Goal: Task Accomplishment & Management: Manage account settings

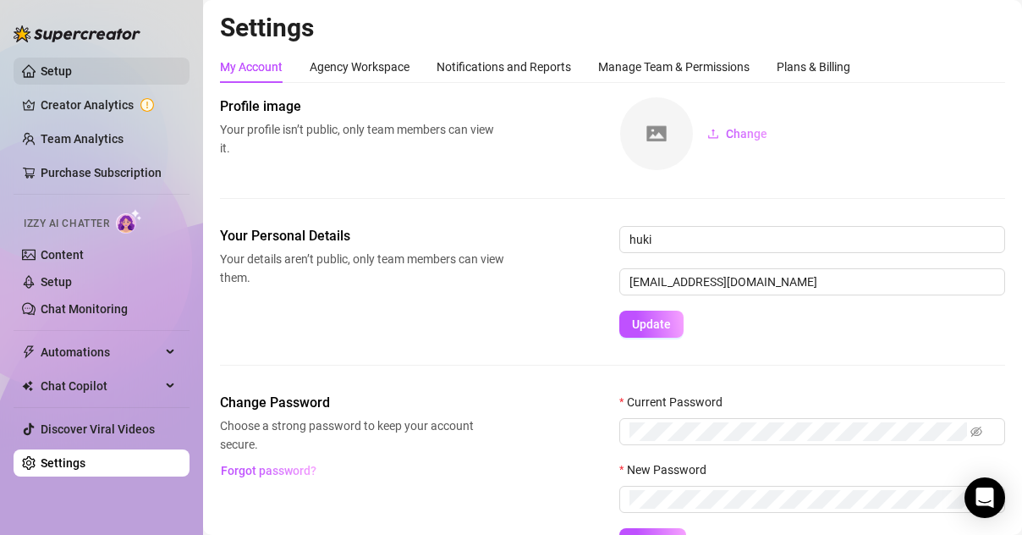
click at [41, 65] on link "Setup" at bounding box center [56, 71] width 31 height 14
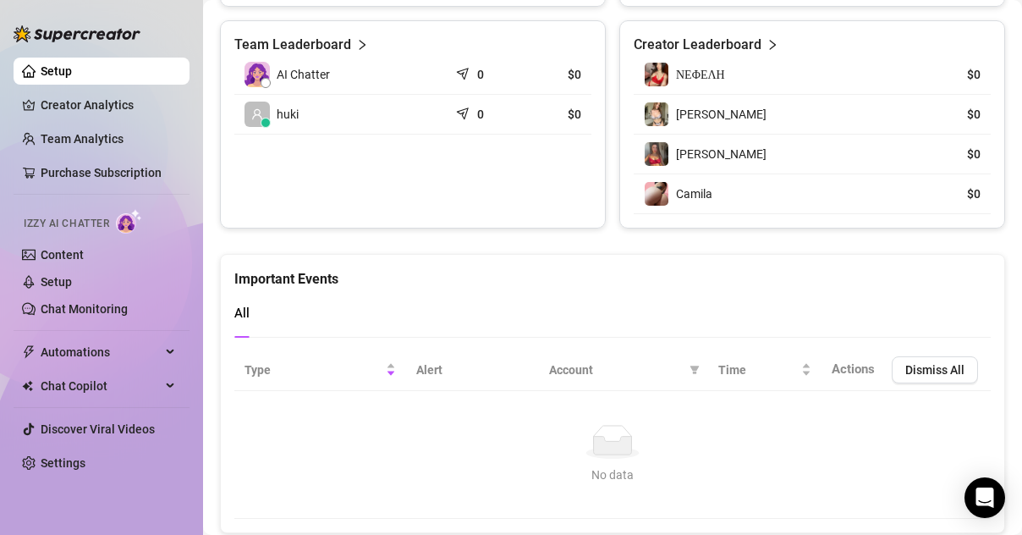
scroll to position [1186, 0]
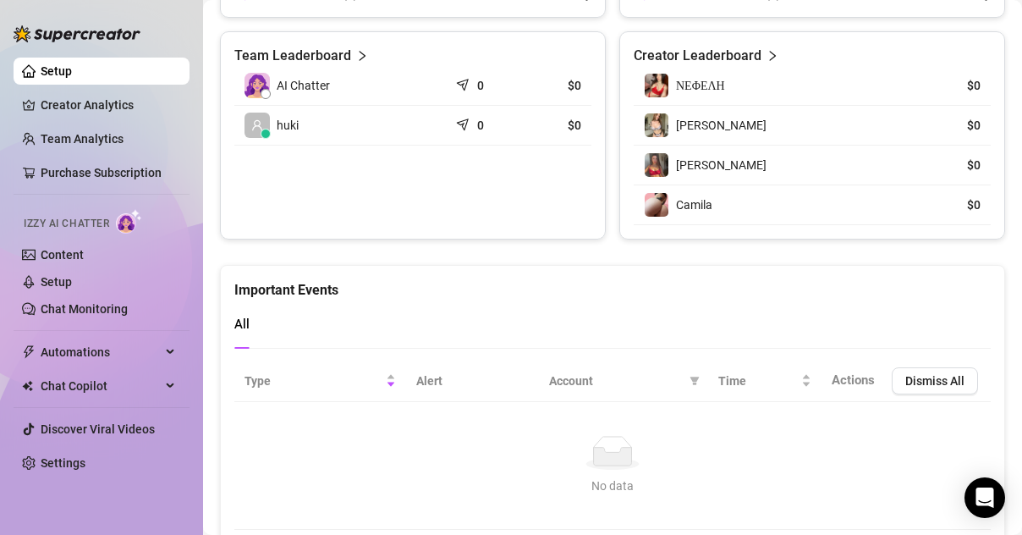
click at [320, 83] on span "AI Chatter" at bounding box center [303, 85] width 53 height 19
click at [68, 257] on link "Content" at bounding box center [62, 255] width 43 height 14
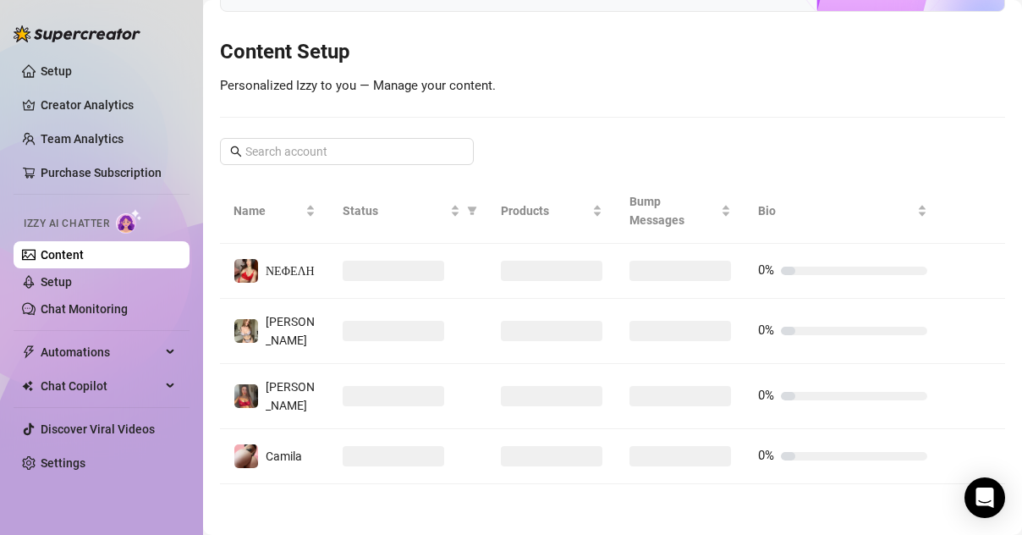
scroll to position [357, 0]
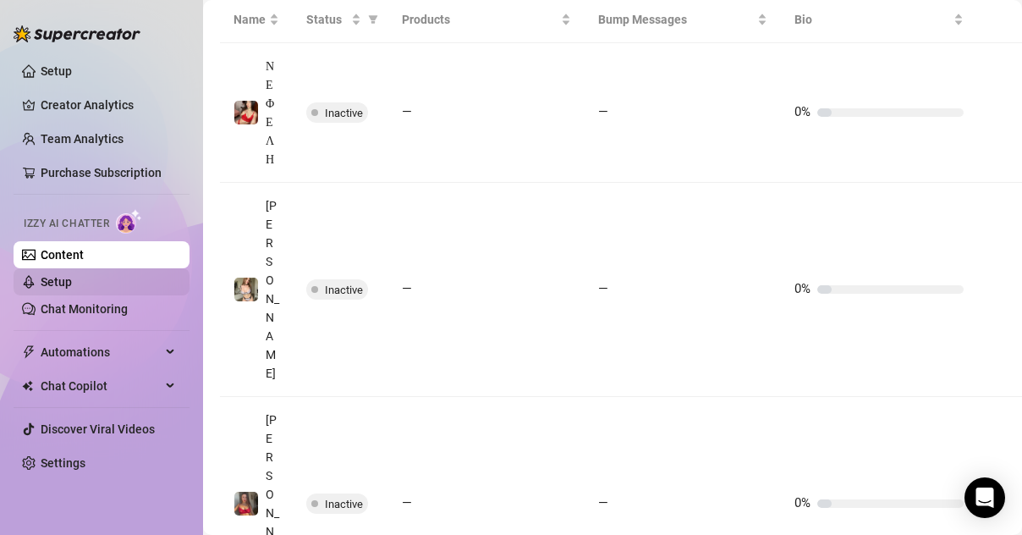
click at [70, 278] on link "Setup" at bounding box center [56, 282] width 31 height 14
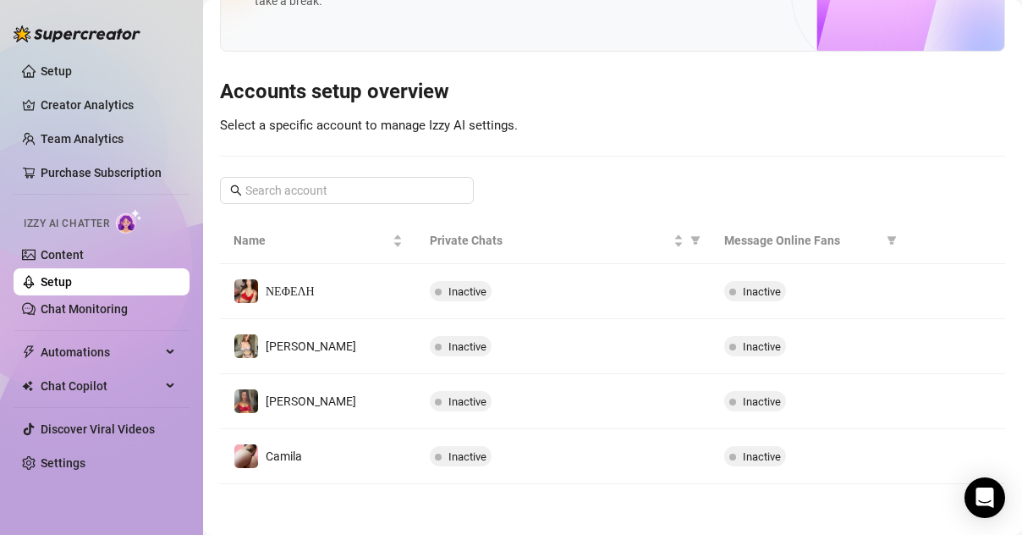
scroll to position [107, 0]
click at [88, 316] on link "Chat Monitoring" at bounding box center [84, 309] width 87 height 14
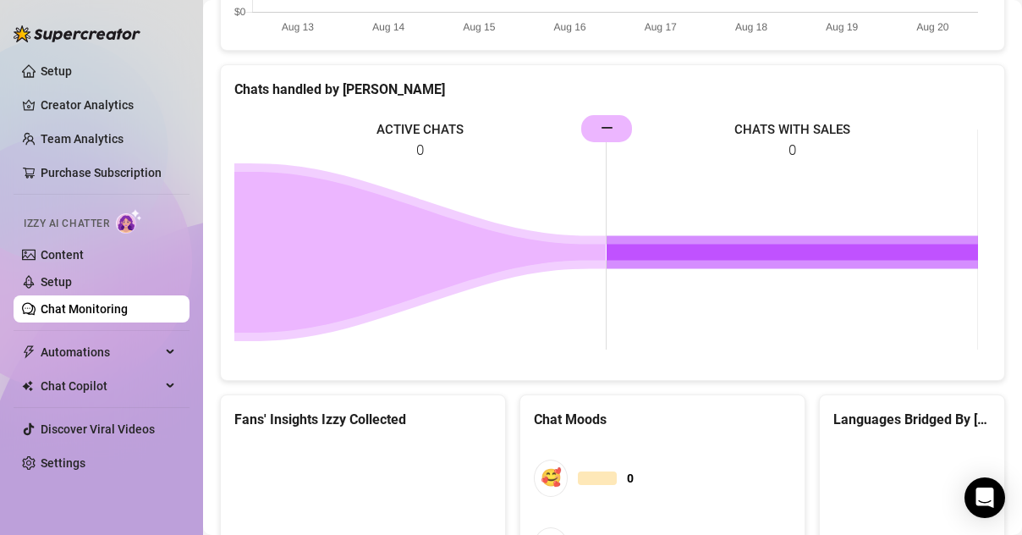
scroll to position [988, 0]
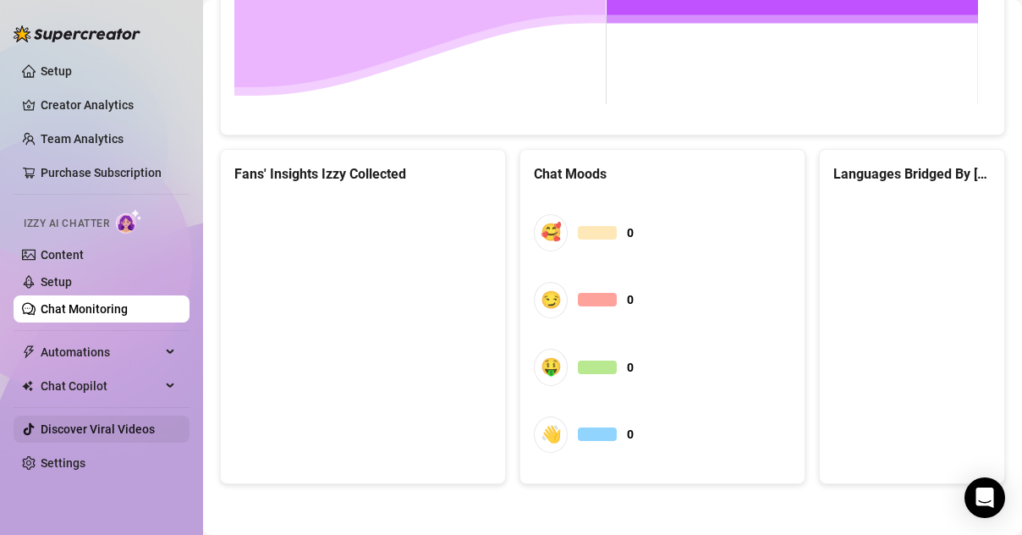
click at [70, 432] on link "Discover Viral Videos" at bounding box center [98, 429] width 114 height 14
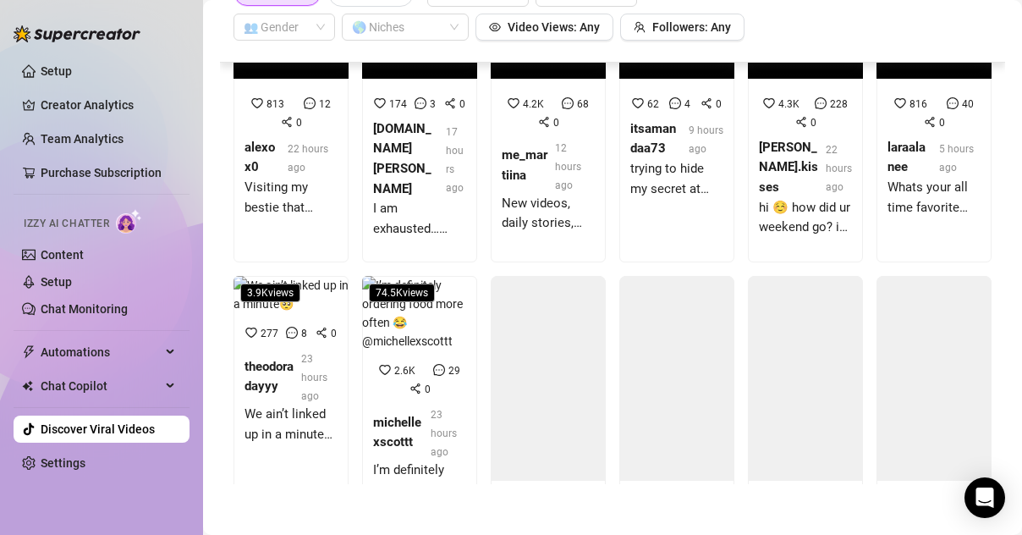
scroll to position [1448, 0]
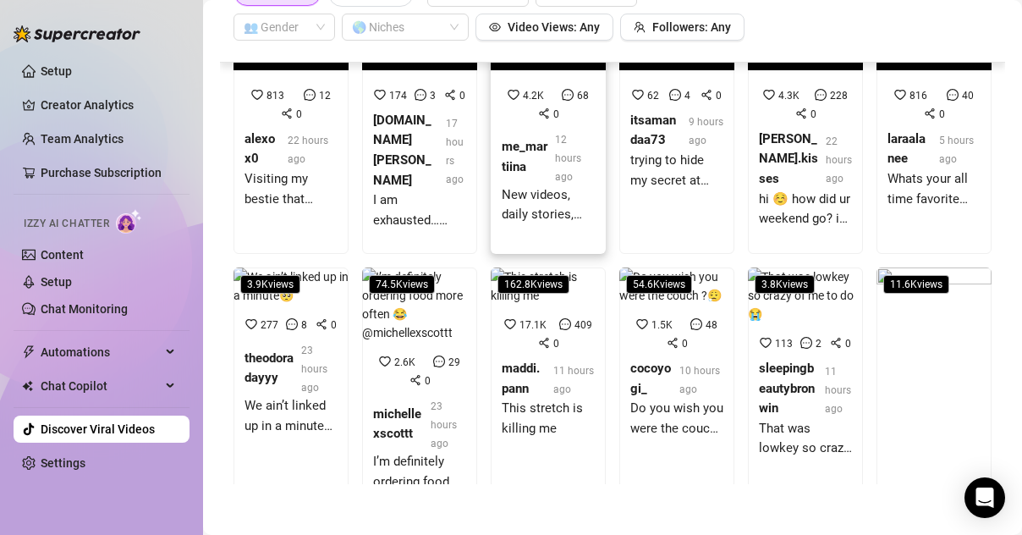
click at [507, 225] on div "New videos, daily stories, and a space where you can ask me anything – all wait…" at bounding box center [548, 205] width 93 height 40
click at [41, 459] on link "Settings" at bounding box center [63, 463] width 45 height 14
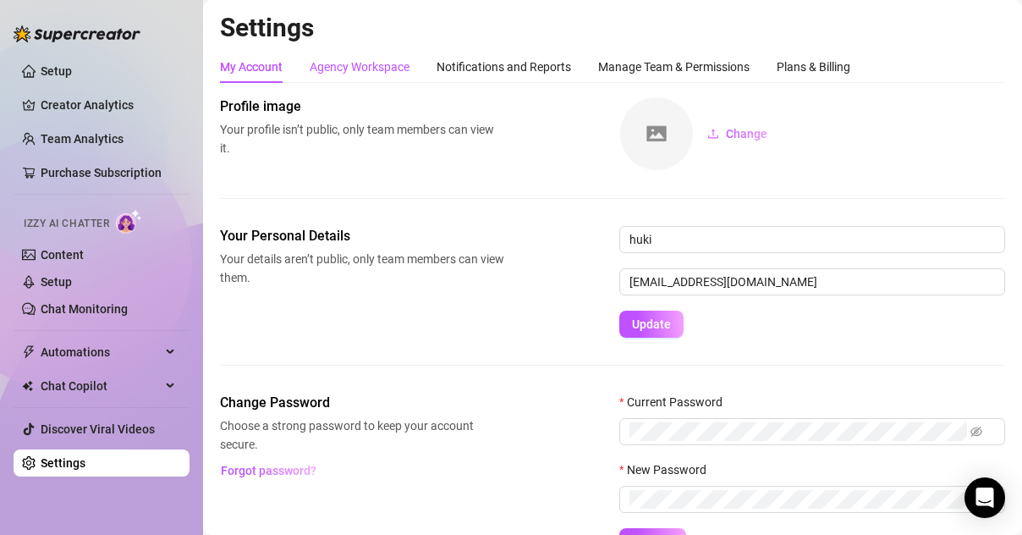
click at [385, 65] on div "Agency Workspace" at bounding box center [360, 67] width 100 height 19
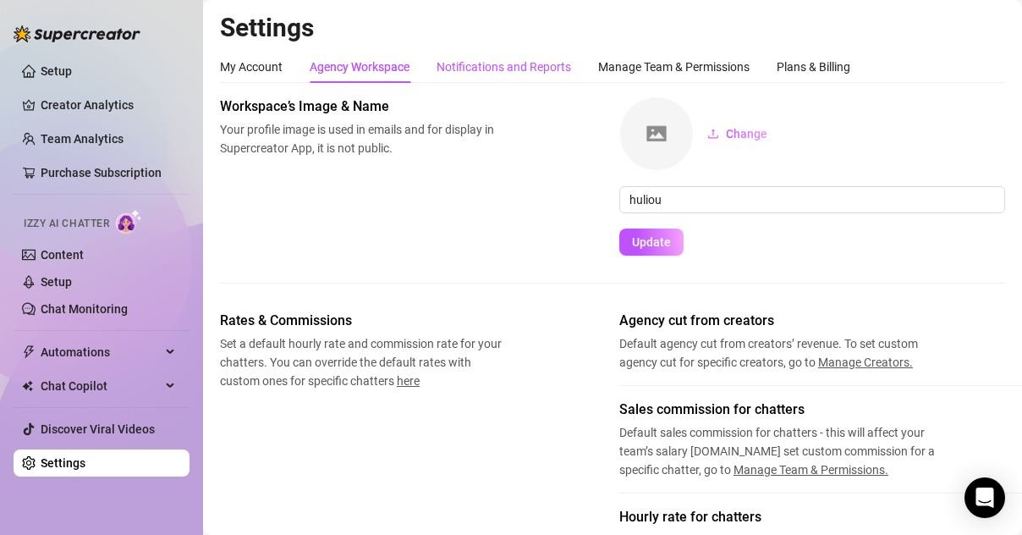
click at [496, 59] on div "Notifications and Reports" at bounding box center [504, 67] width 135 height 19
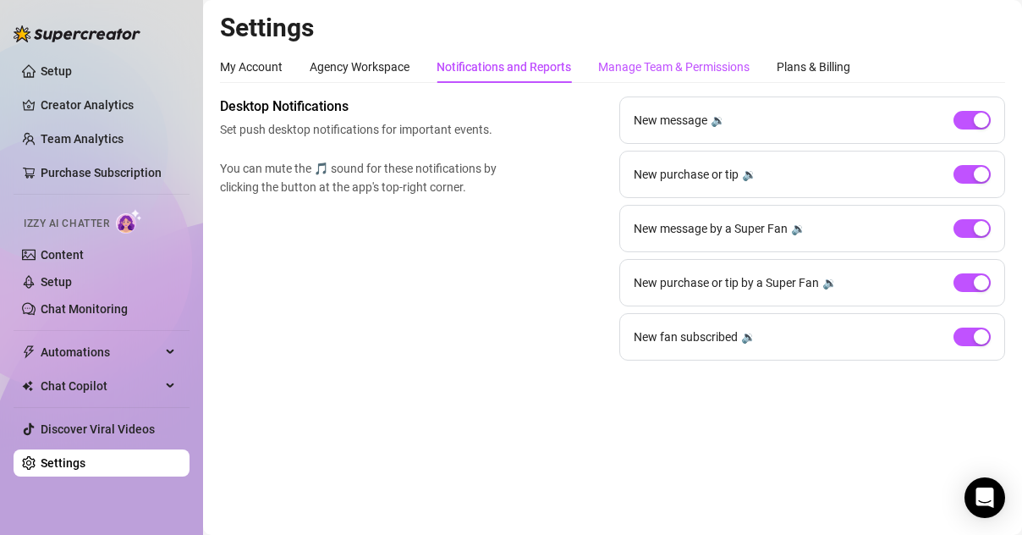
click at [647, 63] on div "Manage Team & Permissions" at bounding box center [673, 67] width 151 height 19
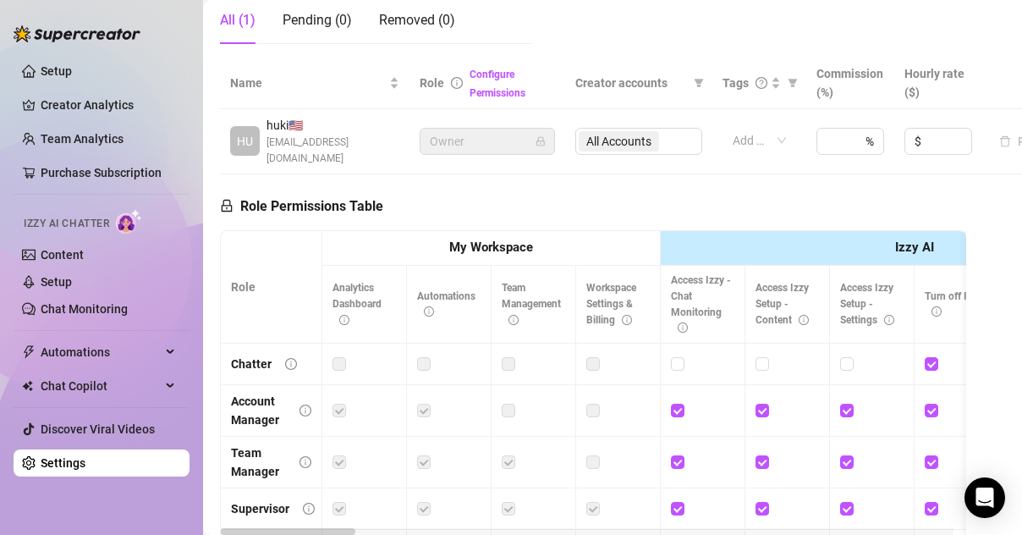
scroll to position [383, 0]
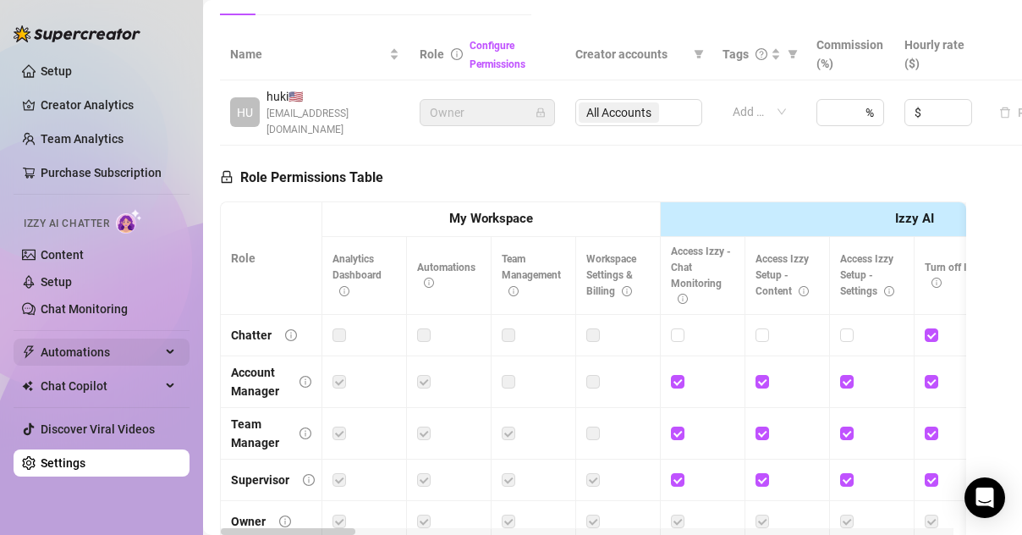
click at [81, 354] on span "Automations" at bounding box center [101, 352] width 120 height 27
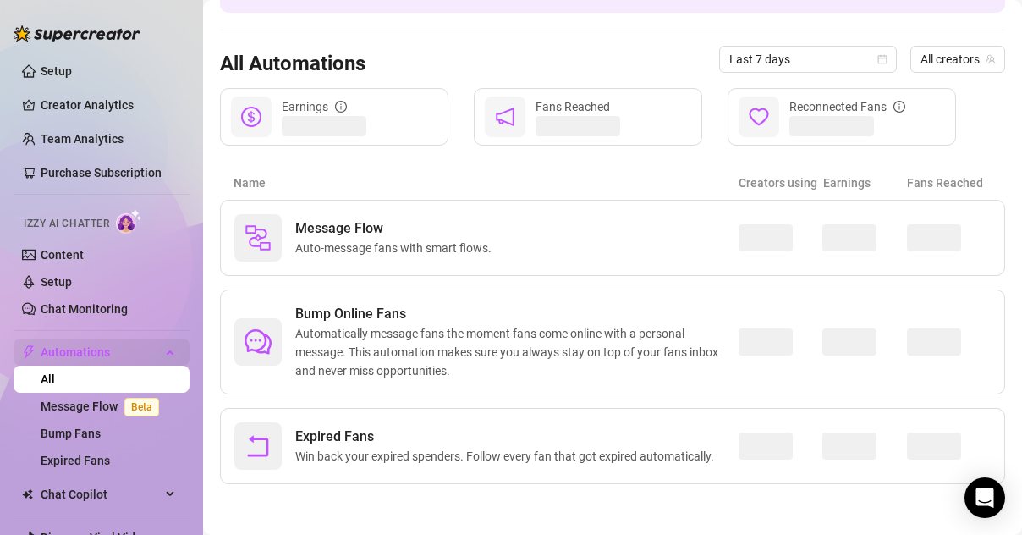
scroll to position [131, 0]
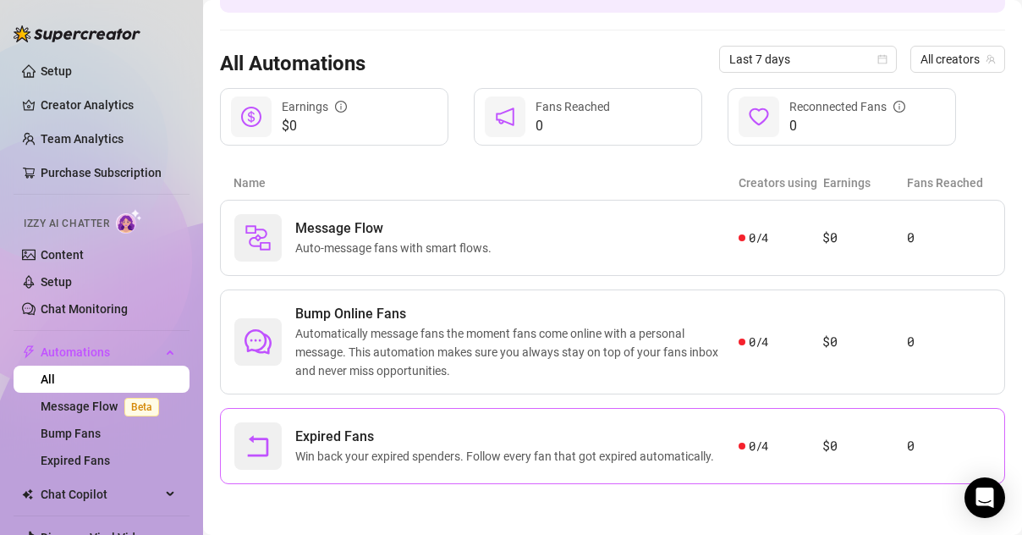
click at [655, 451] on span "Win back your expired spenders. Follow every fan that got expired automatically." at bounding box center [508, 456] width 426 height 19
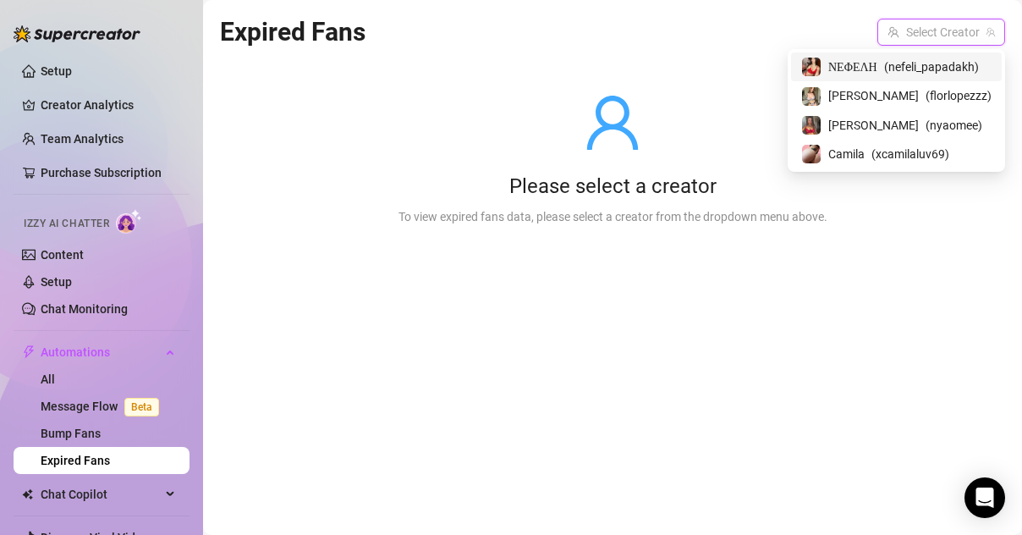
click at [922, 25] on input "search" at bounding box center [934, 31] width 92 height 25
click at [860, 61] on span "ΝΕΦΕΛΗ" at bounding box center [853, 67] width 49 height 19
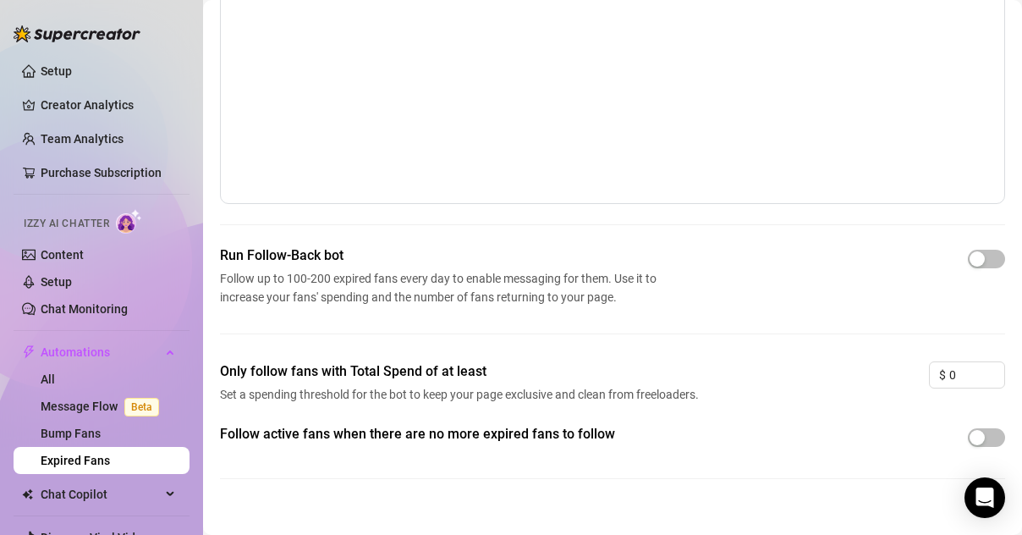
scroll to position [155, 0]
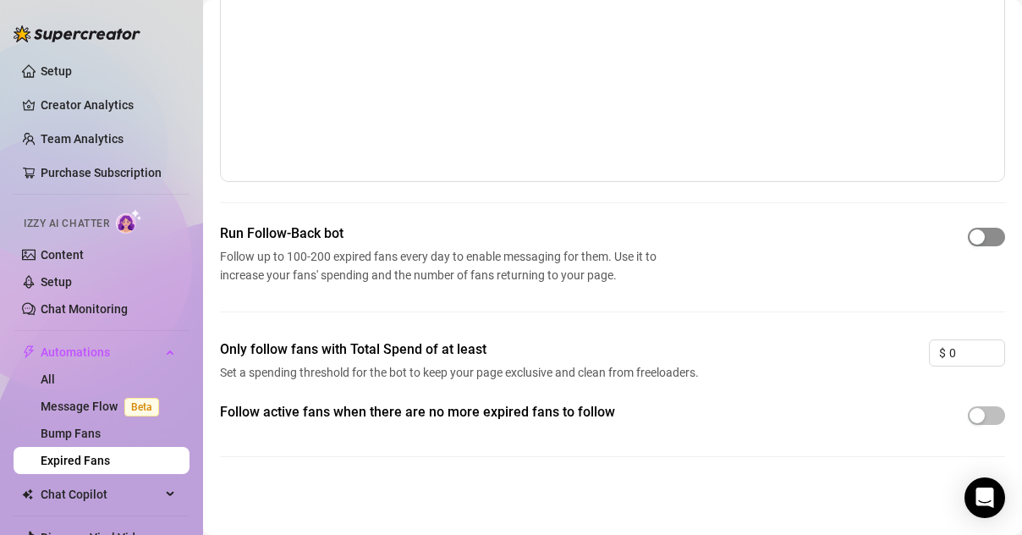
click at [970, 240] on div "button" at bounding box center [977, 236] width 15 height 15
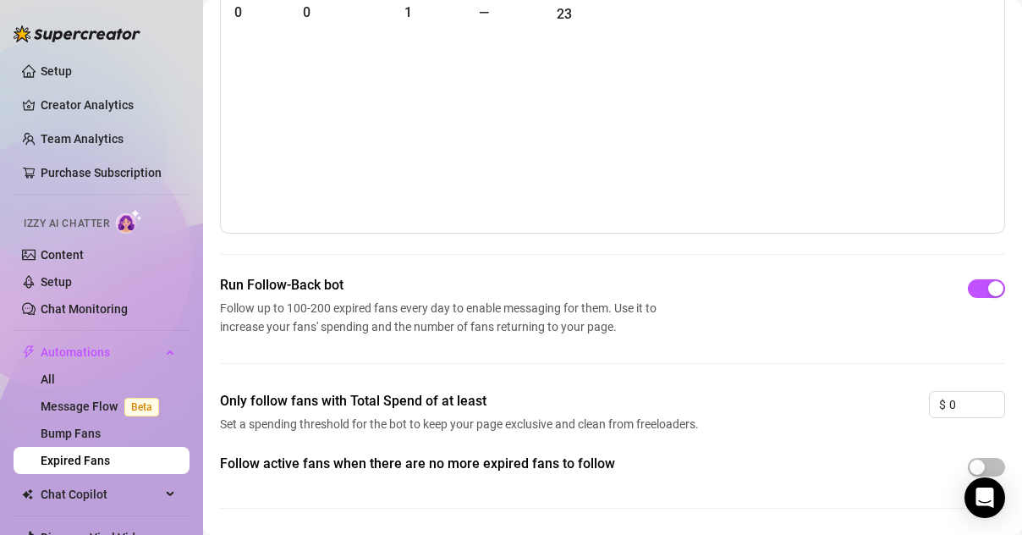
scroll to position [126, 0]
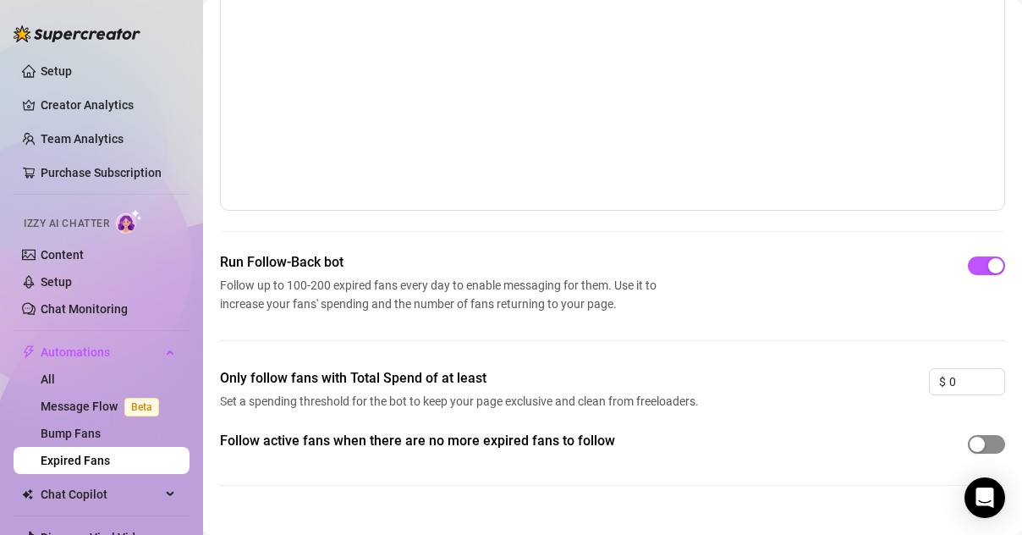
click at [980, 448] on span "button" at bounding box center [986, 444] width 37 height 19
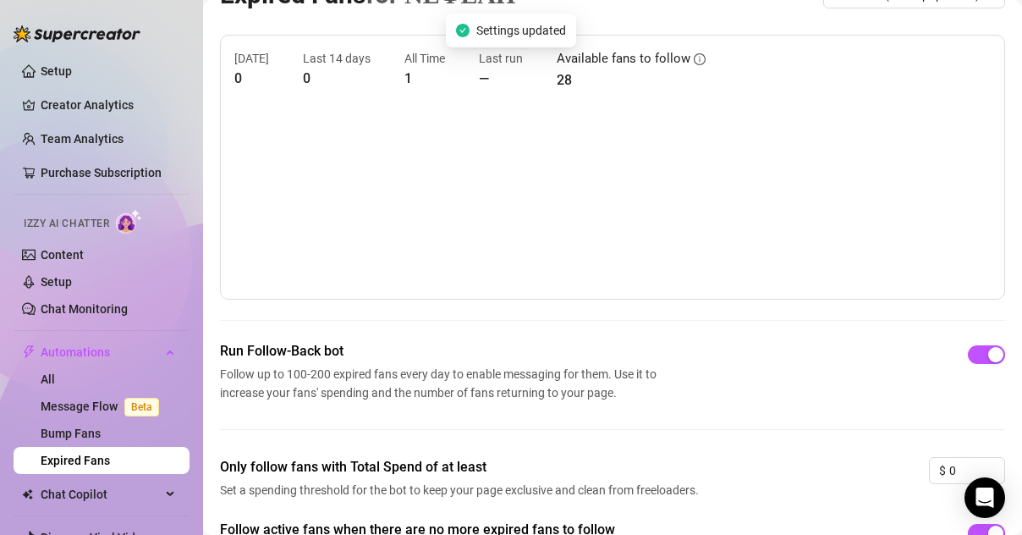
scroll to position [0, 0]
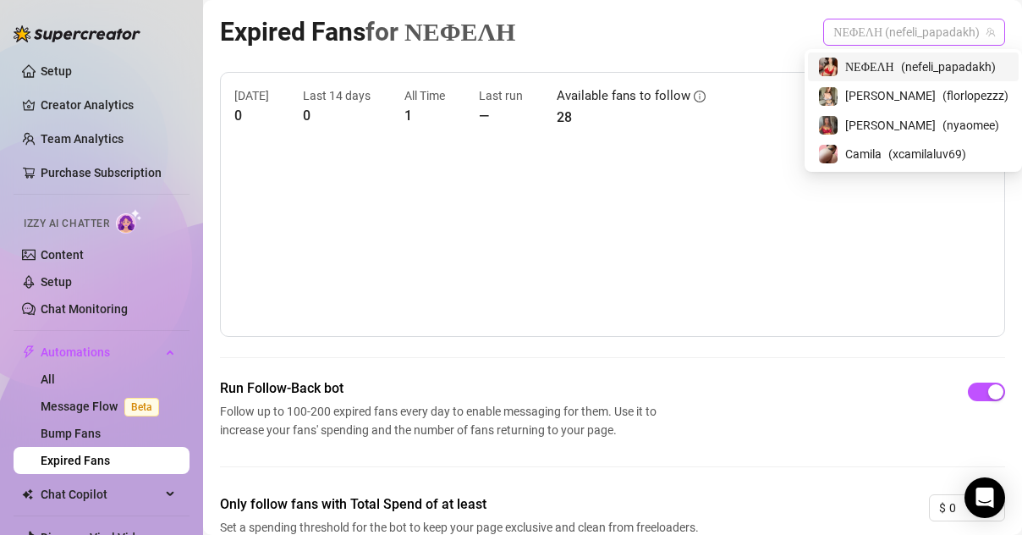
click at [922, 30] on span "ΝΕΦΕΛΗ (nefeli_papadakh)" at bounding box center [915, 31] width 162 height 25
click at [943, 92] on span "( florlopezzz )" at bounding box center [976, 95] width 66 height 19
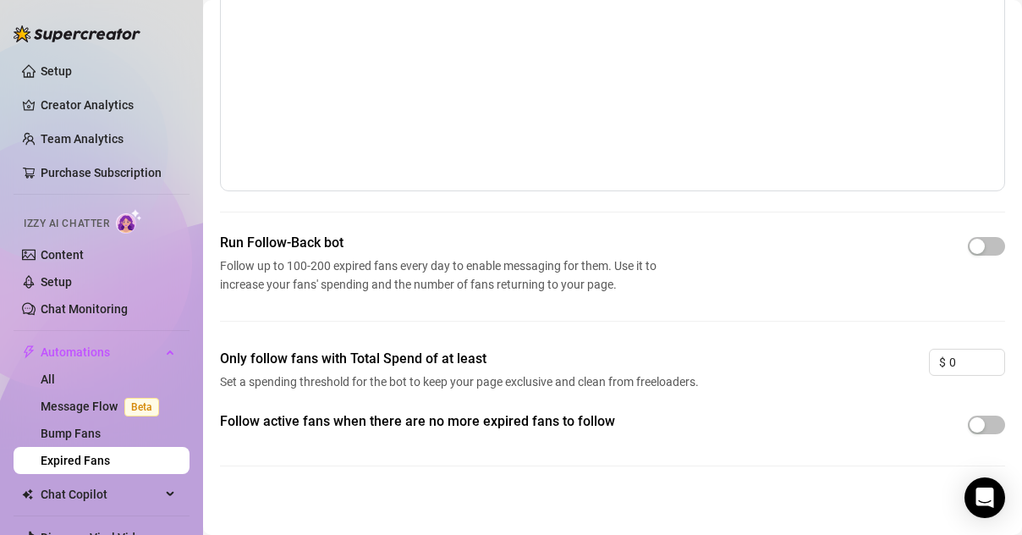
scroll to position [147, 0]
click at [970, 240] on div "button" at bounding box center [977, 244] width 15 height 15
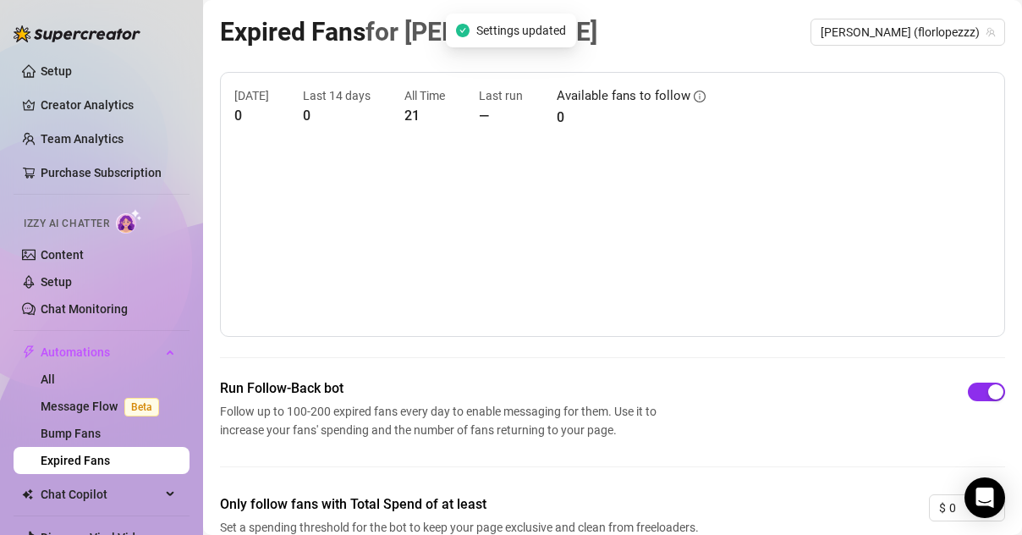
scroll to position [155, 0]
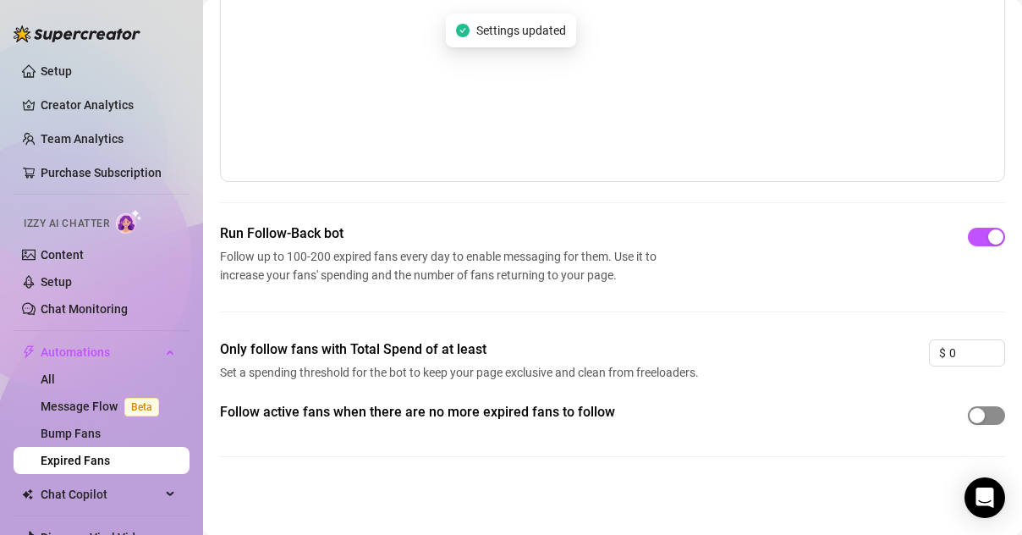
click at [970, 409] on div "button" at bounding box center [977, 415] width 15 height 15
click at [988, 419] on div "button" at bounding box center [995, 415] width 15 height 15
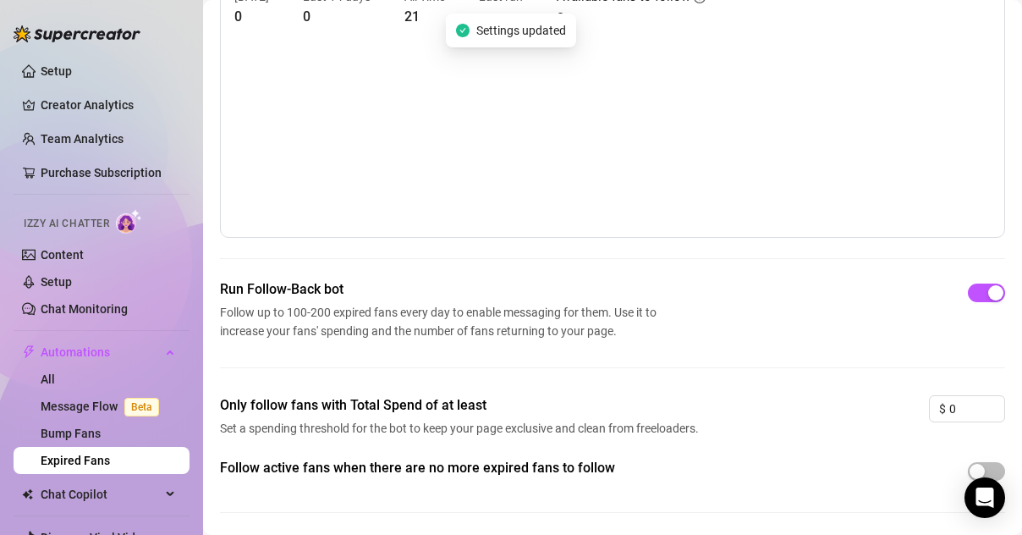
scroll to position [0, 0]
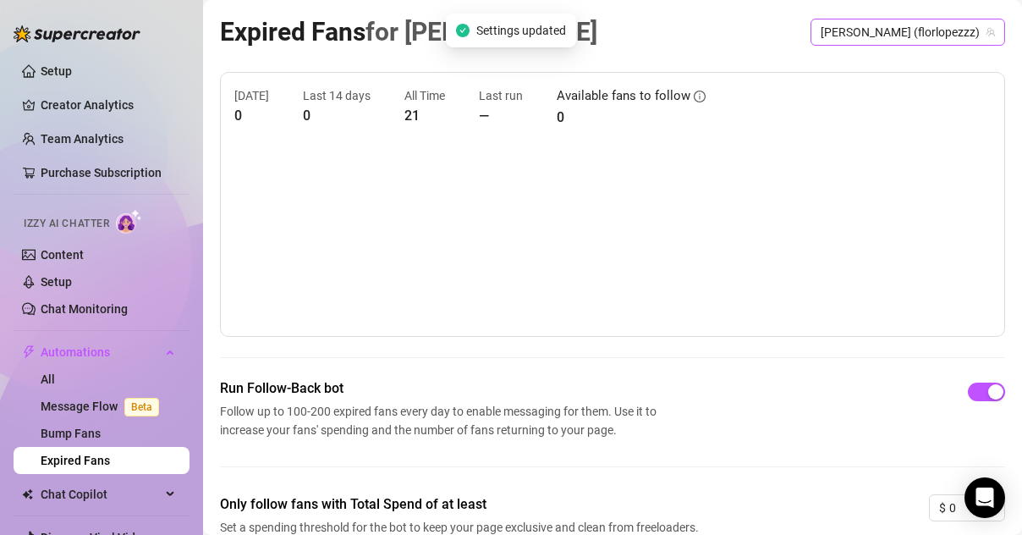
click at [877, 25] on div "[PERSON_NAME] (florlopezzz)" at bounding box center [908, 32] width 195 height 27
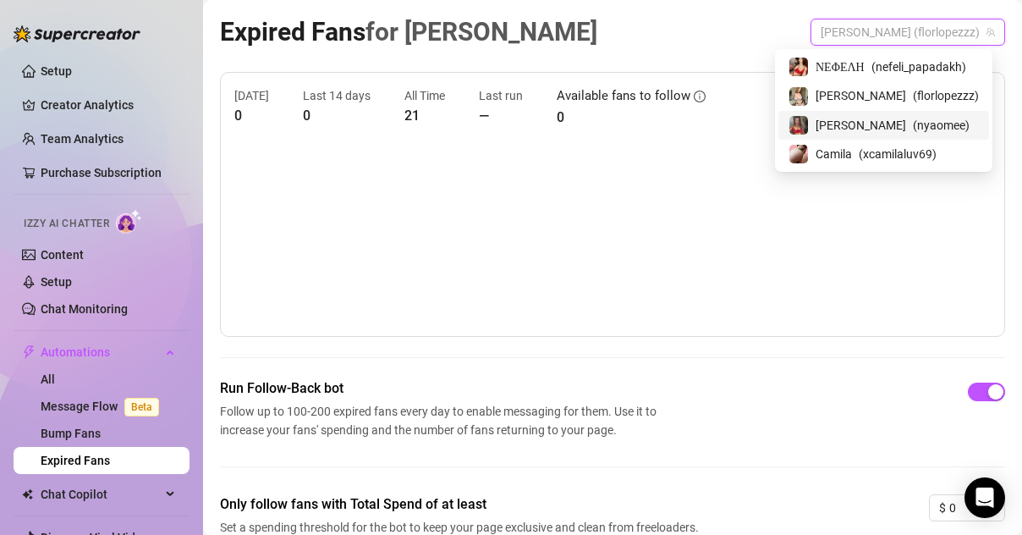
click at [840, 126] on span "[PERSON_NAME]" at bounding box center [861, 125] width 91 height 19
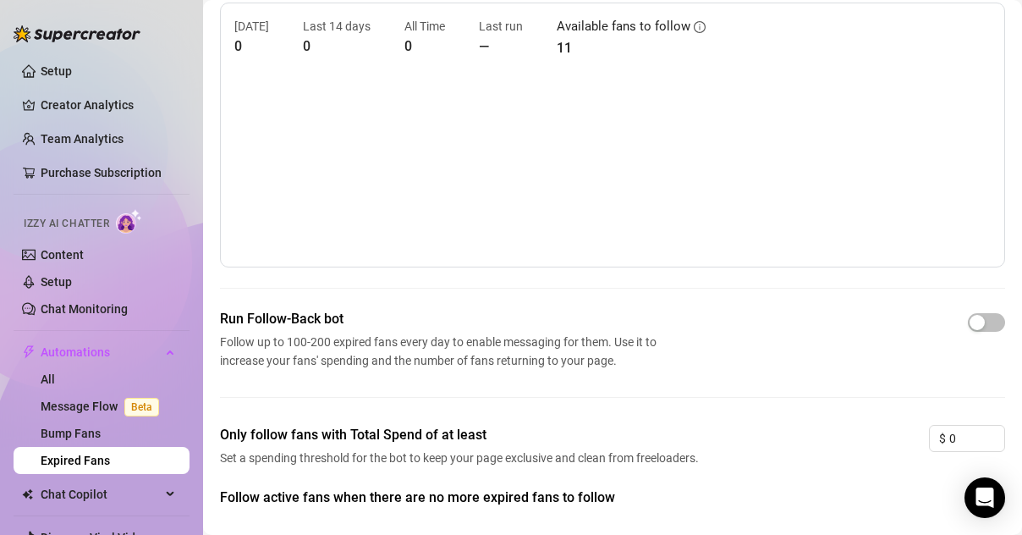
scroll to position [155, 0]
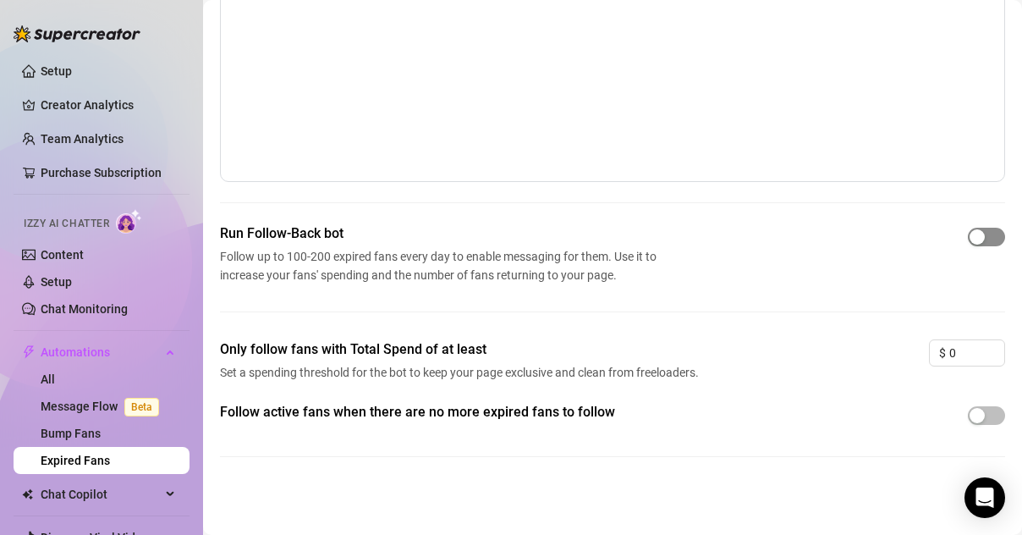
click at [972, 234] on div "button" at bounding box center [977, 236] width 15 height 15
click at [973, 418] on span "button" at bounding box center [986, 415] width 37 height 19
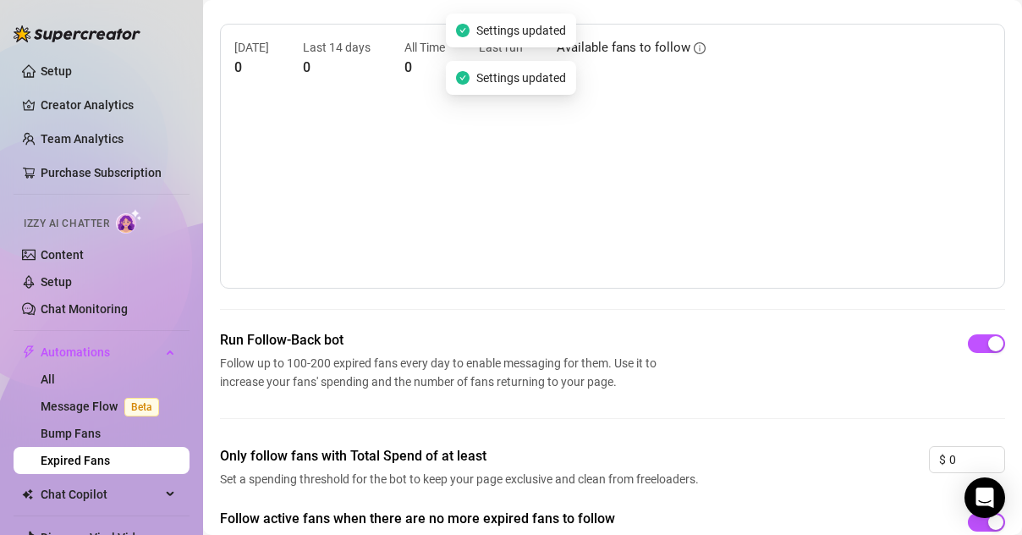
scroll to position [0, 0]
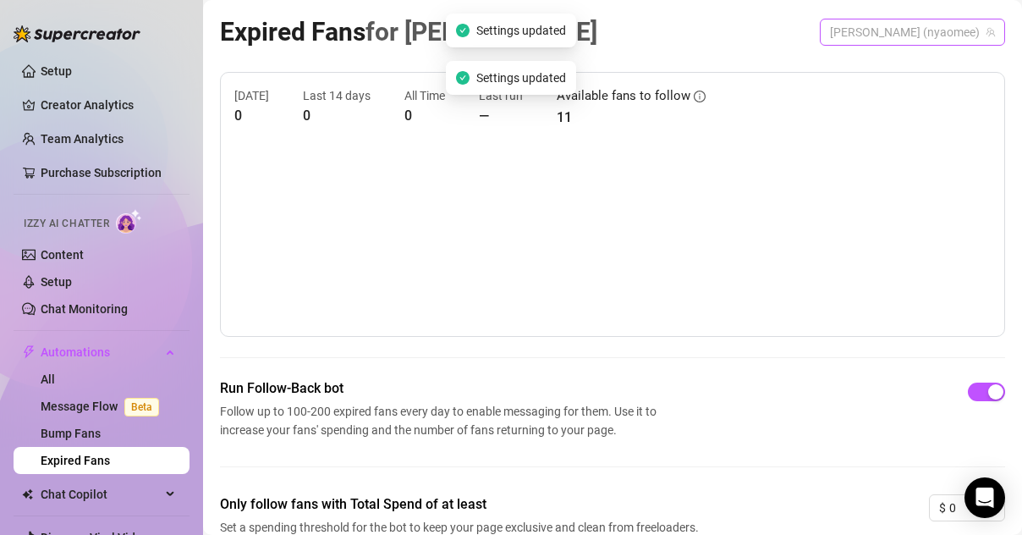
click at [922, 31] on span "[PERSON_NAME] (nyaomee)" at bounding box center [912, 31] width 165 height 25
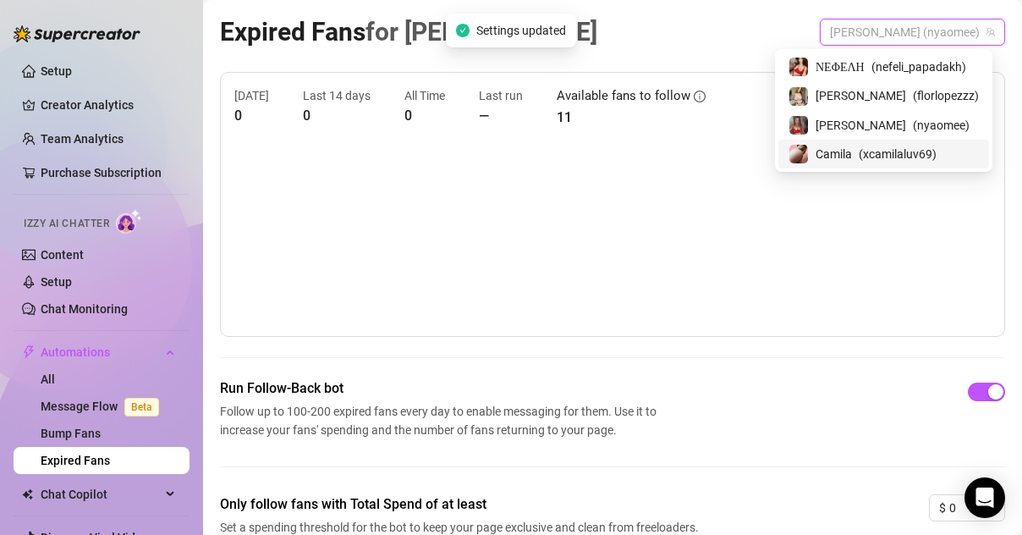
click at [861, 145] on div "Camila ( xcamilaluv69 )" at bounding box center [884, 154] width 190 height 20
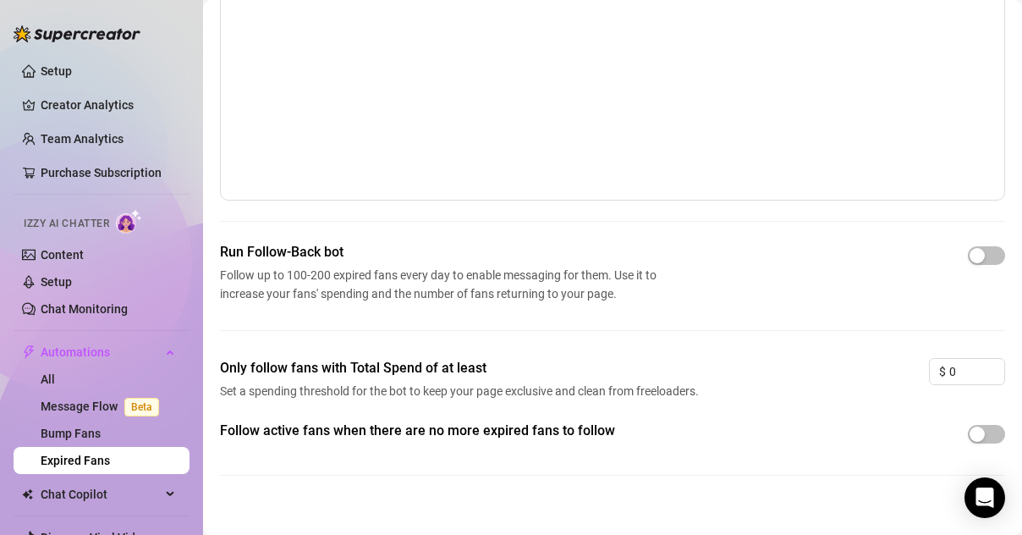
scroll to position [155, 0]
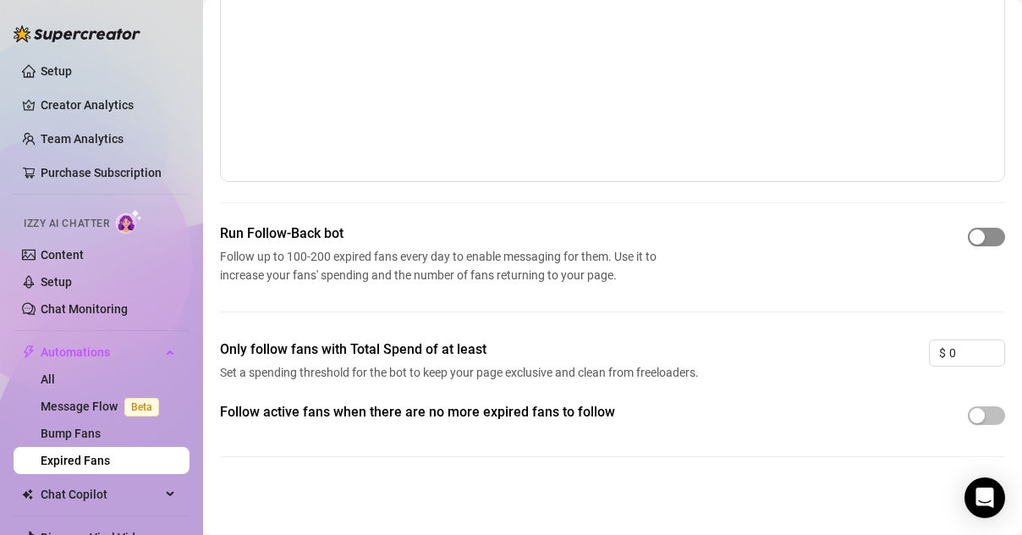
click at [977, 227] on div at bounding box center [986, 236] width 37 height 19
click at [976, 235] on span "button" at bounding box center [986, 237] width 37 height 19
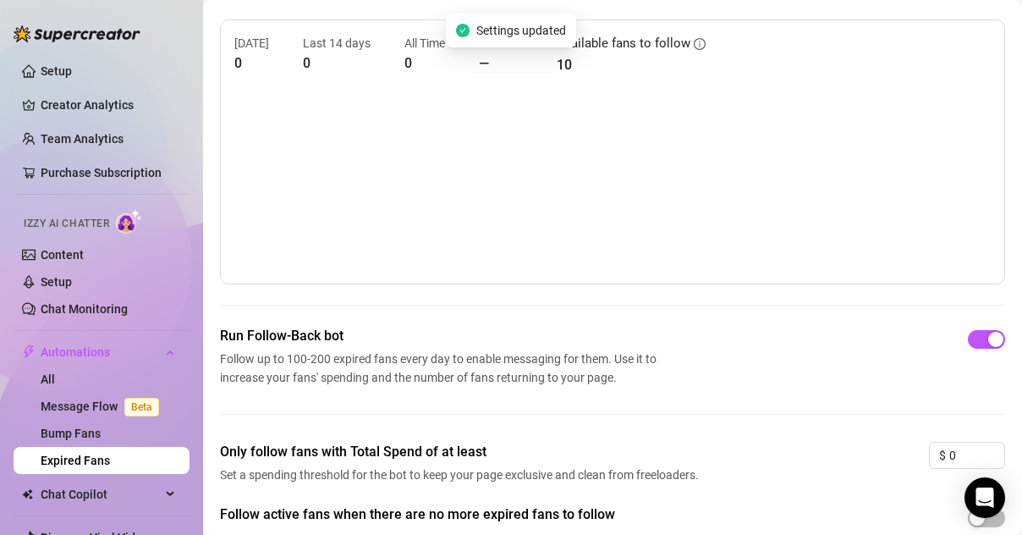
scroll to position [0, 0]
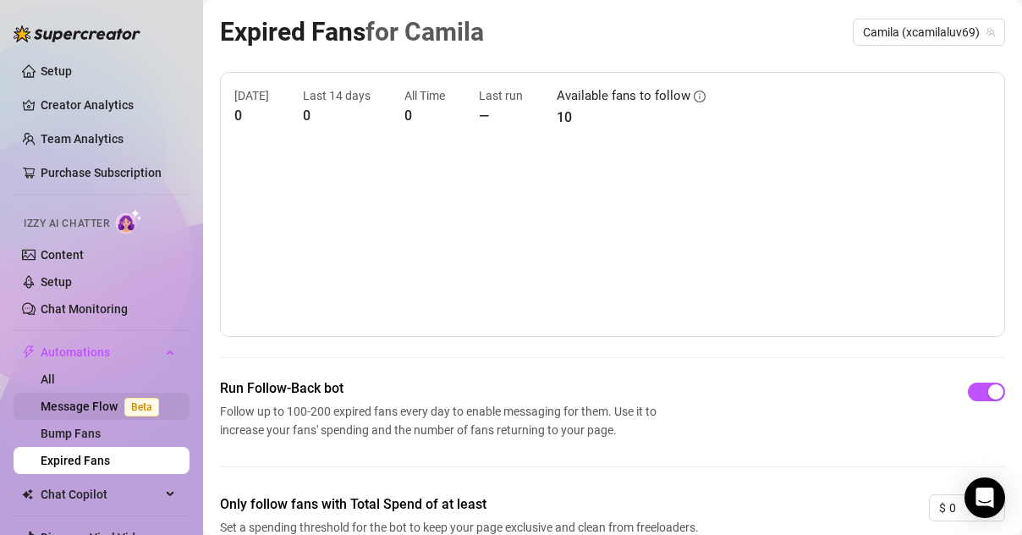
click at [80, 410] on link "Message Flow Beta" at bounding box center [103, 406] width 125 height 14
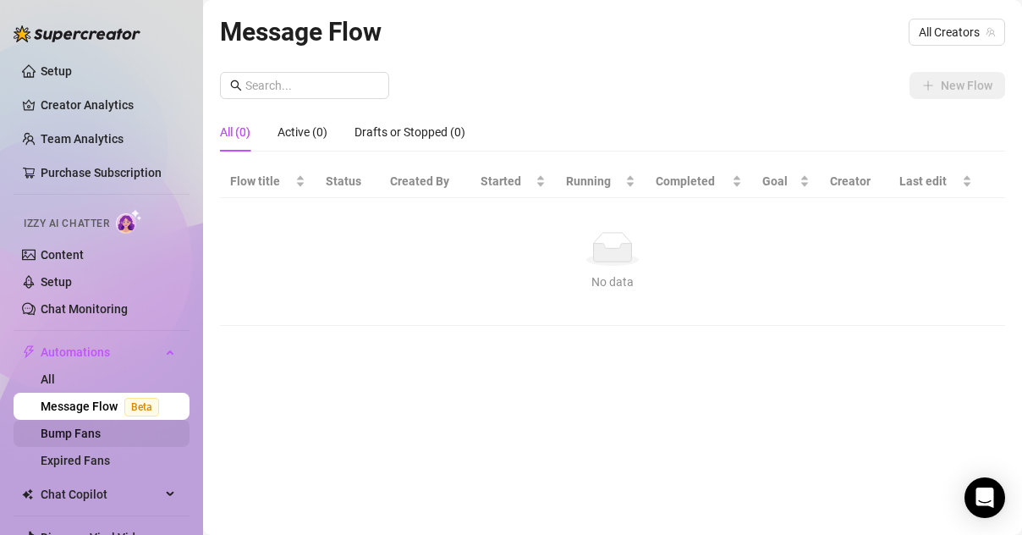
click at [80, 433] on link "Bump Fans" at bounding box center [71, 434] width 60 height 14
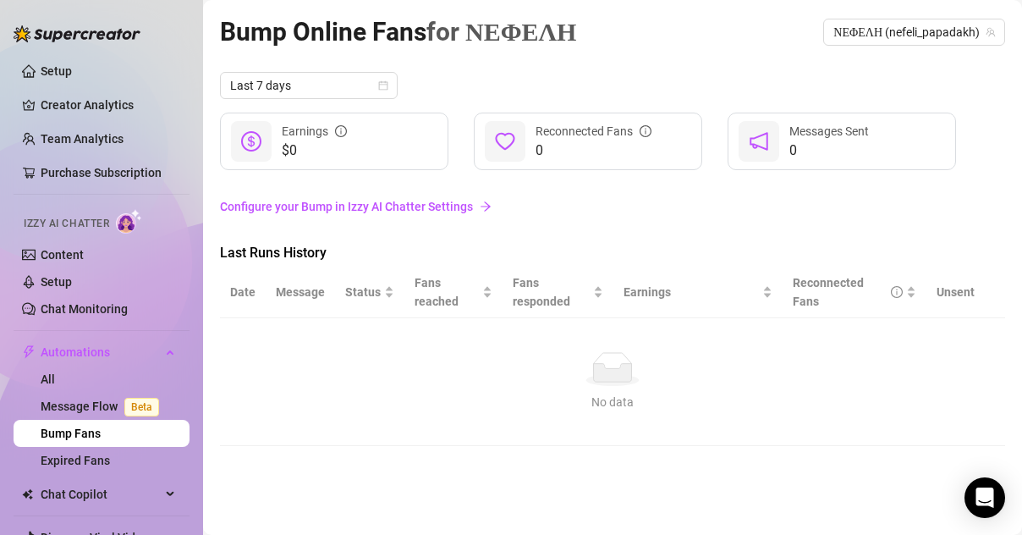
click at [386, 208] on link "Configure your Bump in Izzy AI Chatter Settings" at bounding box center [612, 206] width 785 height 19
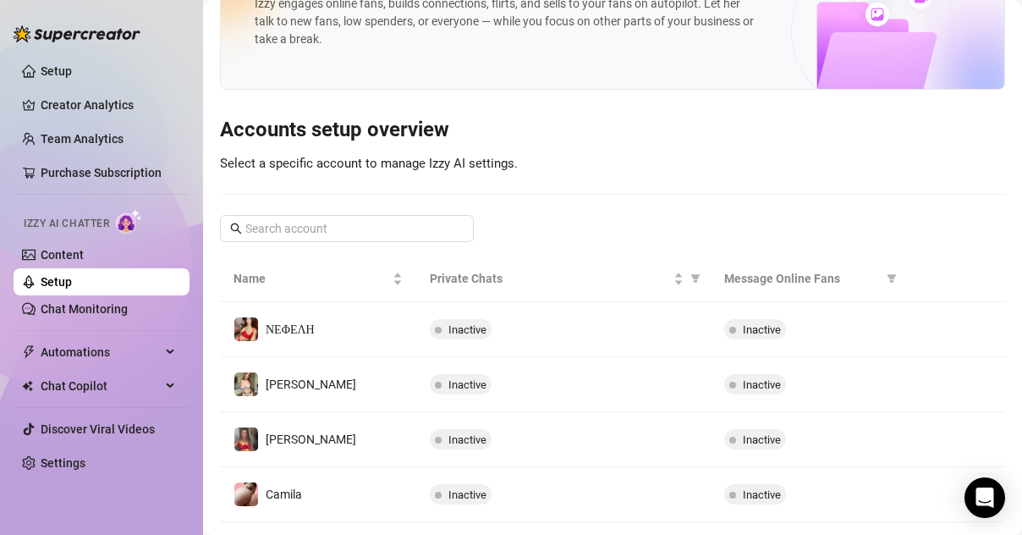
scroll to position [75, 0]
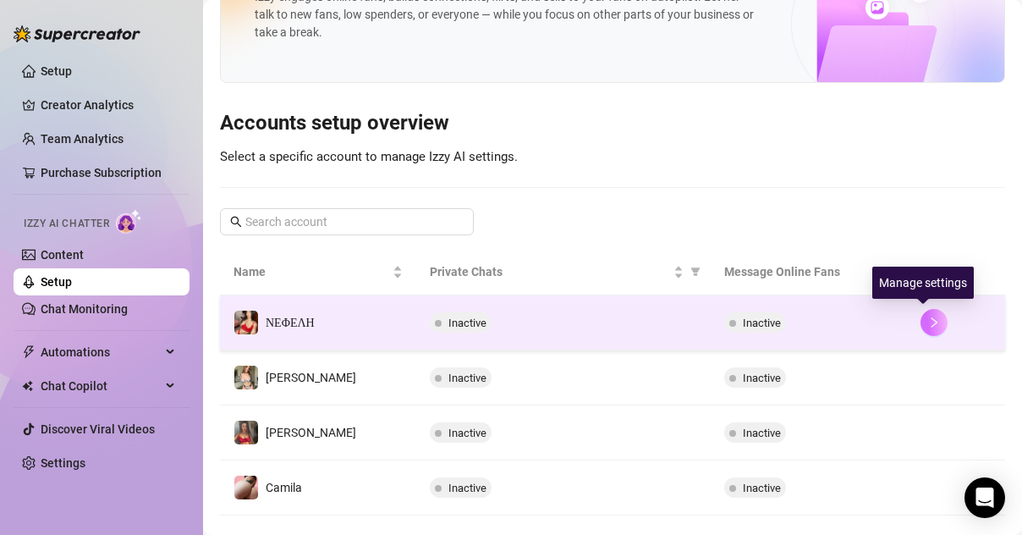
click at [928, 324] on icon "right" at bounding box center [934, 323] width 12 height 12
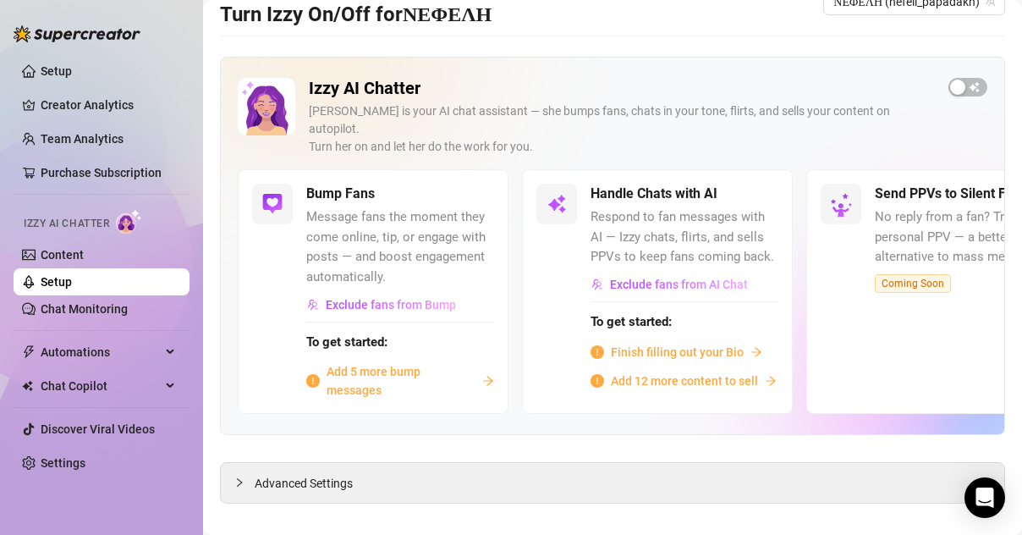
scroll to position [35, 0]
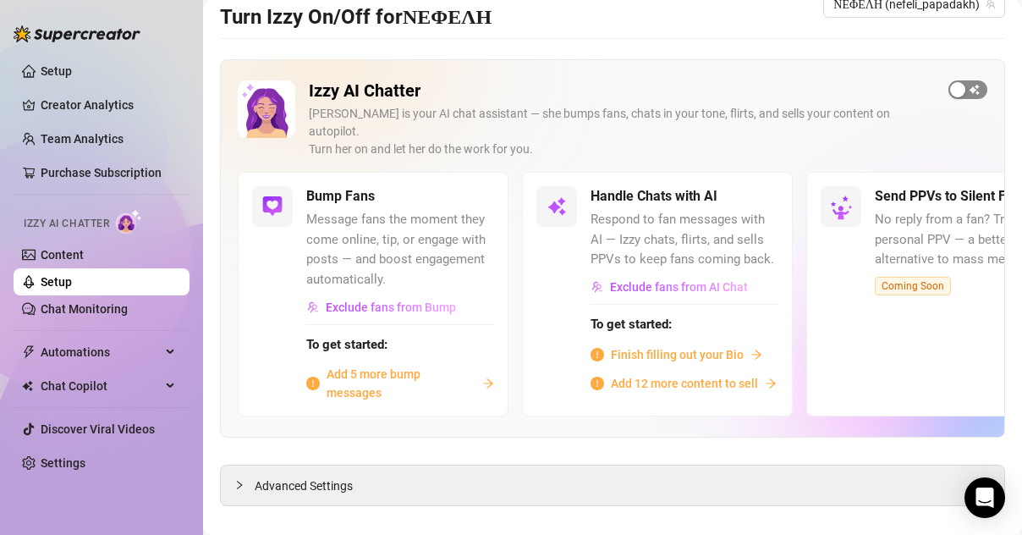
click at [954, 90] on span "button" at bounding box center [968, 89] width 39 height 19
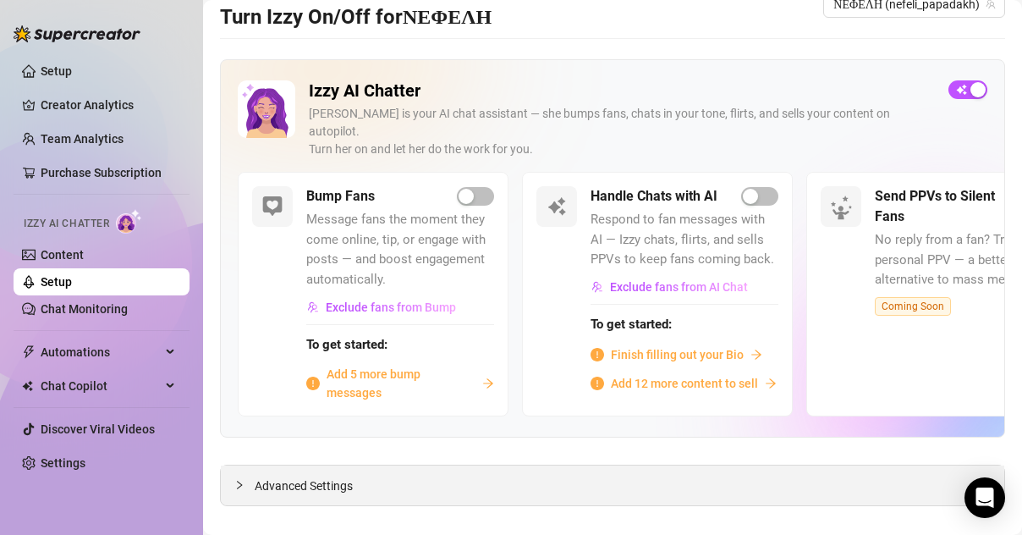
click at [333, 476] on span "Advanced Settings" at bounding box center [304, 485] width 98 height 19
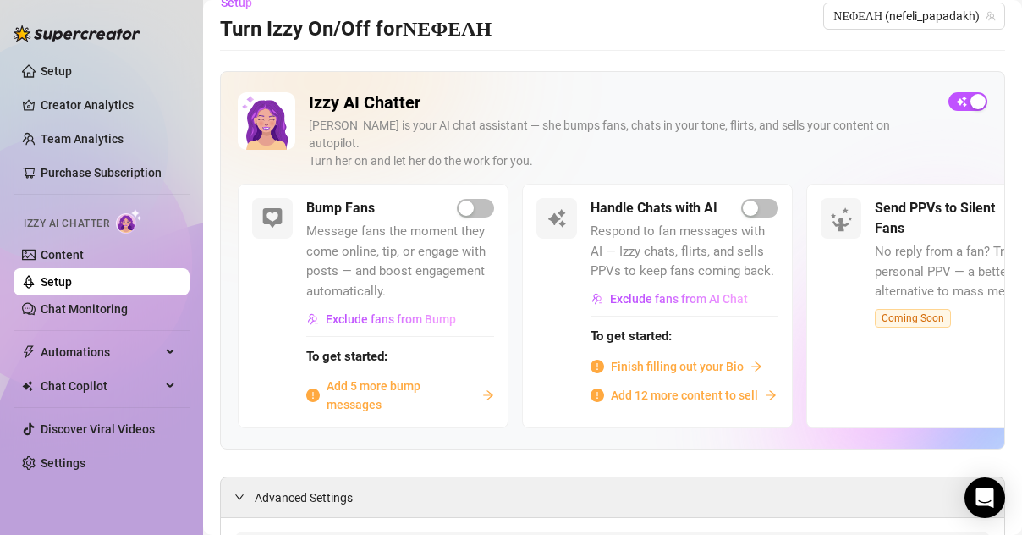
scroll to position [0, 0]
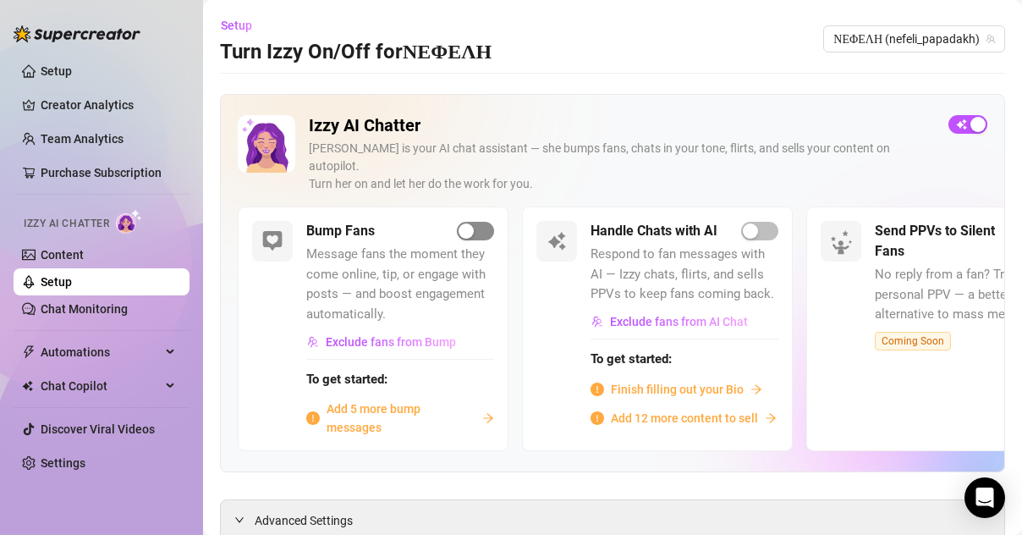
click at [466, 223] on div "button" at bounding box center [466, 230] width 15 height 15
click at [342, 399] on span "Add 5 more bump messages" at bounding box center [401, 417] width 149 height 37
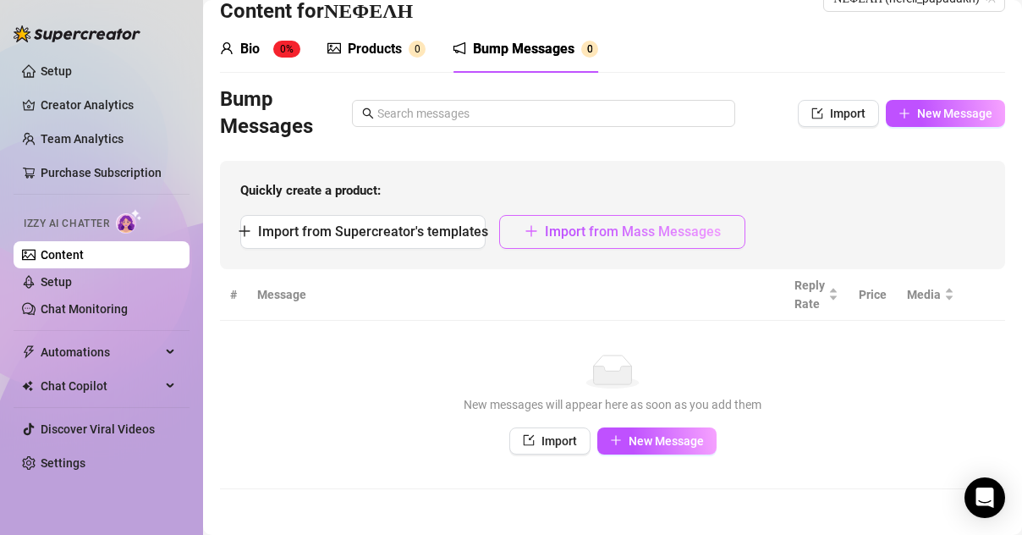
scroll to position [45, 0]
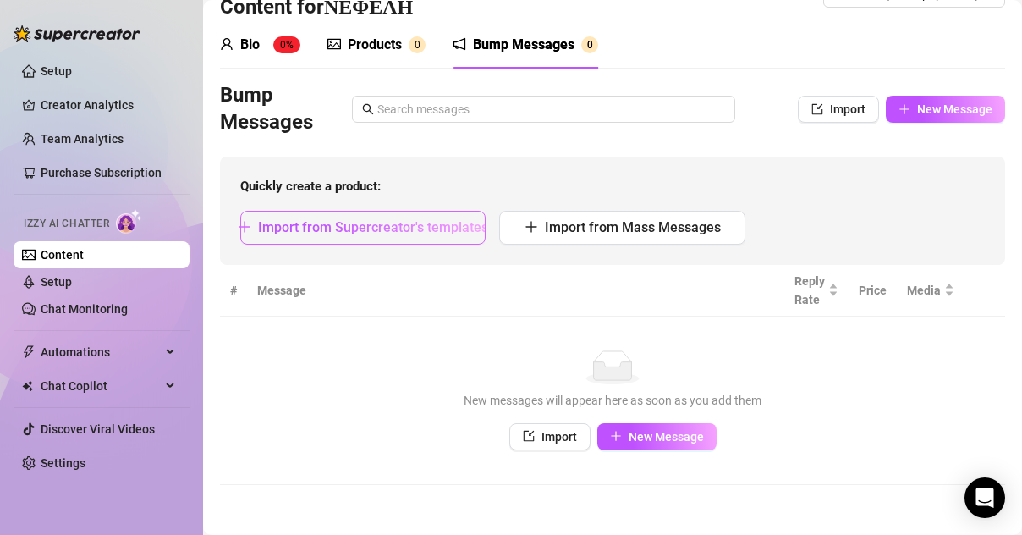
click at [381, 230] on span "Import from Supercreator's templates" at bounding box center [373, 227] width 230 height 16
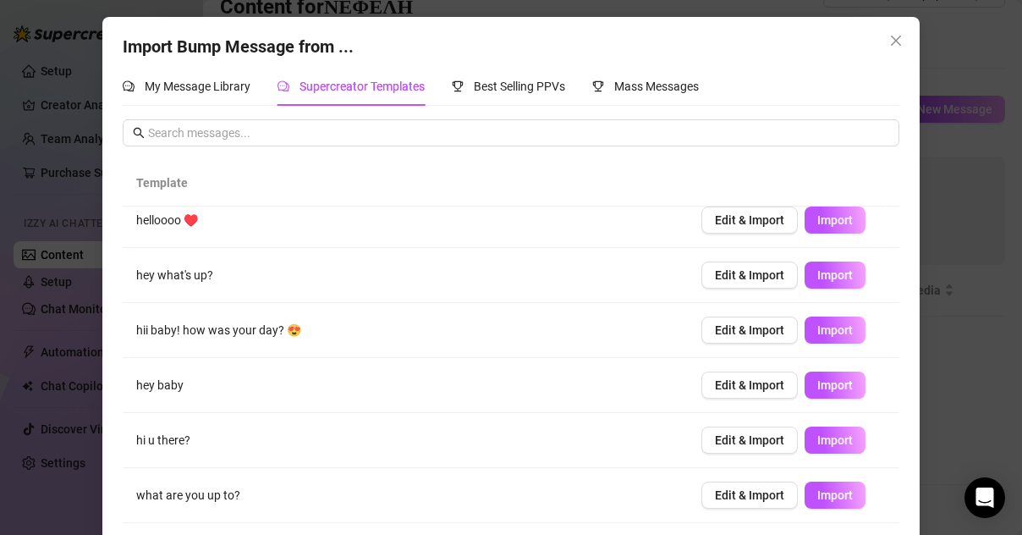
scroll to position [85, 0]
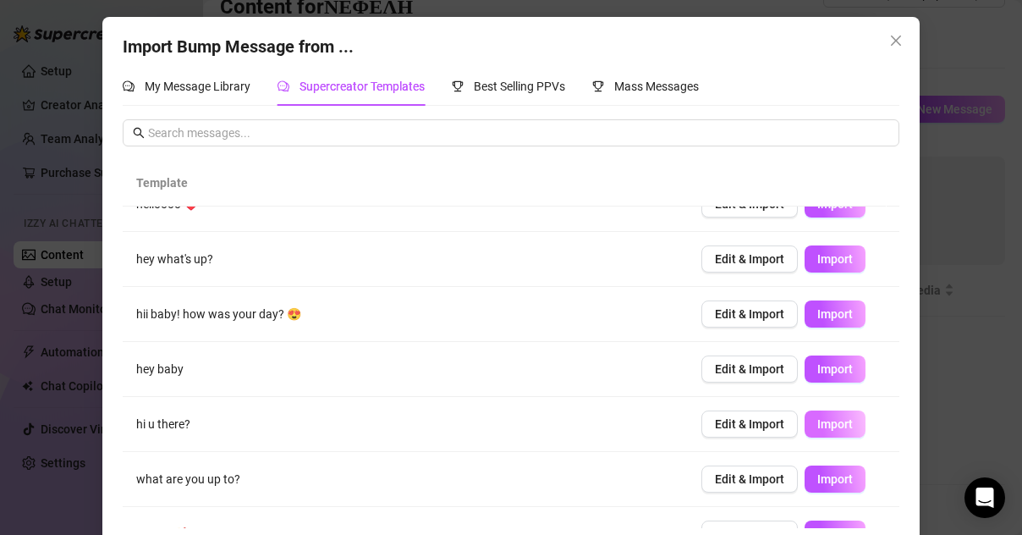
click at [827, 422] on span "Import" at bounding box center [836, 424] width 36 height 14
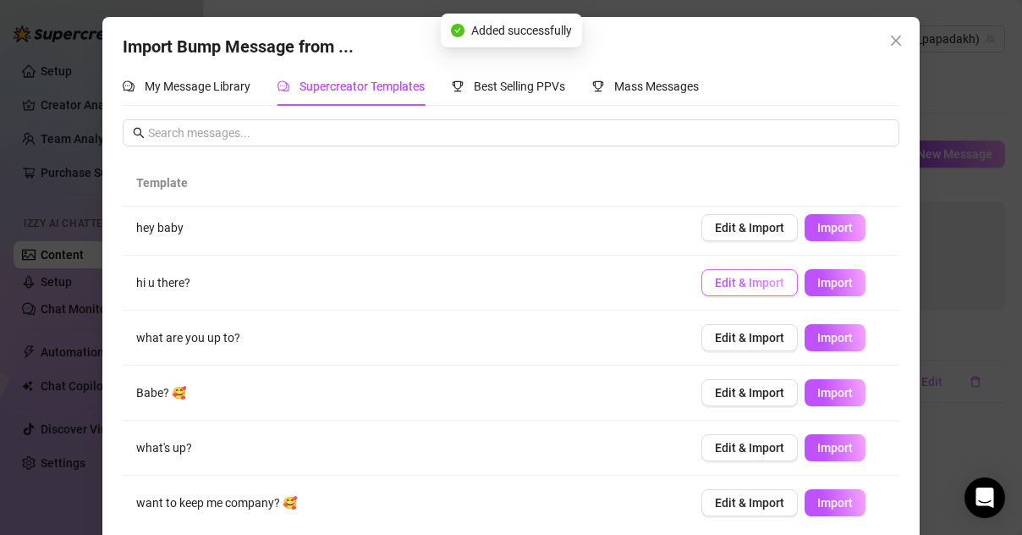
scroll to position [229, 0]
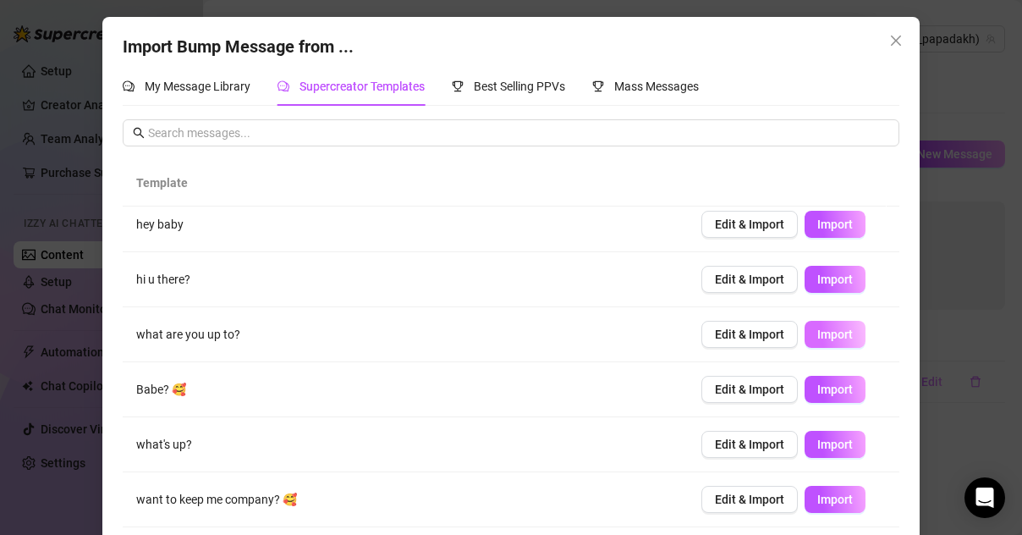
click at [821, 339] on span "Import" at bounding box center [836, 335] width 36 height 14
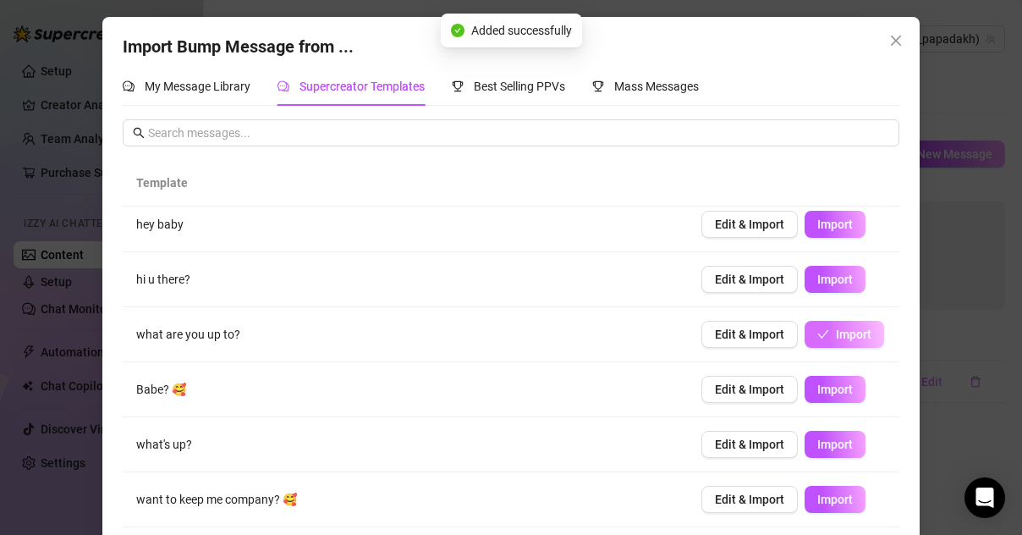
scroll to position [63, 0]
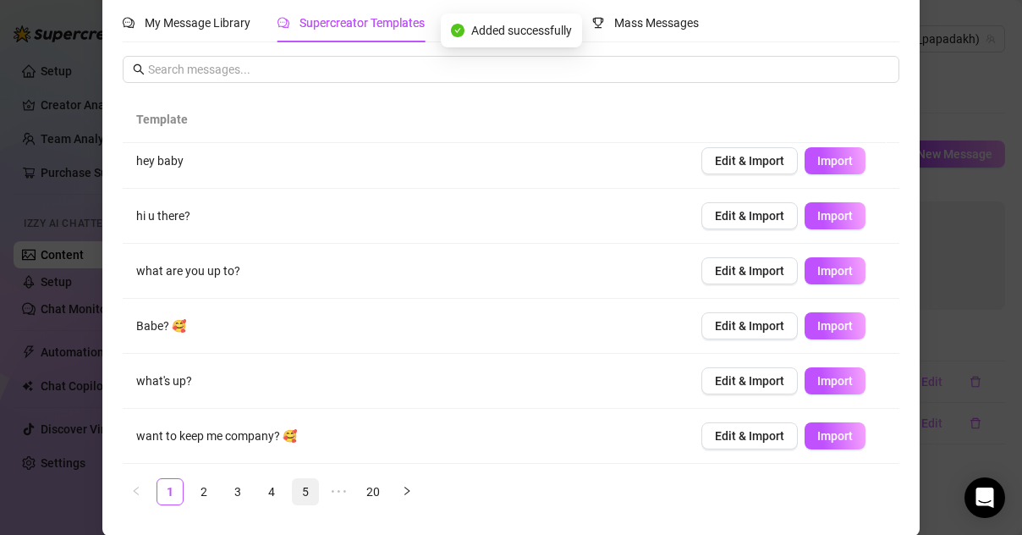
click at [297, 495] on link "5" at bounding box center [305, 491] width 25 height 25
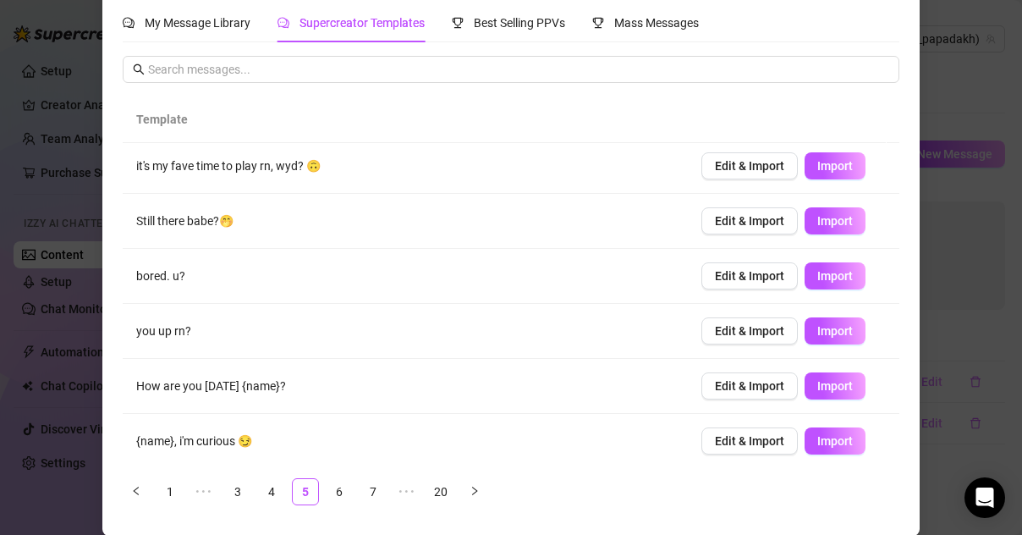
scroll to position [229, 0]
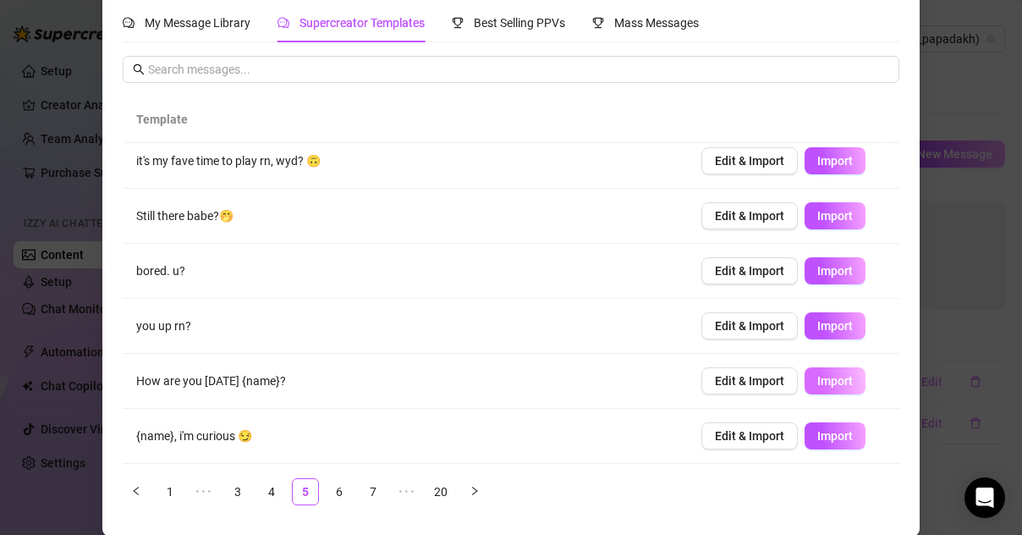
click at [818, 382] on span "Import" at bounding box center [836, 381] width 36 height 14
click at [370, 489] on link "7" at bounding box center [373, 491] width 25 height 25
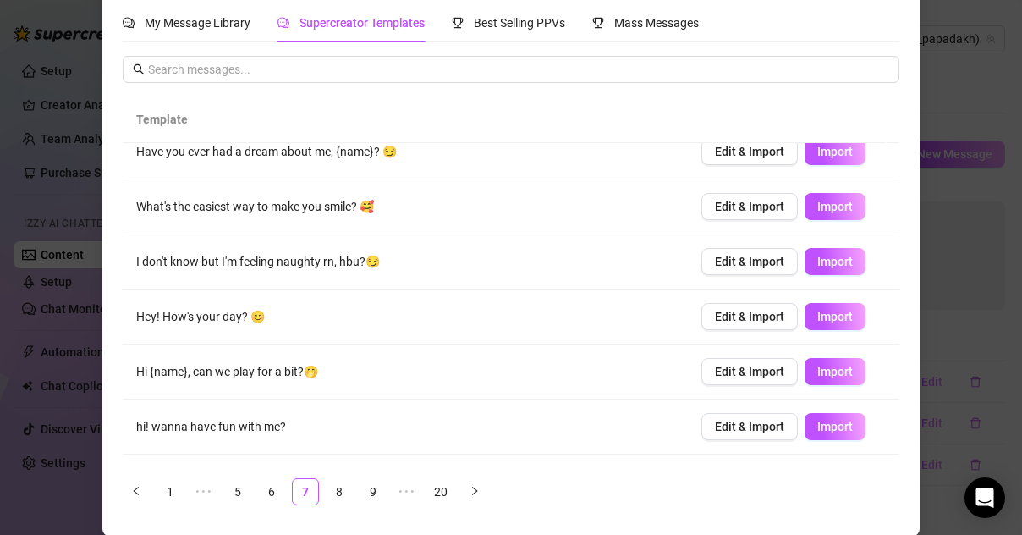
scroll to position [216, 0]
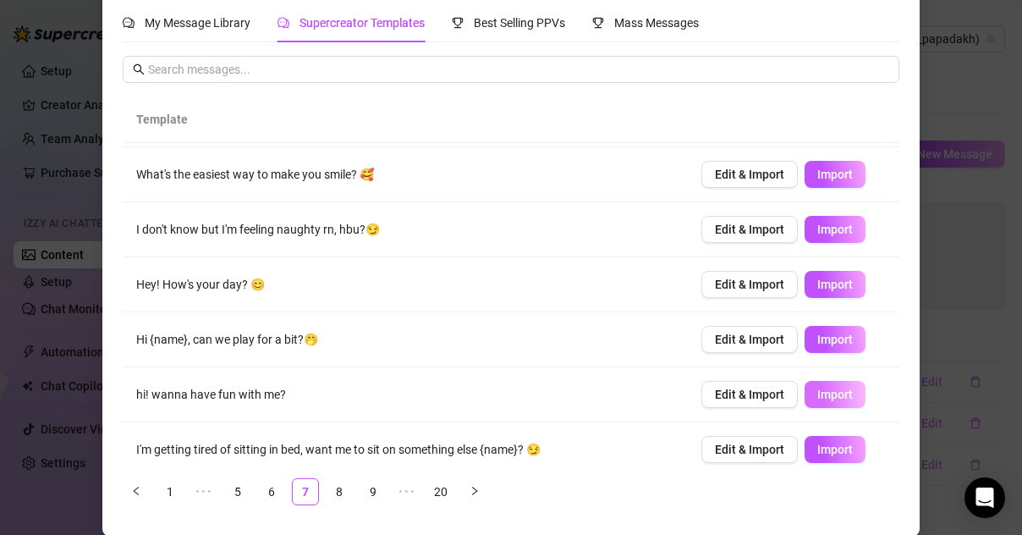
click at [819, 398] on span "Import" at bounding box center [836, 395] width 36 height 14
type textarea "hi! wanna have fun with me?"
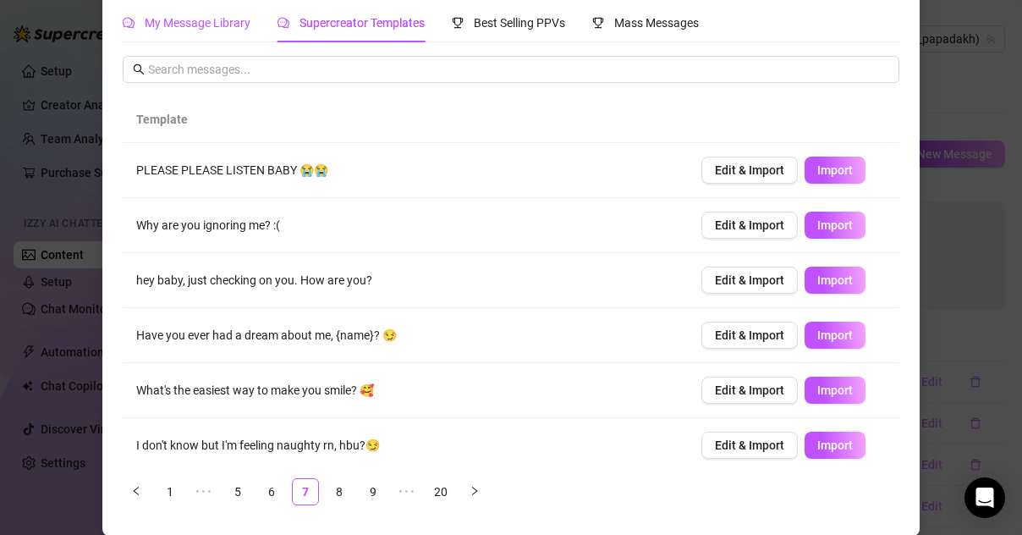
click at [206, 25] on span "My Message Library" at bounding box center [198, 23] width 106 height 14
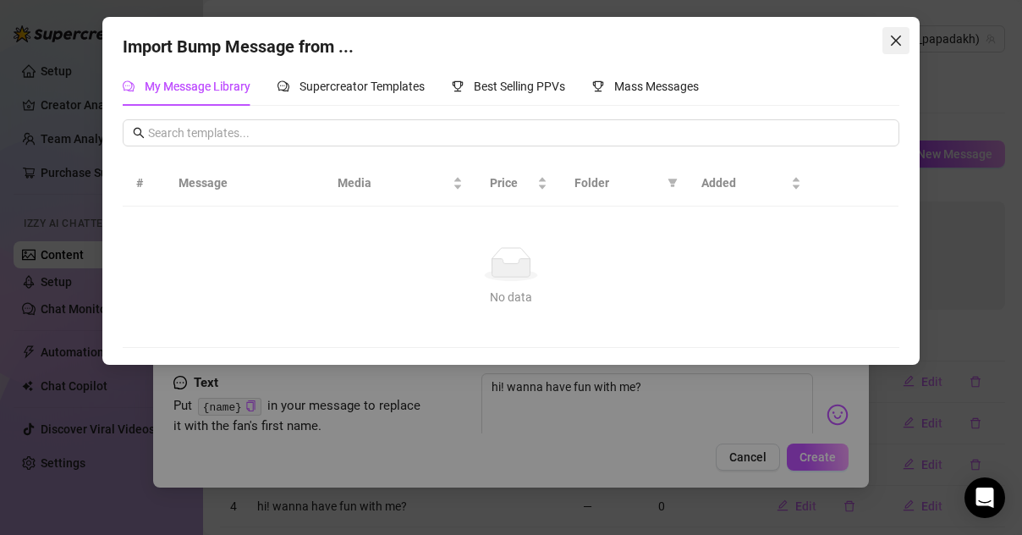
click at [897, 34] on icon "close" at bounding box center [896, 41] width 14 height 14
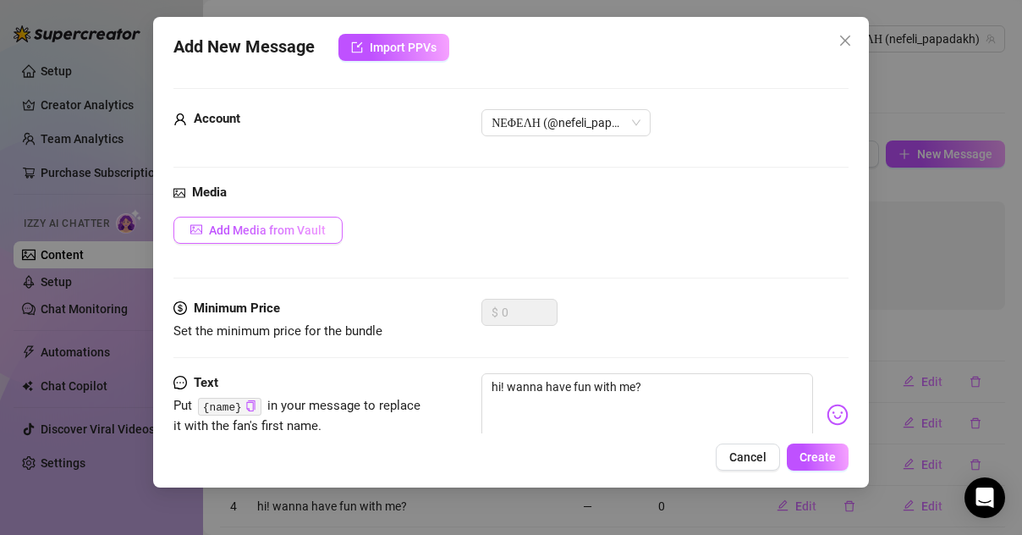
click at [279, 228] on span "Add Media from Vault" at bounding box center [267, 230] width 117 height 14
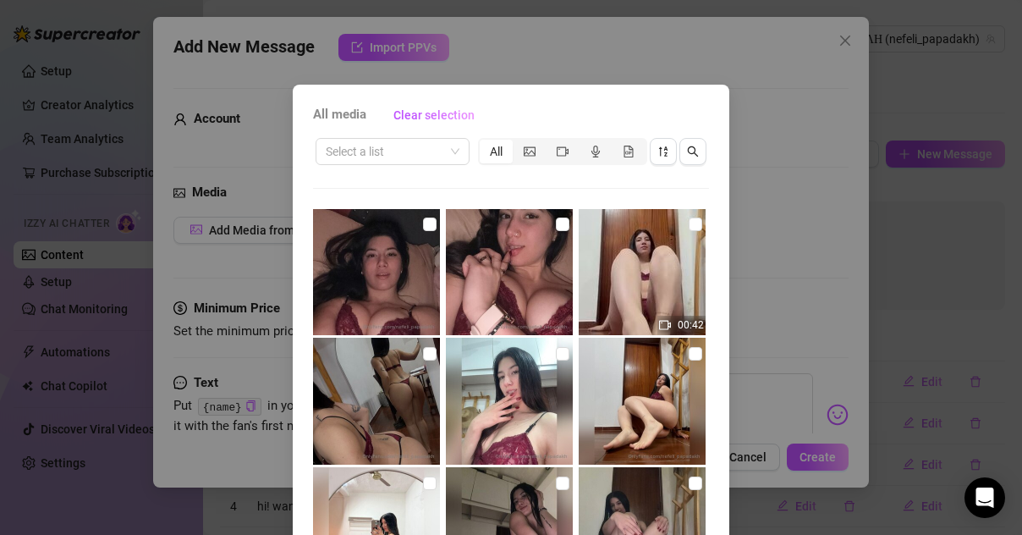
scroll to position [638, 0]
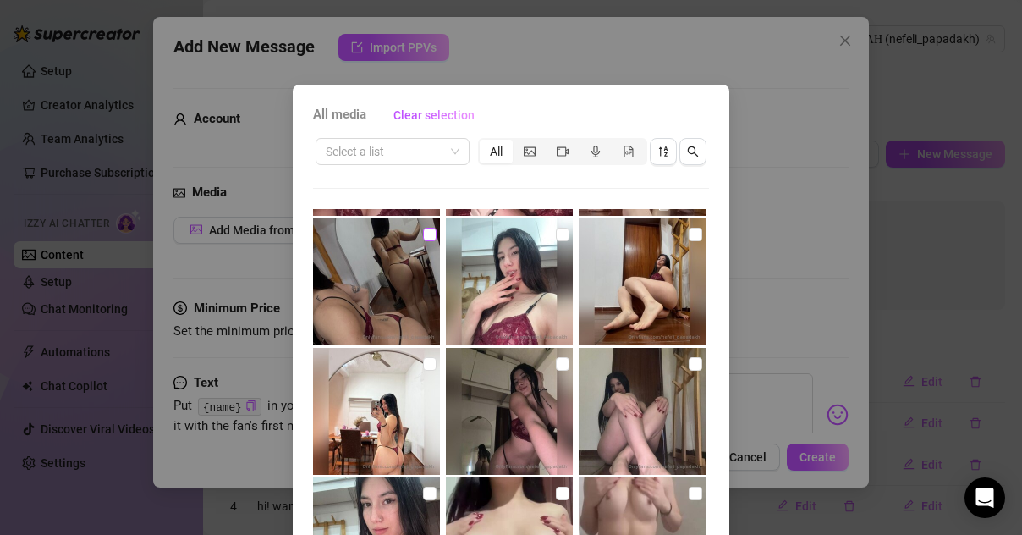
click at [423, 235] on input "checkbox" at bounding box center [430, 235] width 14 height 14
checkbox input "true"
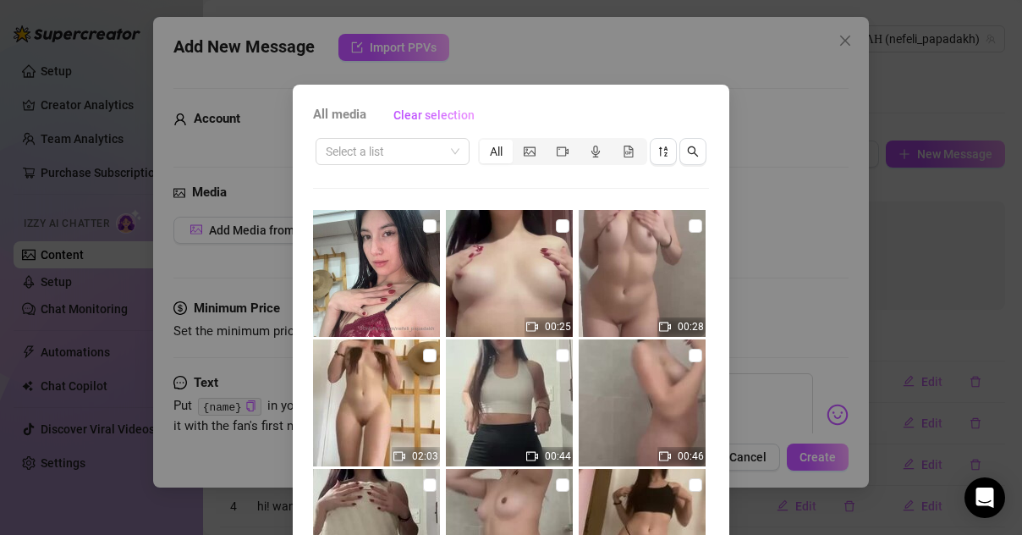
scroll to position [907, 0]
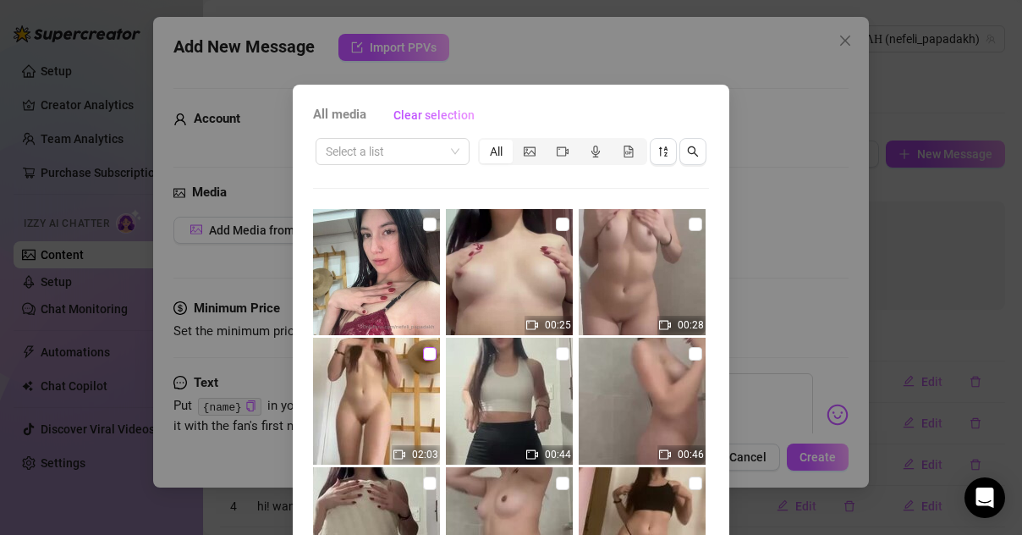
click at [423, 355] on input "checkbox" at bounding box center [430, 354] width 14 height 14
checkbox input "true"
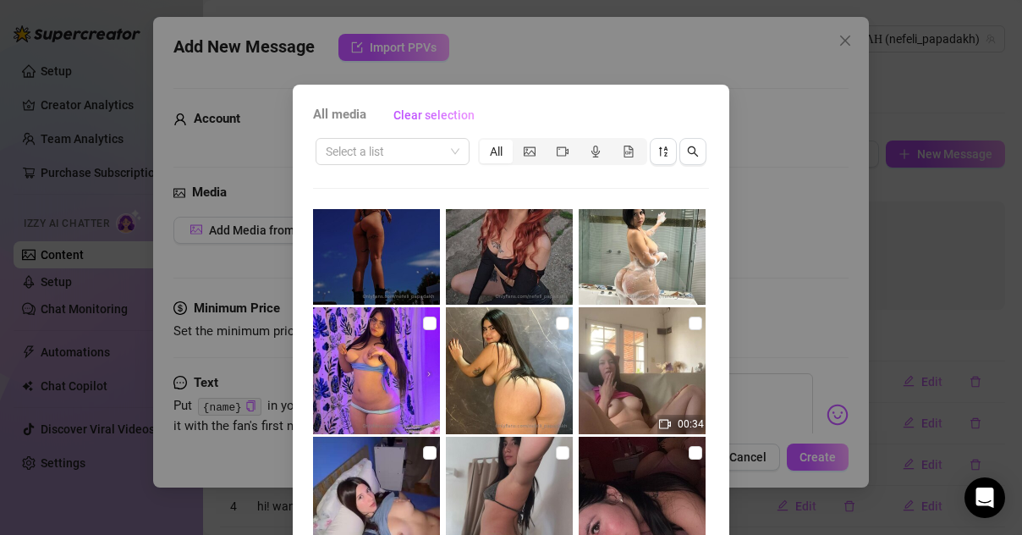
scroll to position [2710, 0]
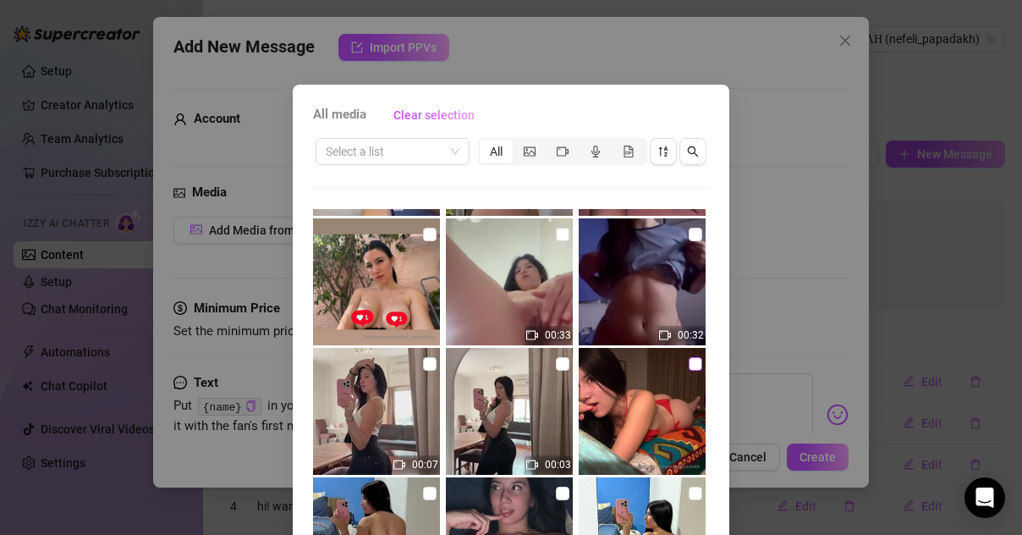
click at [689, 367] on input "checkbox" at bounding box center [696, 364] width 14 height 14
checkbox input "true"
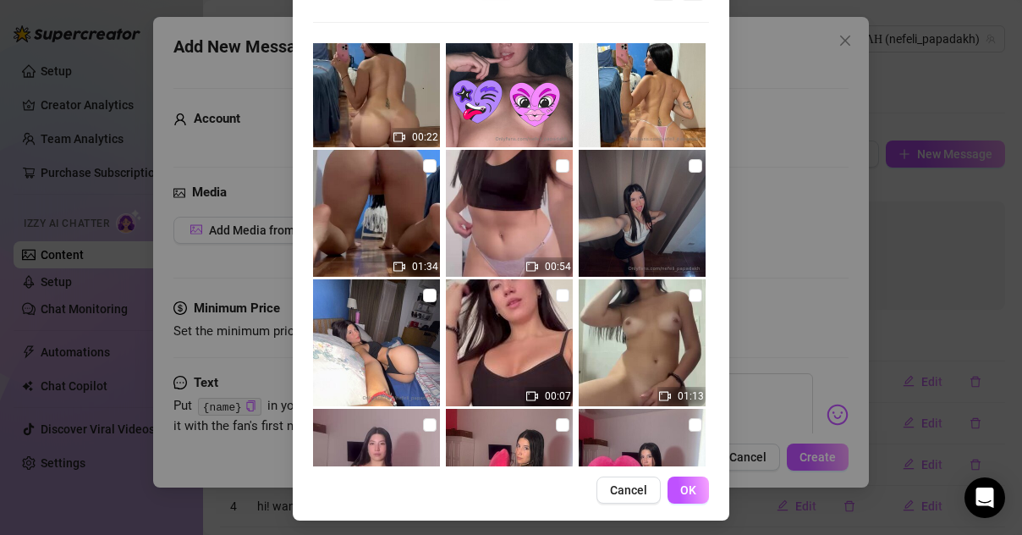
scroll to position [172, 0]
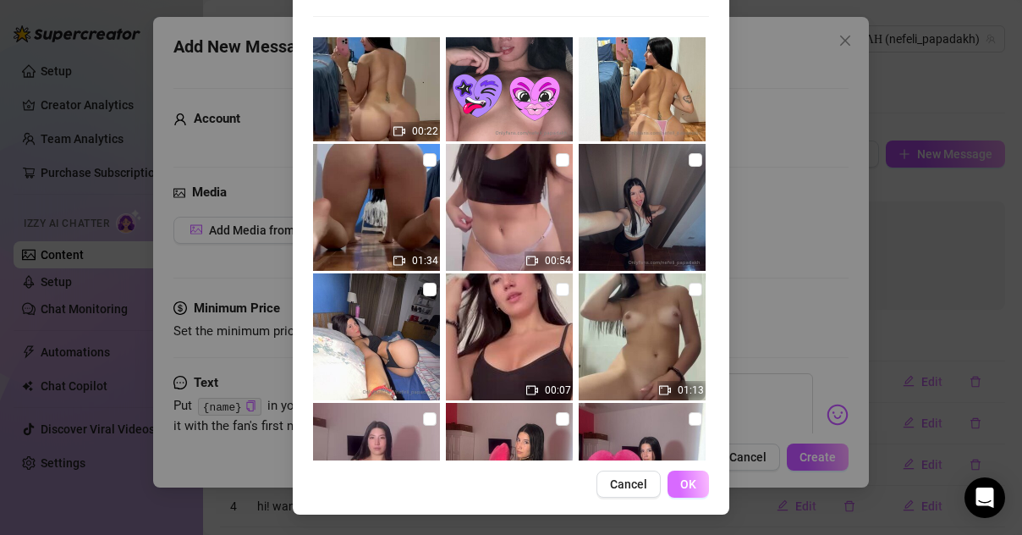
click at [690, 472] on button "OK" at bounding box center [688, 484] width 41 height 27
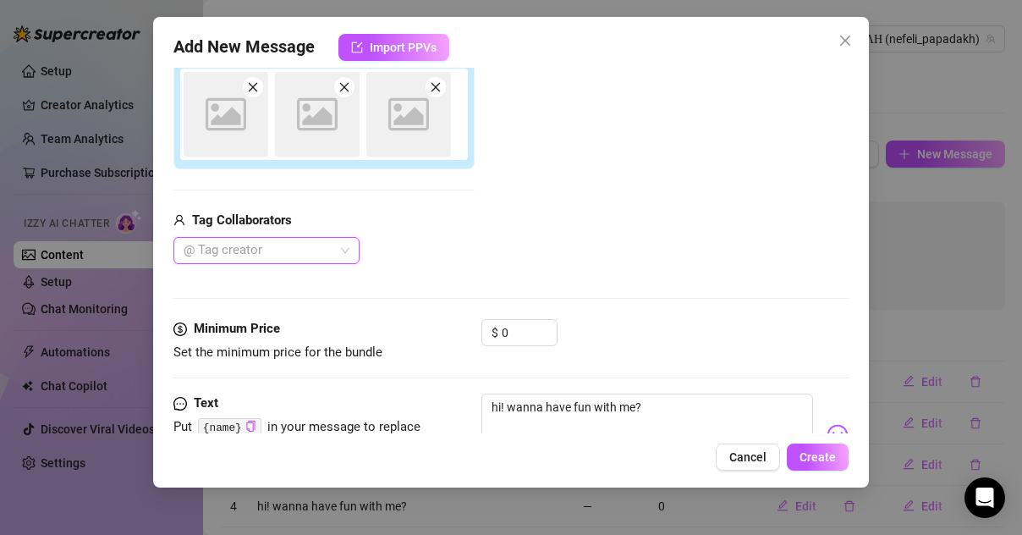
scroll to position [221, 0]
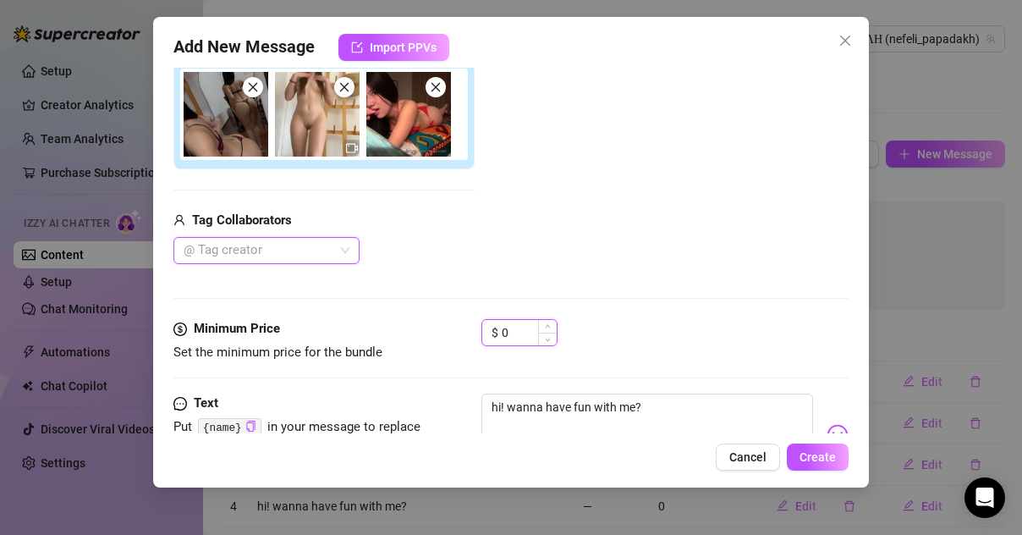
click at [523, 329] on input "0" at bounding box center [529, 332] width 55 height 25
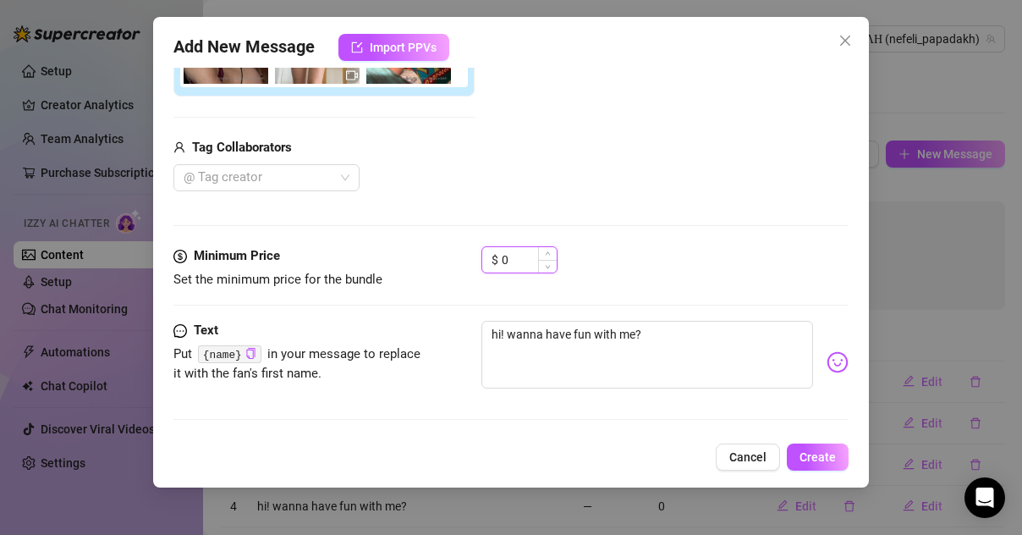
scroll to position [295, 0]
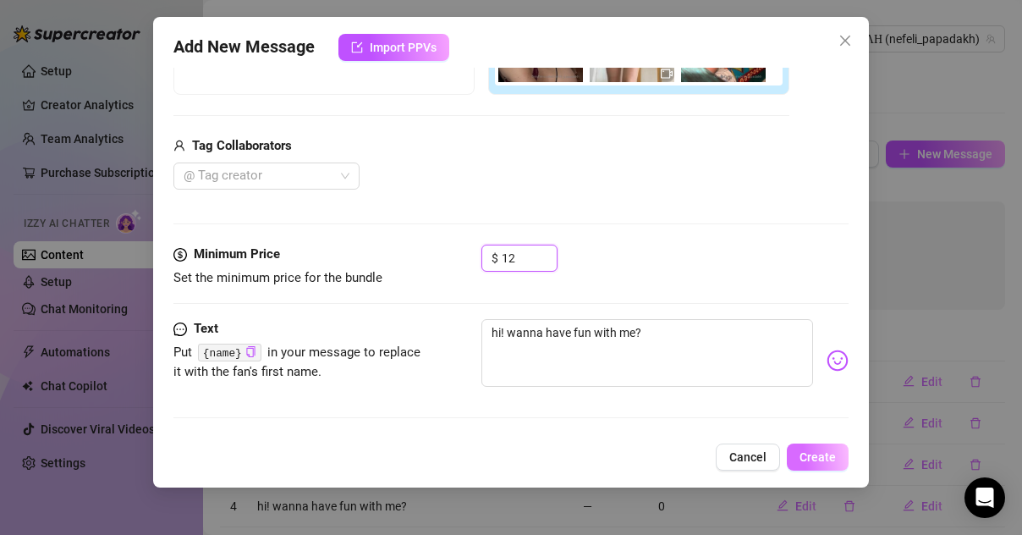
type input "12"
click at [823, 460] on span "Create" at bounding box center [818, 457] width 36 height 14
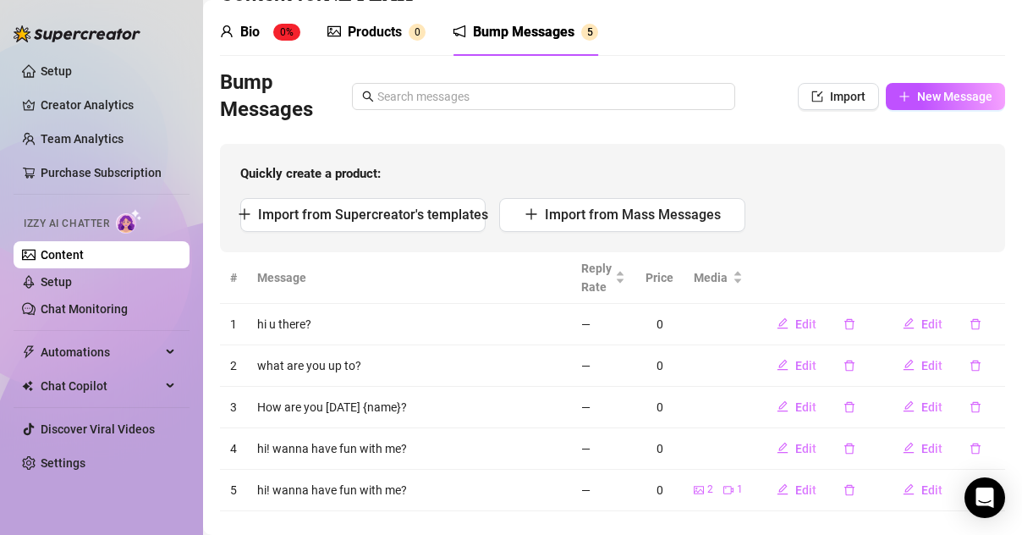
scroll to position [0, 0]
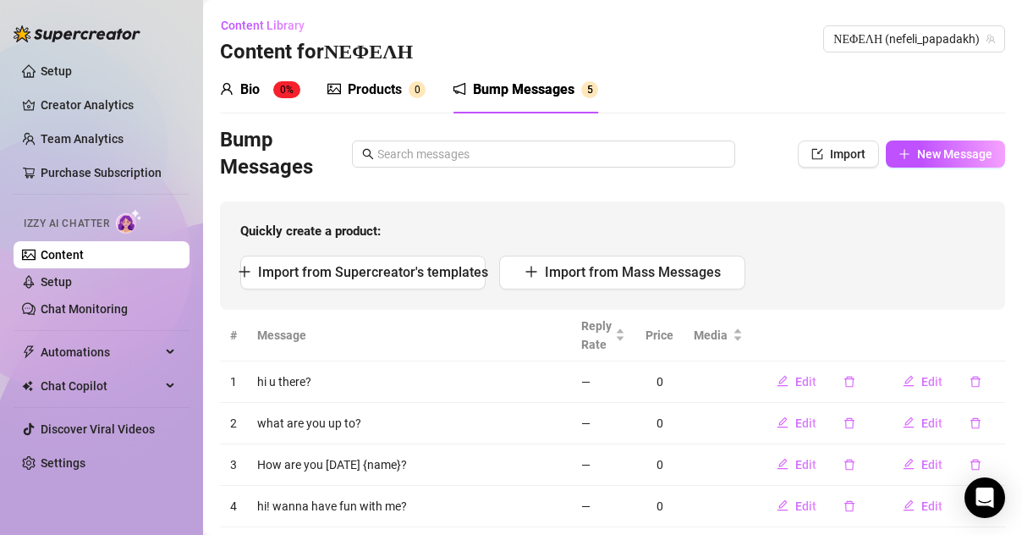
click at [251, 91] on div "Bio" at bounding box center [249, 90] width 19 height 20
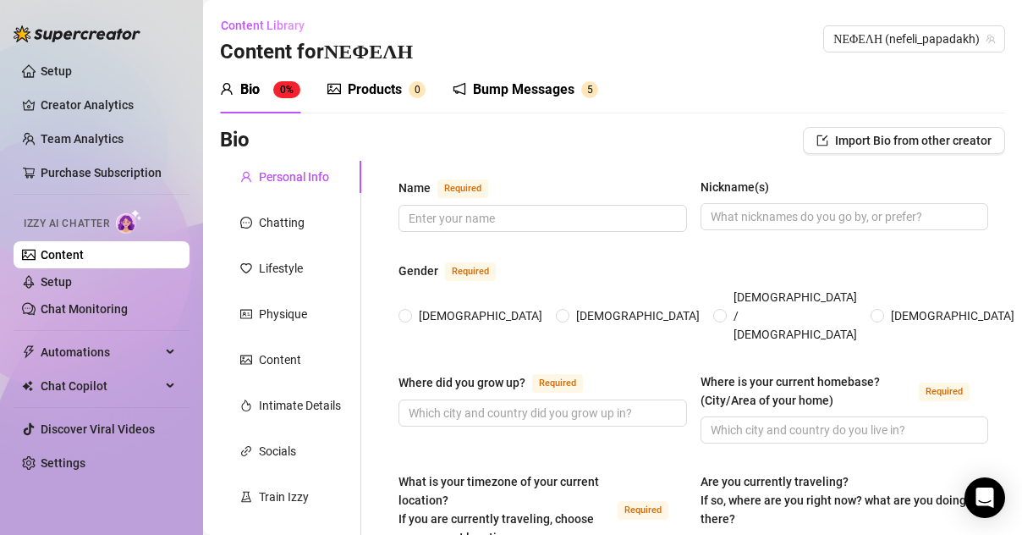
click at [356, 94] on div "Products" at bounding box center [375, 90] width 54 height 20
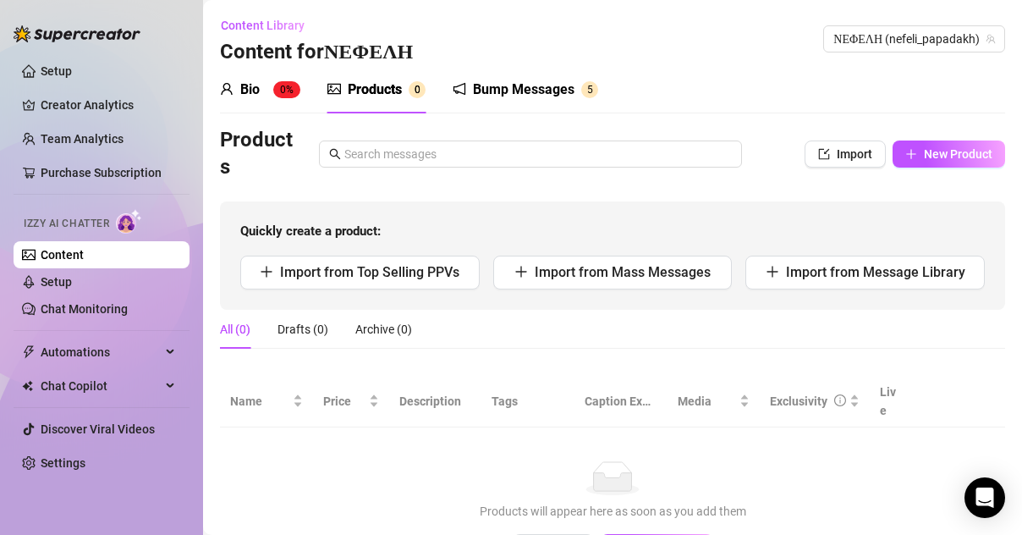
click at [501, 89] on div "Bump Messages" at bounding box center [524, 90] width 102 height 20
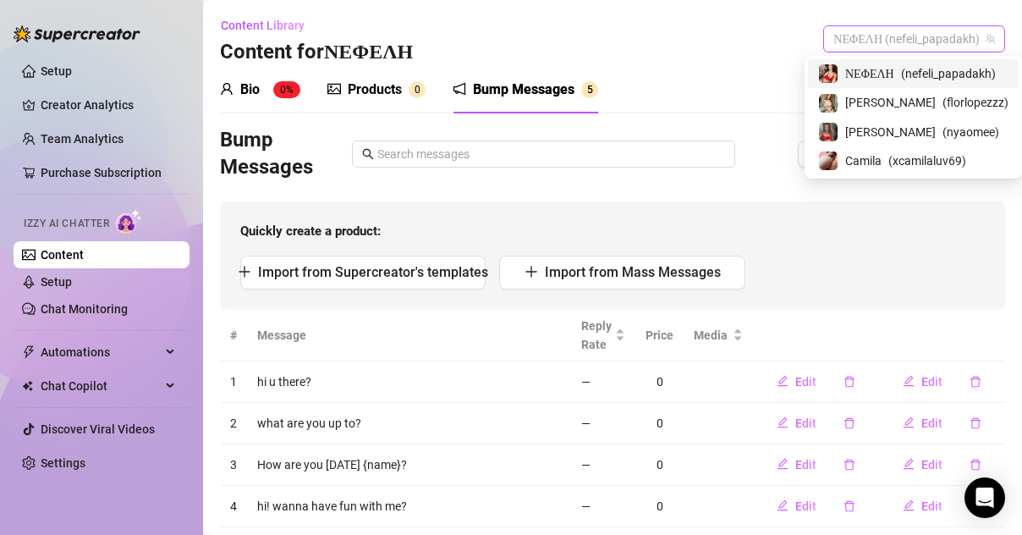
click at [899, 35] on span "ΝΕΦΕΛΗ (nefeli_papadakh)" at bounding box center [915, 38] width 162 height 25
click at [867, 106] on div "[PERSON_NAME] ( florlopezzz )" at bounding box center [913, 102] width 190 height 20
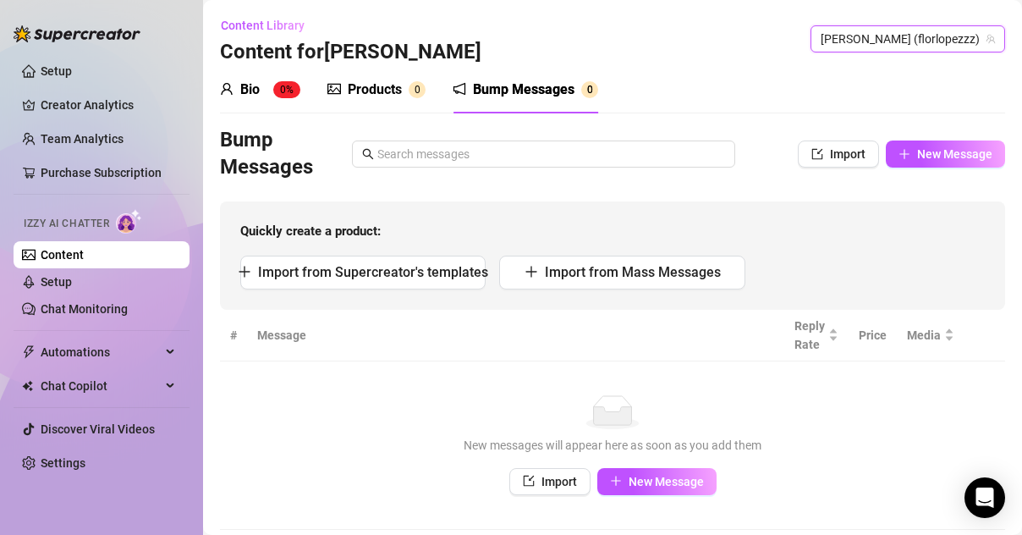
scroll to position [45, 0]
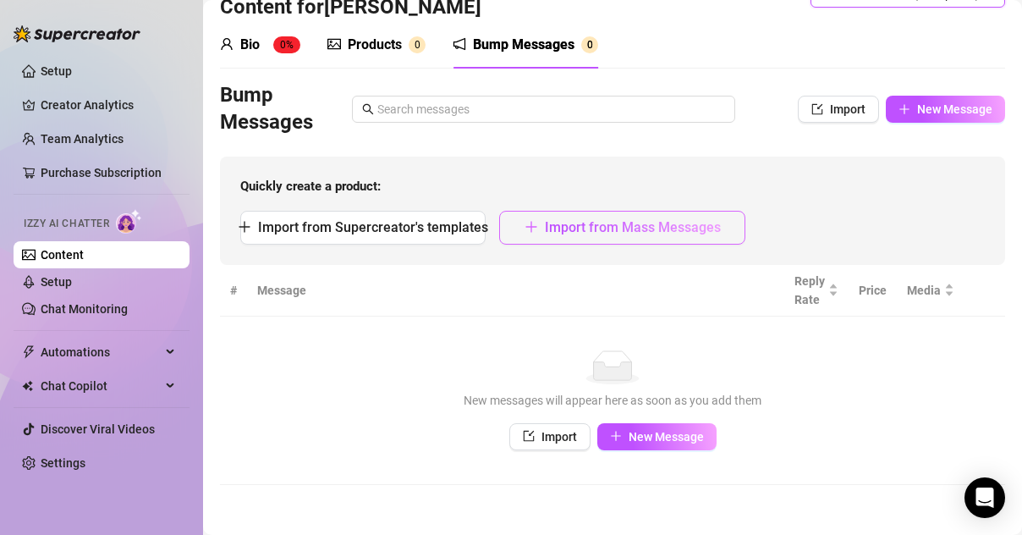
click at [570, 228] on span "Import from Mass Messages" at bounding box center [633, 227] width 176 height 16
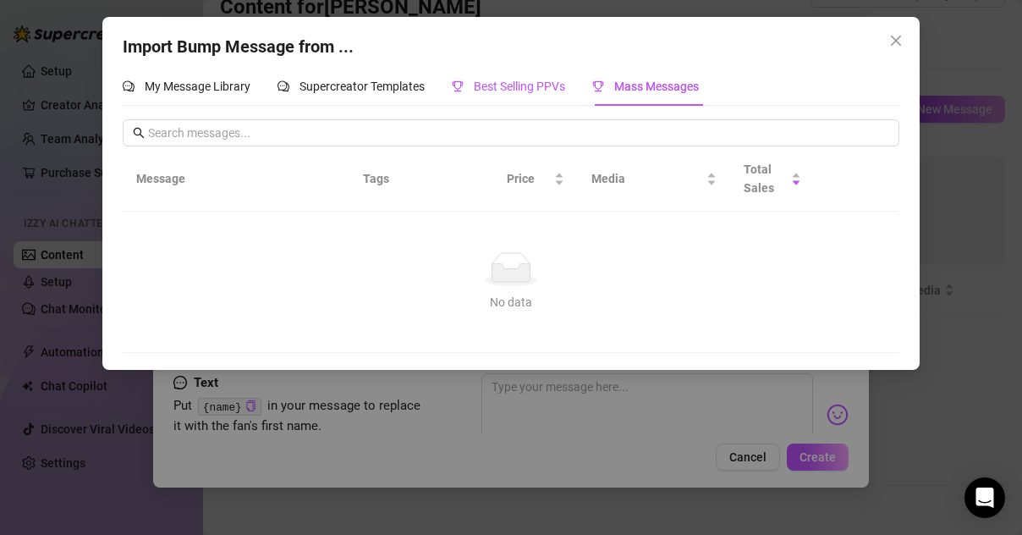
click at [521, 95] on div "Best Selling PPVs" at bounding box center [508, 86] width 113 height 19
click at [362, 89] on span "Supercreator Templates" at bounding box center [362, 87] width 125 height 14
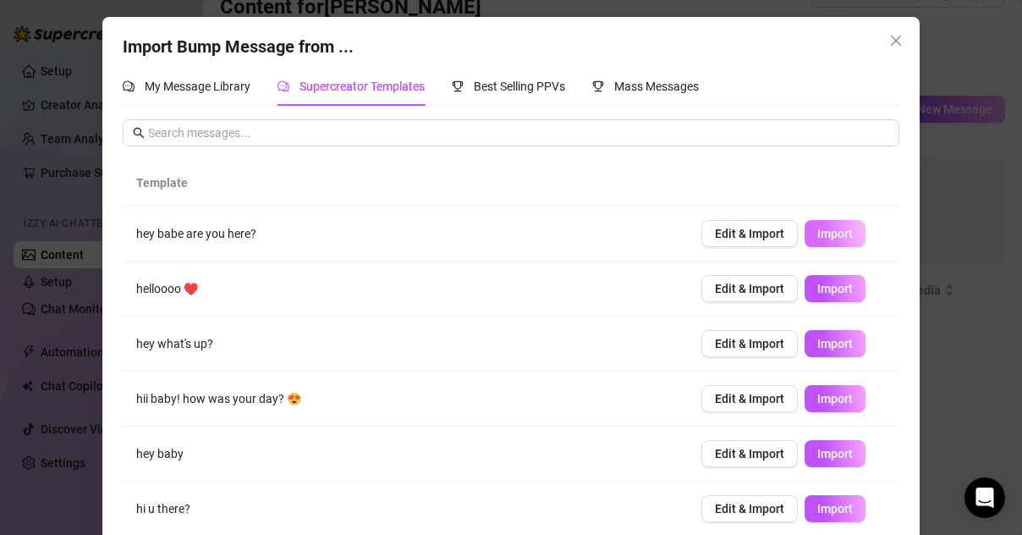
click at [818, 231] on span "Import" at bounding box center [836, 234] width 36 height 14
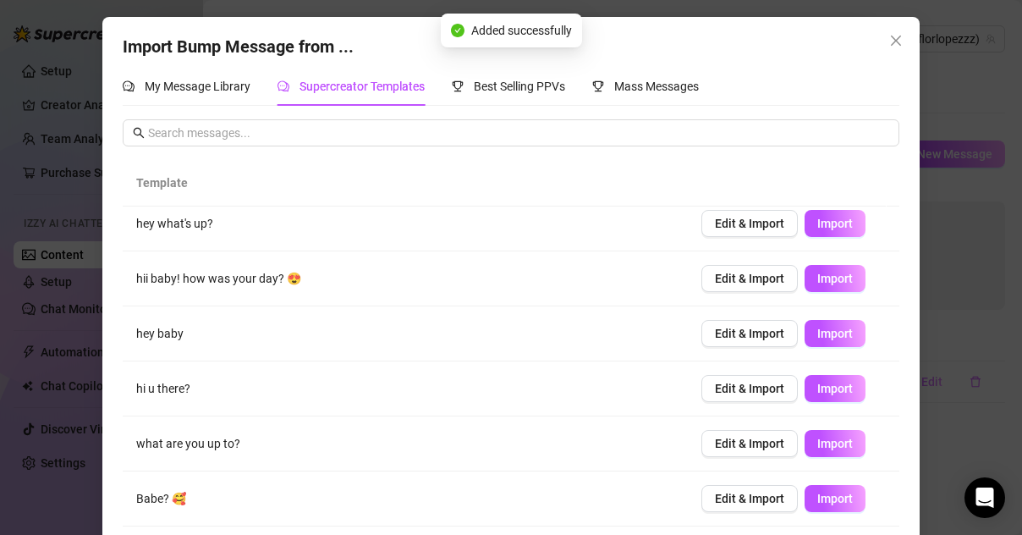
scroll to position [122, 0]
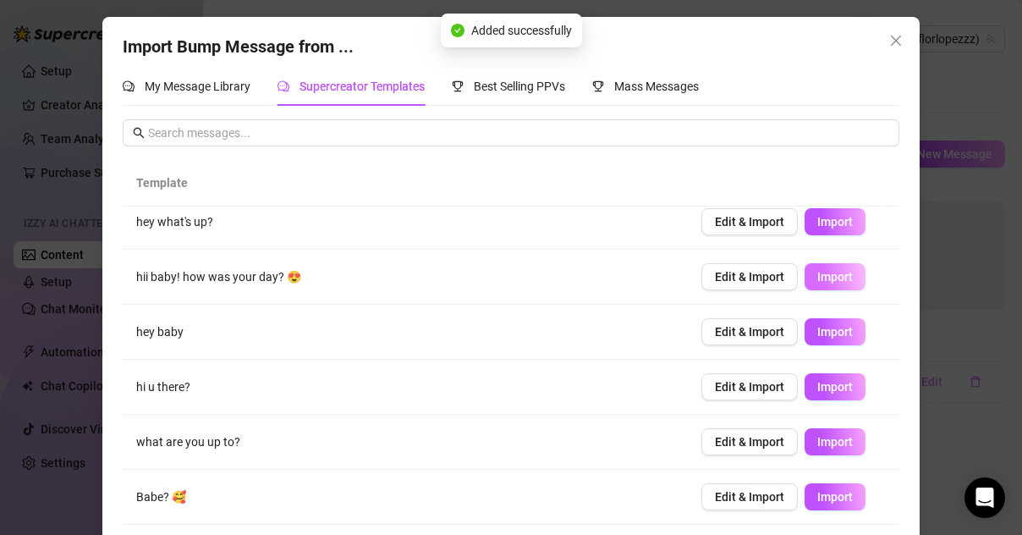
click at [829, 275] on span "Import" at bounding box center [836, 277] width 36 height 14
click at [819, 388] on span "Import" at bounding box center [836, 387] width 36 height 14
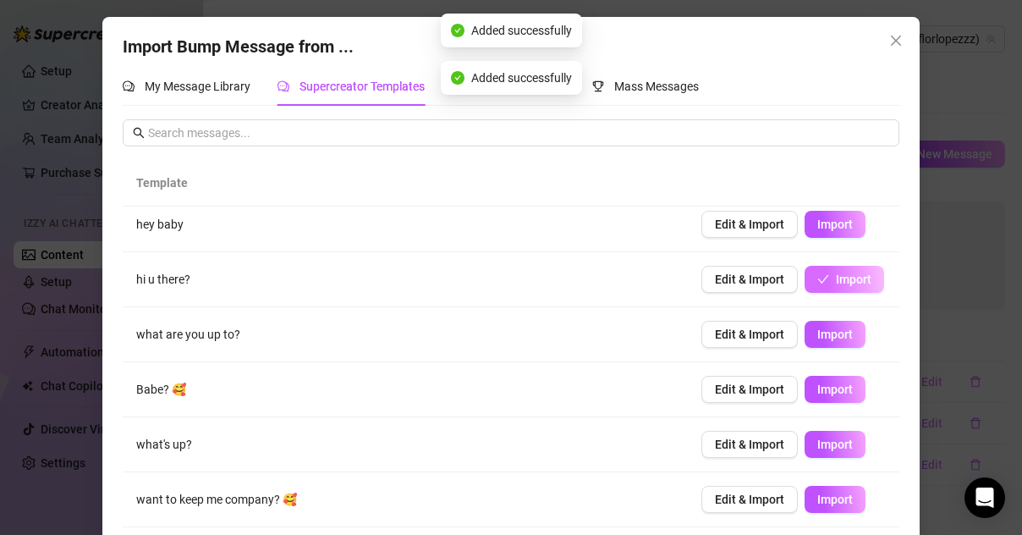
scroll to position [228, 0]
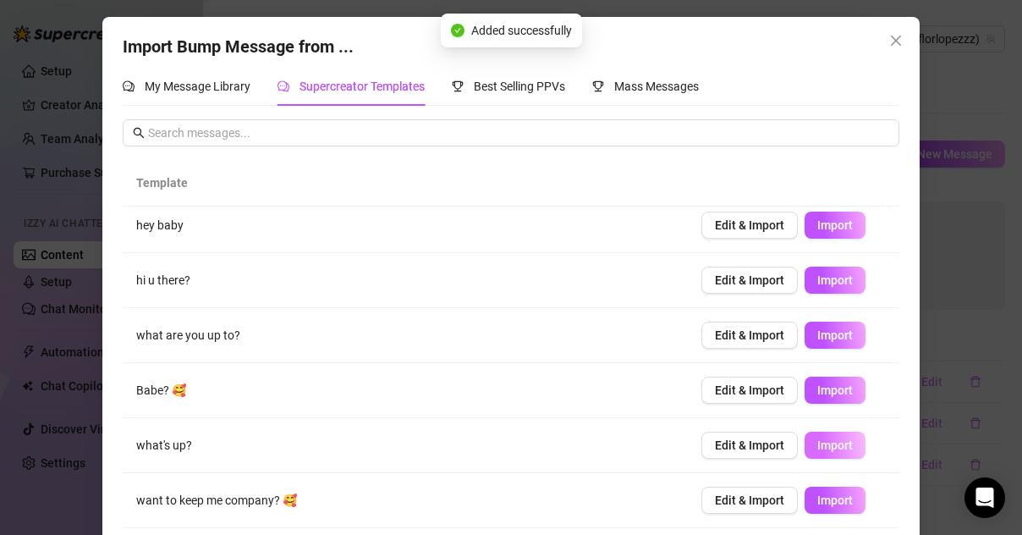
click at [820, 448] on span "Import" at bounding box center [836, 445] width 36 height 14
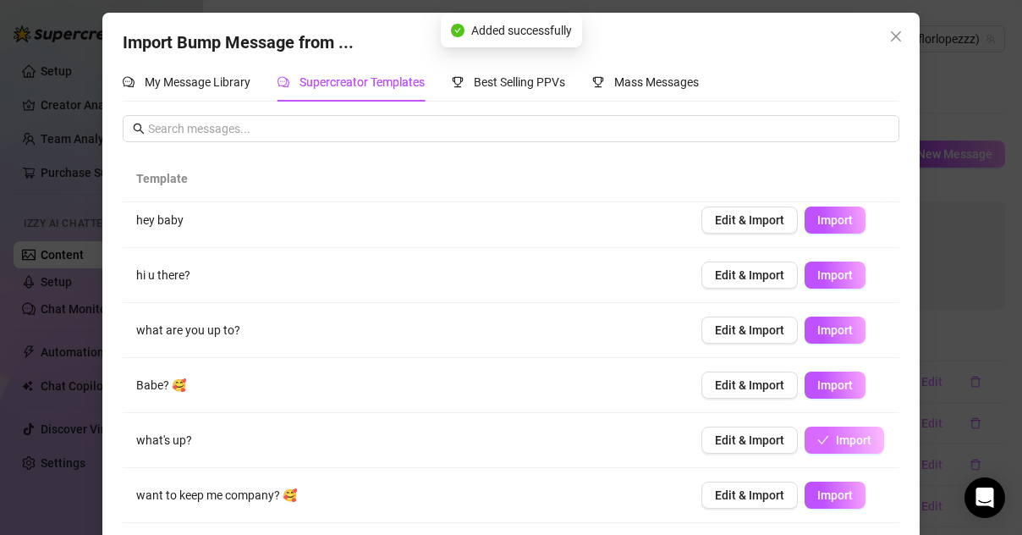
scroll to position [63, 0]
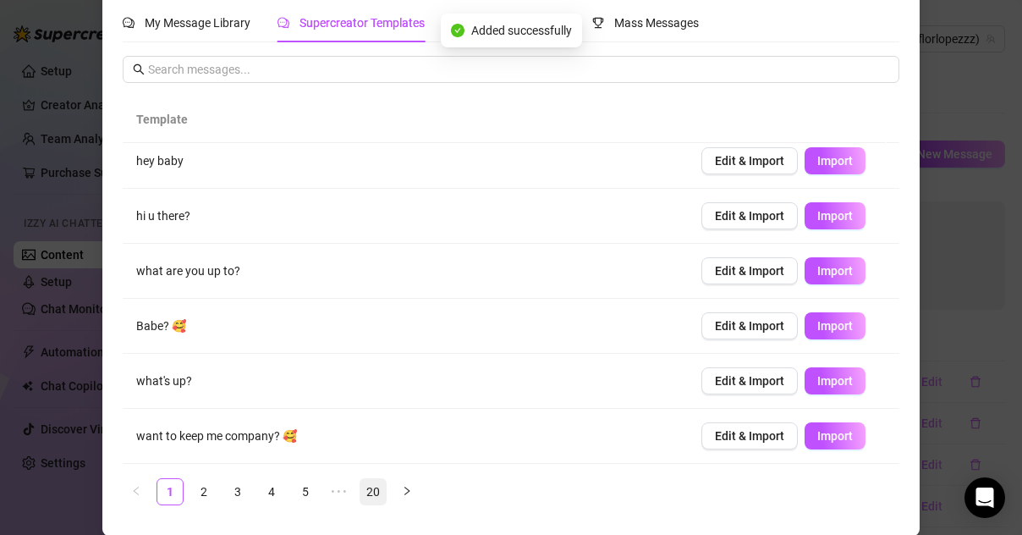
click at [365, 493] on link "20" at bounding box center [373, 491] width 25 height 25
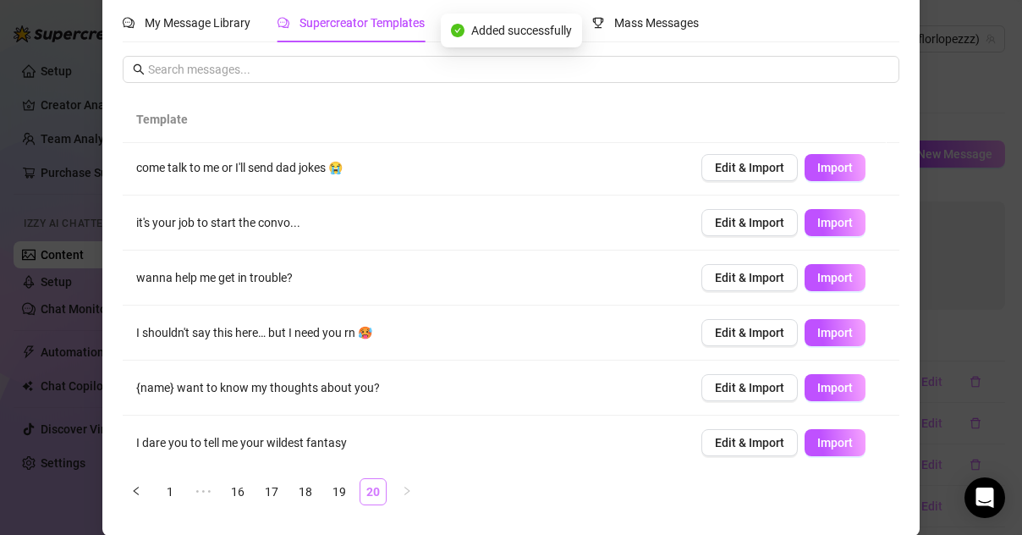
scroll to position [0, 0]
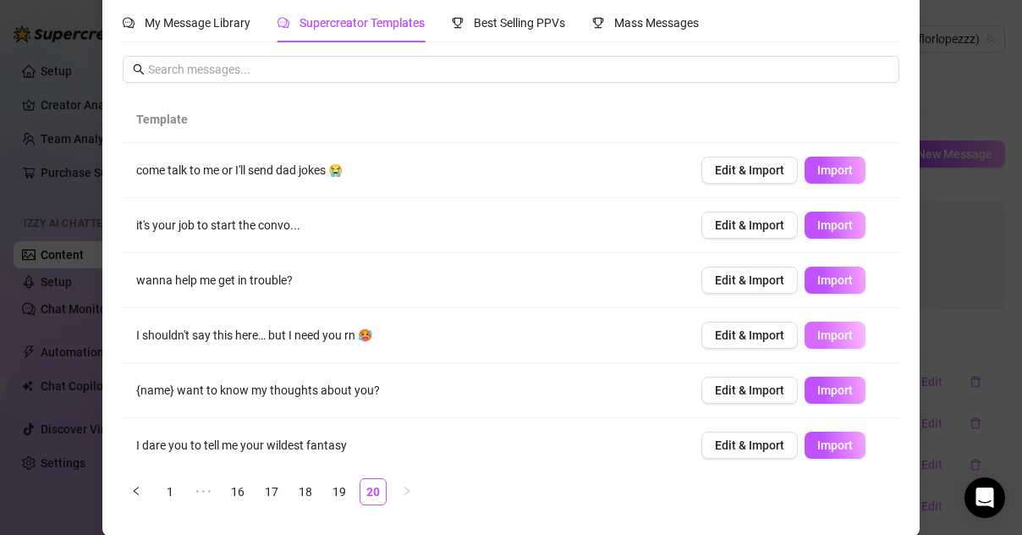
click at [813, 327] on button "Import" at bounding box center [835, 335] width 61 height 27
type textarea "I shouldn't say this here… but I need you rn 🥵"
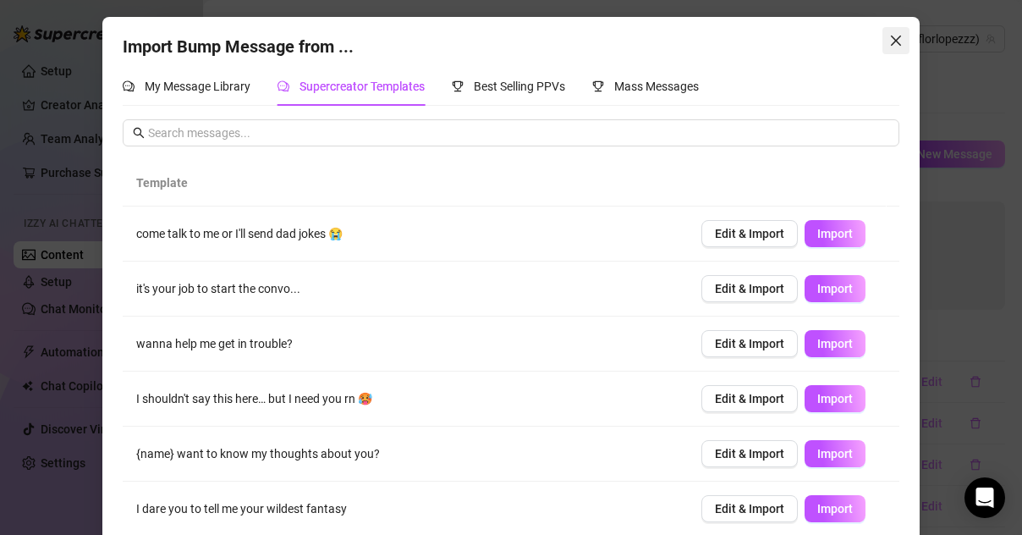
click at [896, 41] on span "Close" at bounding box center [896, 41] width 27 height 14
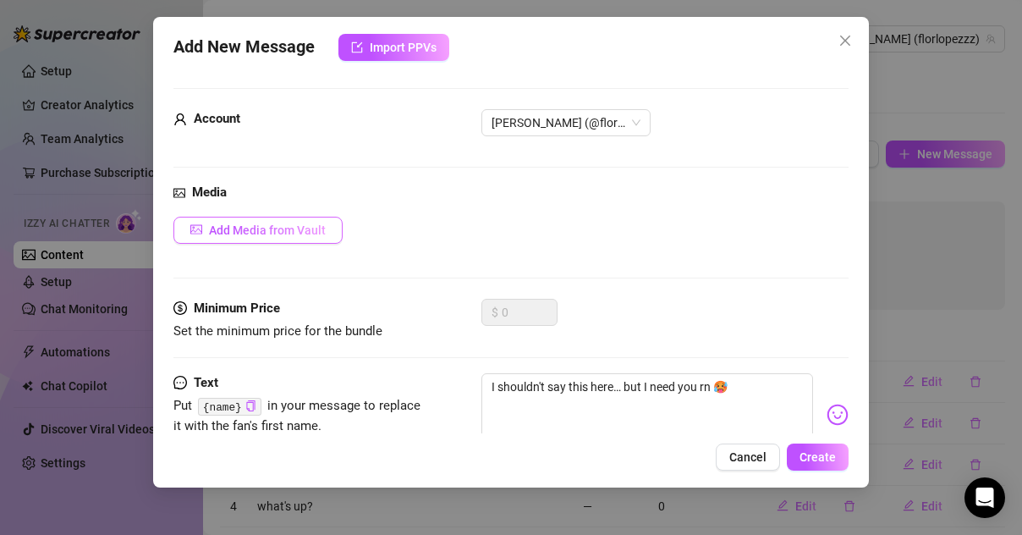
click at [272, 229] on span "Add Media from Vault" at bounding box center [267, 230] width 117 height 14
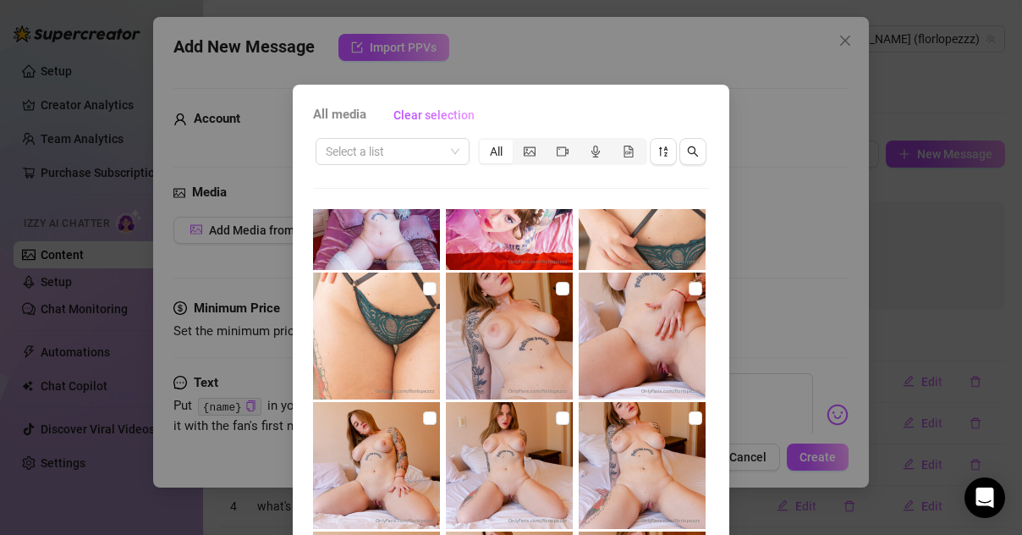
scroll to position [212, 0]
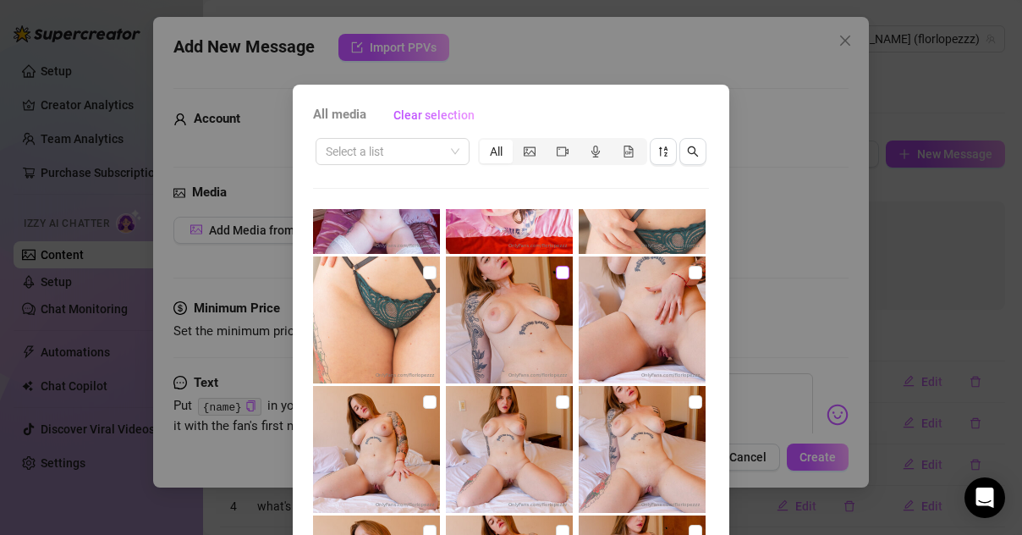
click at [556, 268] on input "checkbox" at bounding box center [563, 273] width 14 height 14
checkbox input "true"
click at [556, 402] on input "checkbox" at bounding box center [563, 402] width 14 height 14
checkbox input "true"
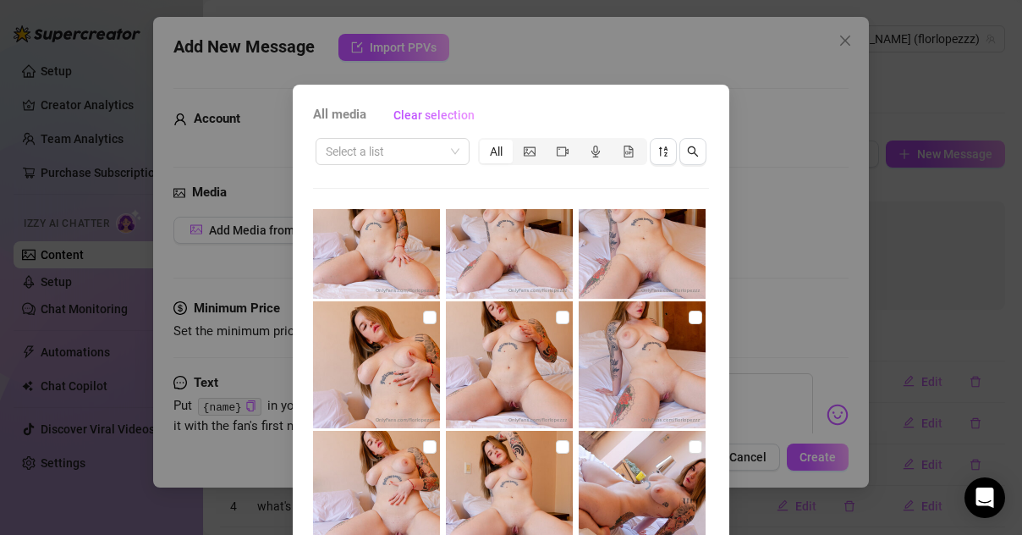
scroll to position [432, 0]
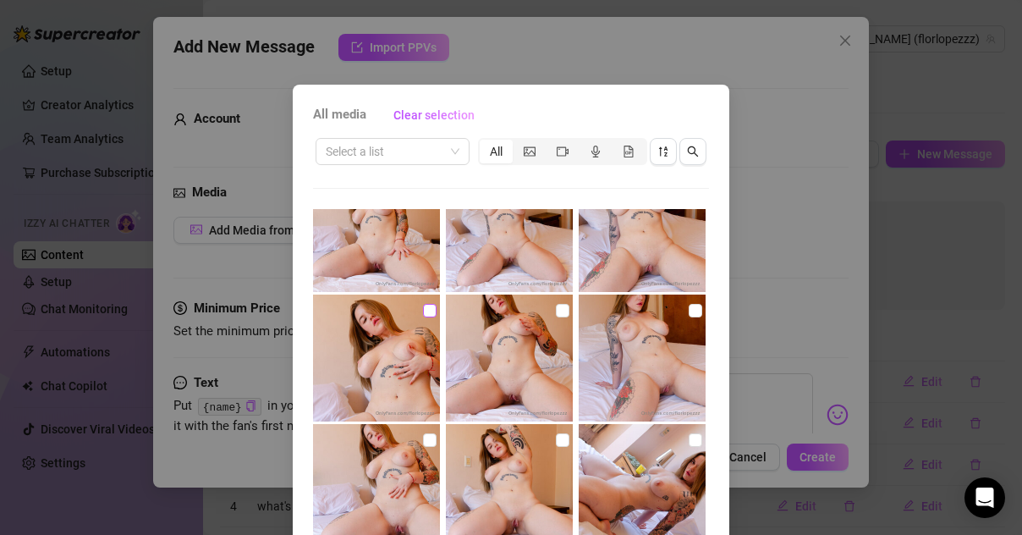
click at [423, 311] on input "checkbox" at bounding box center [430, 311] width 14 height 14
checkbox input "true"
click at [556, 439] on input "checkbox" at bounding box center [563, 440] width 14 height 14
checkbox input "true"
click at [689, 443] on input "checkbox" at bounding box center [696, 440] width 14 height 14
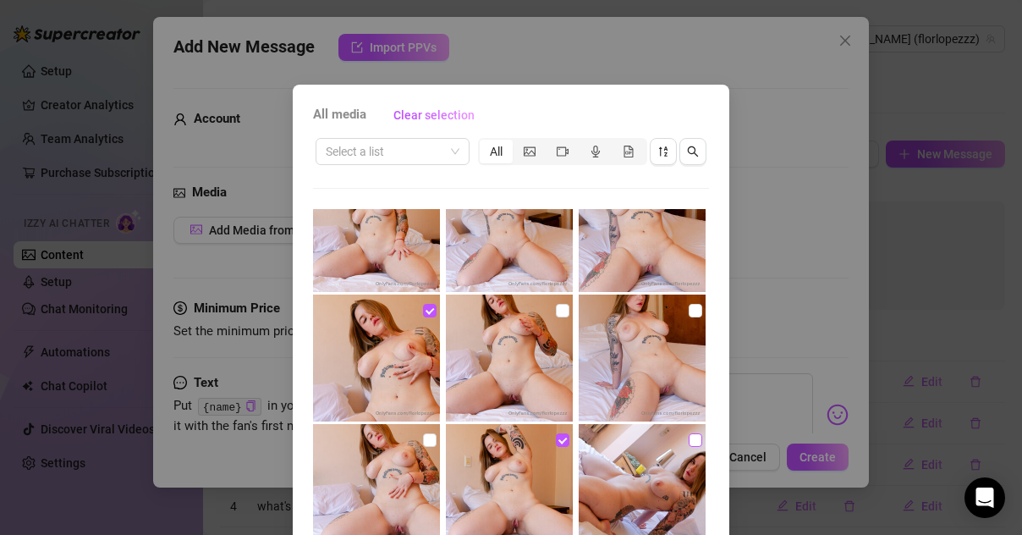
checkbox input "true"
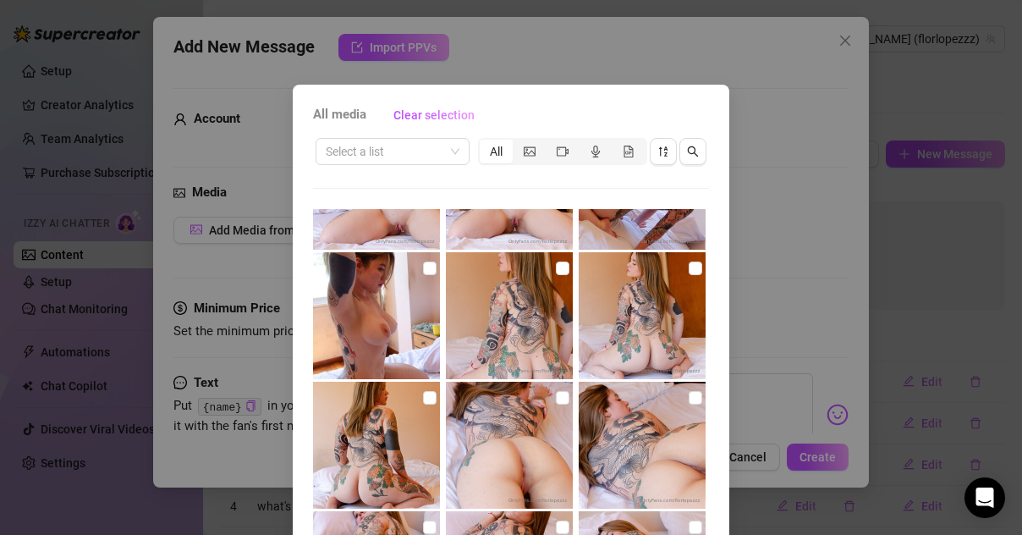
scroll to position [741, 0]
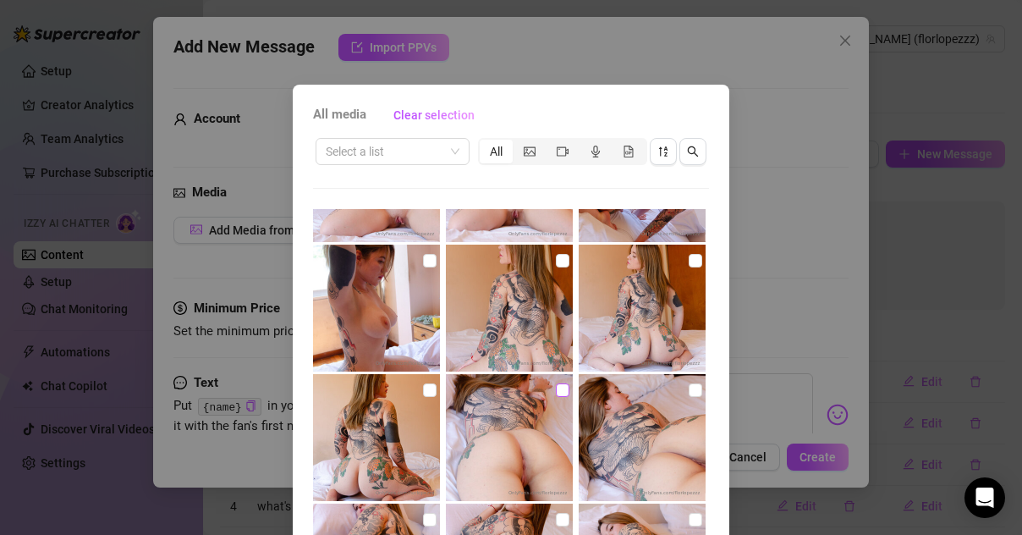
click at [556, 386] on input "checkbox" at bounding box center [563, 390] width 14 height 14
checkbox input "true"
click at [423, 383] on input "checkbox" at bounding box center [430, 390] width 14 height 14
checkbox input "true"
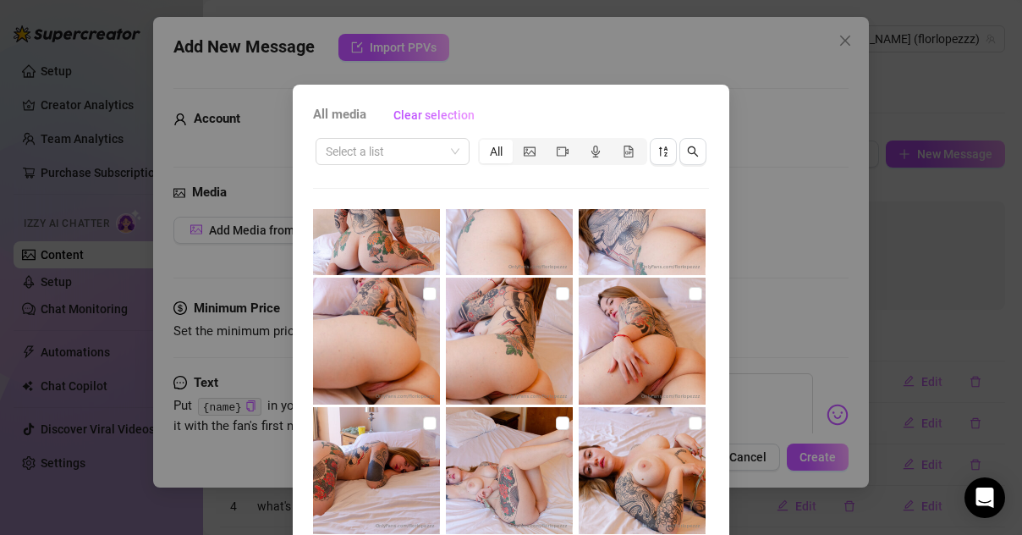
scroll to position [970, 0]
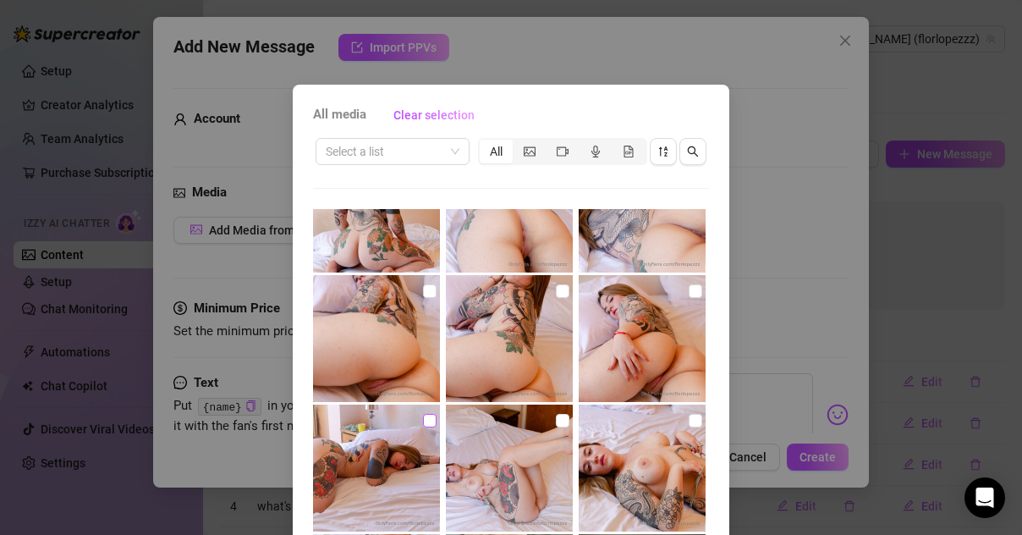
click at [425, 420] on input "checkbox" at bounding box center [430, 421] width 14 height 14
checkbox input "true"
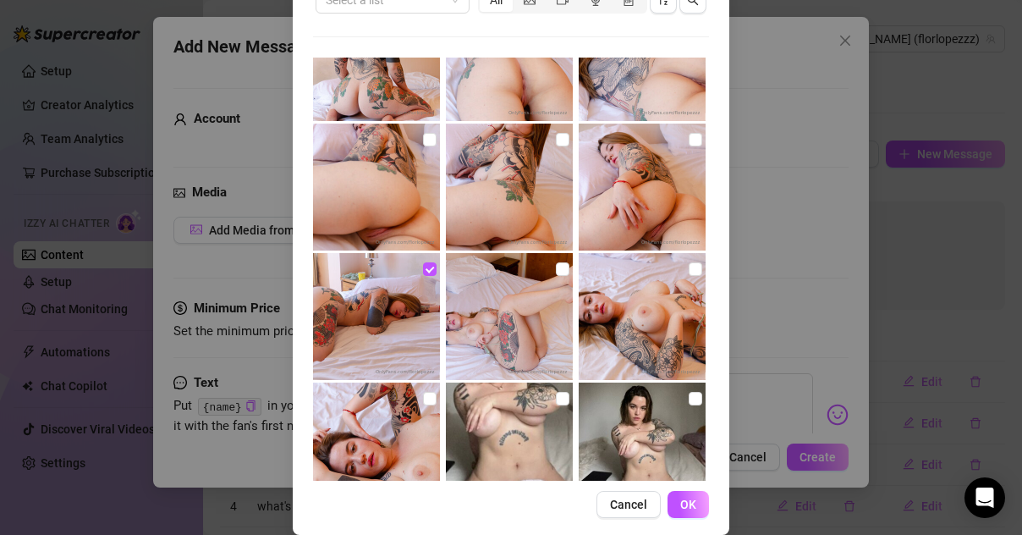
scroll to position [157, 0]
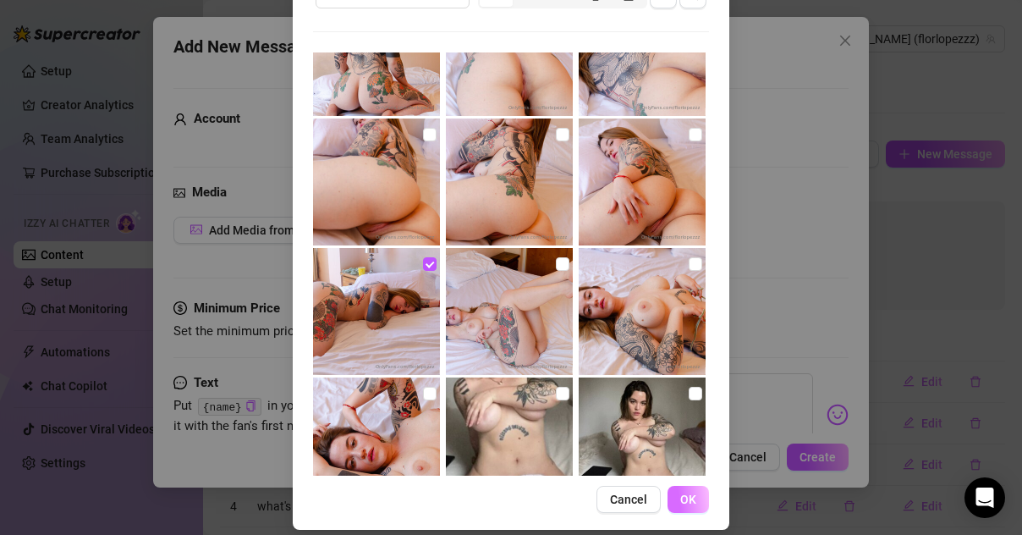
click at [689, 500] on span "OK" at bounding box center [688, 500] width 16 height 14
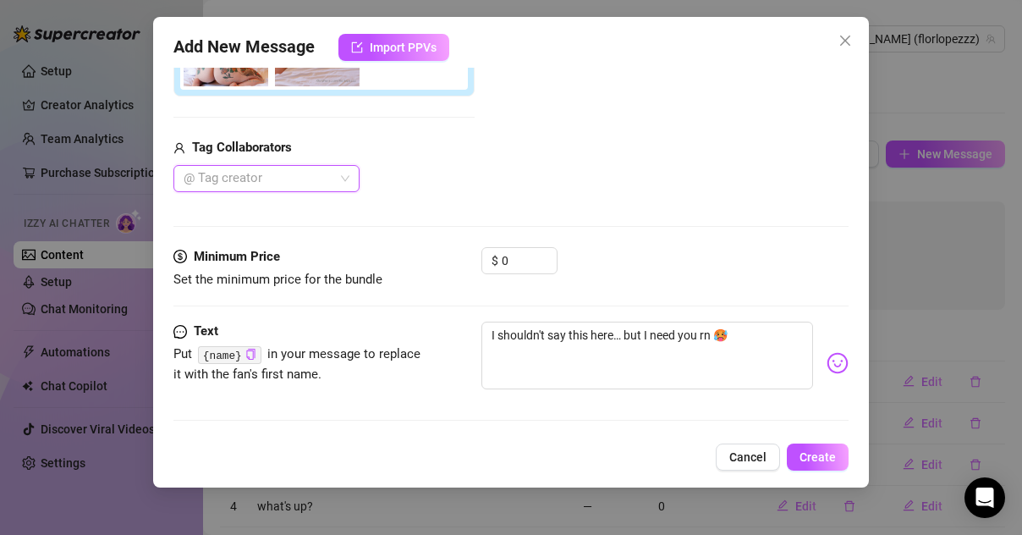
scroll to position [476, 0]
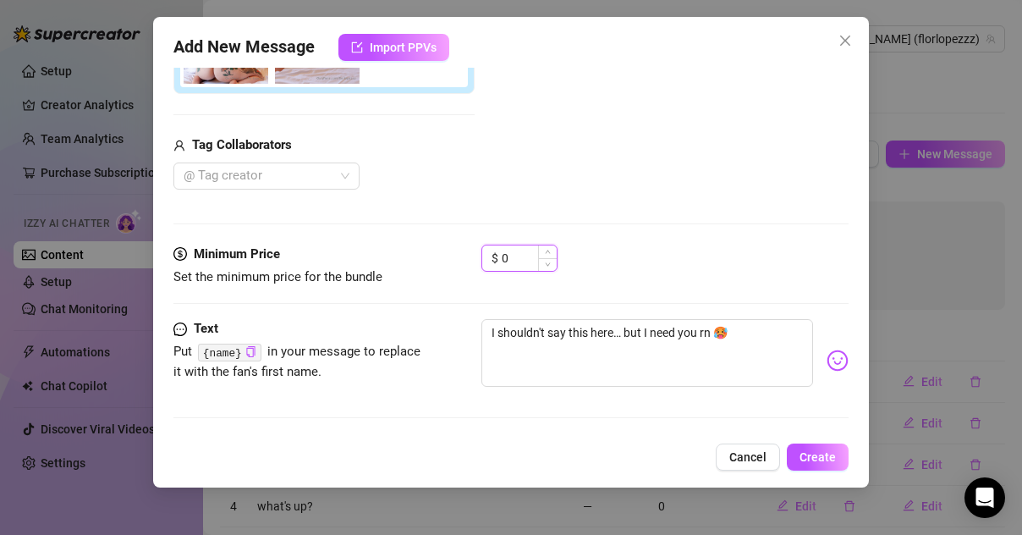
click at [512, 255] on input "0" at bounding box center [529, 257] width 55 height 25
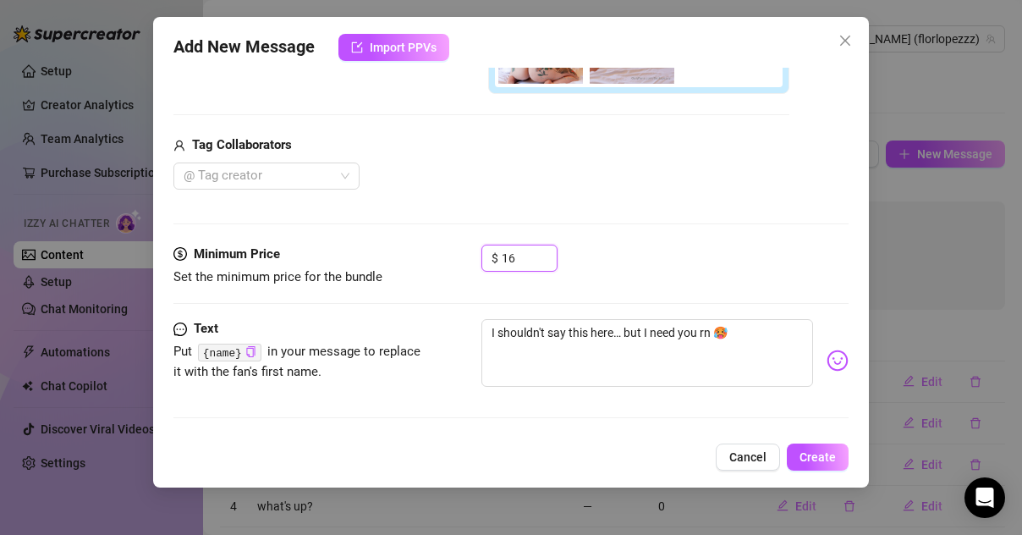
scroll to position [0, 0]
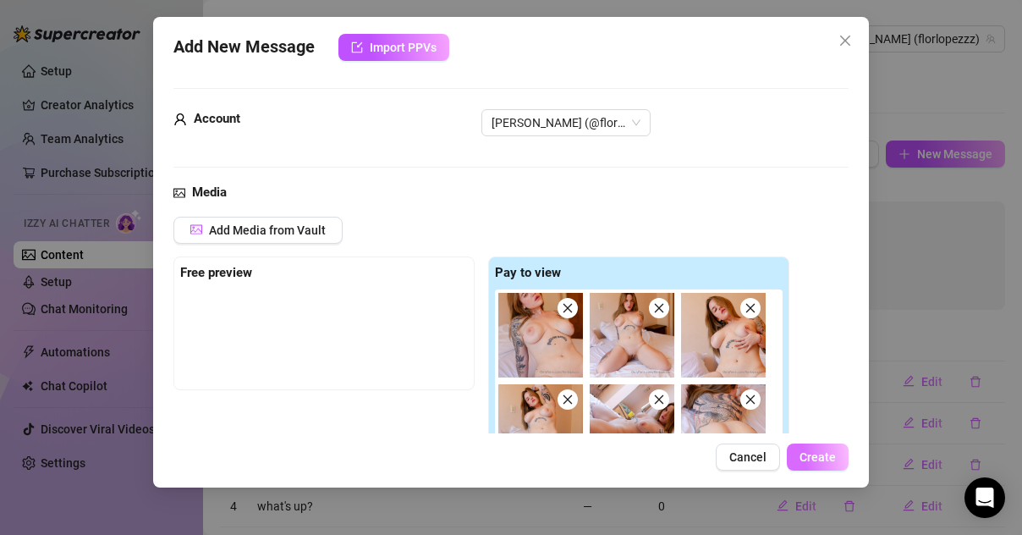
type input "16"
click at [808, 460] on span "Create" at bounding box center [818, 457] width 36 height 14
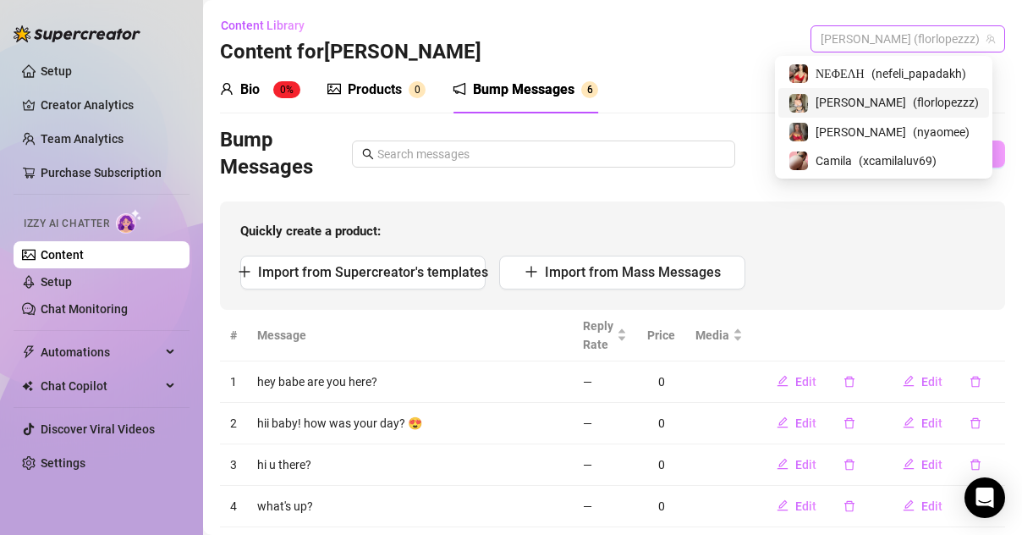
click at [917, 38] on span "[PERSON_NAME] (florlopezzz)" at bounding box center [908, 38] width 174 height 25
click at [833, 133] on span "[PERSON_NAME]" at bounding box center [861, 132] width 91 height 19
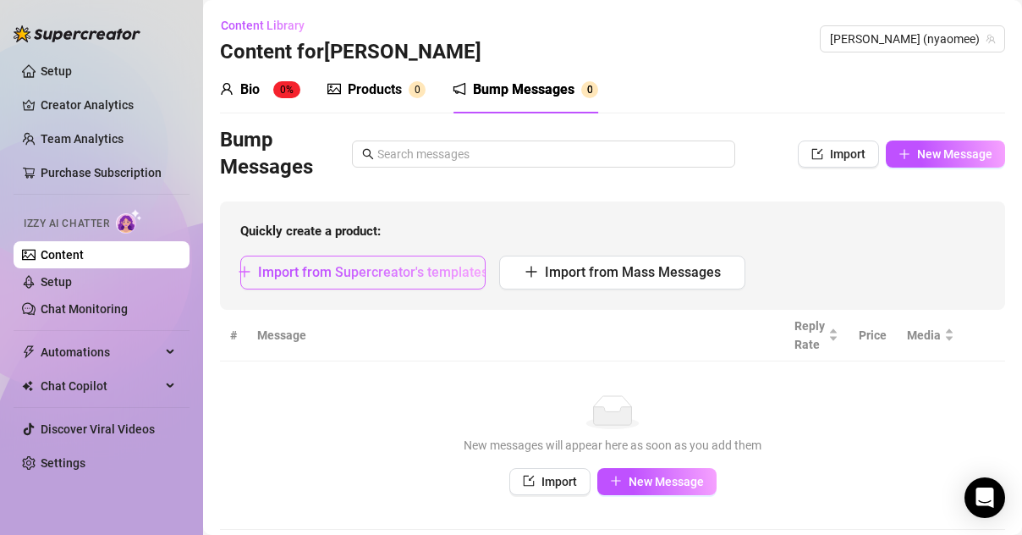
click at [445, 262] on button "Import from Supercreator's templates" at bounding box center [362, 273] width 245 height 34
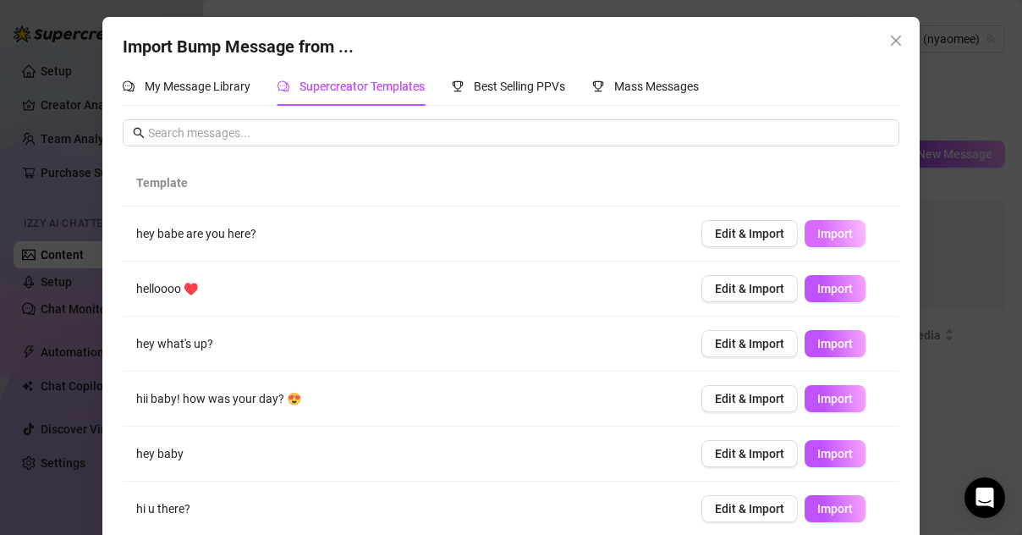
click at [818, 227] on span "Import" at bounding box center [836, 234] width 36 height 14
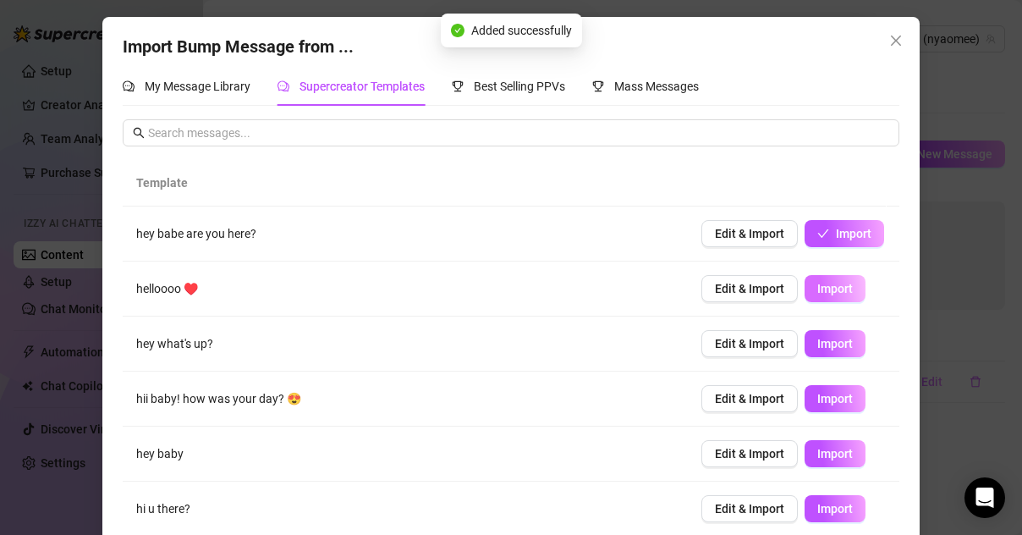
click at [829, 295] on span "Import" at bounding box center [836, 289] width 36 height 14
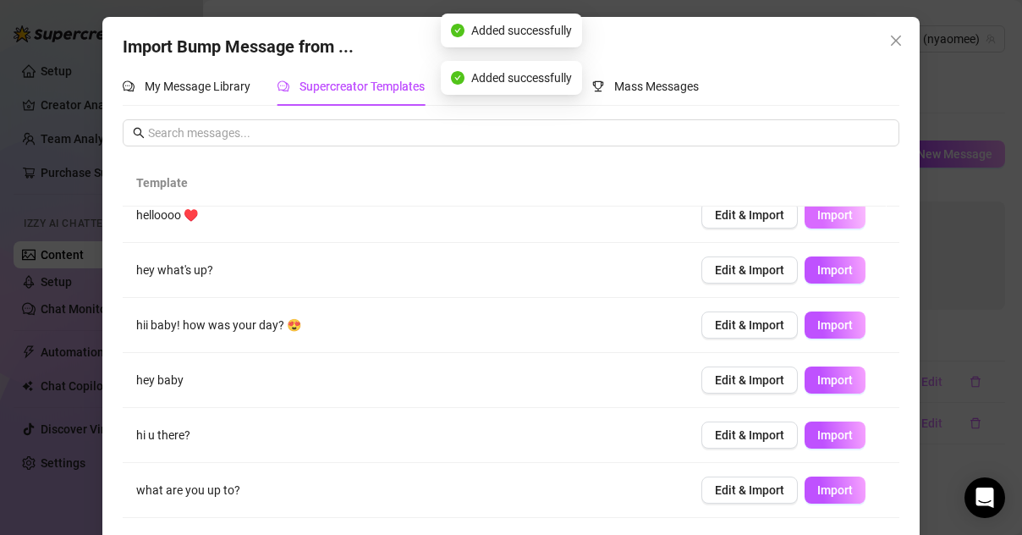
scroll to position [74, 0]
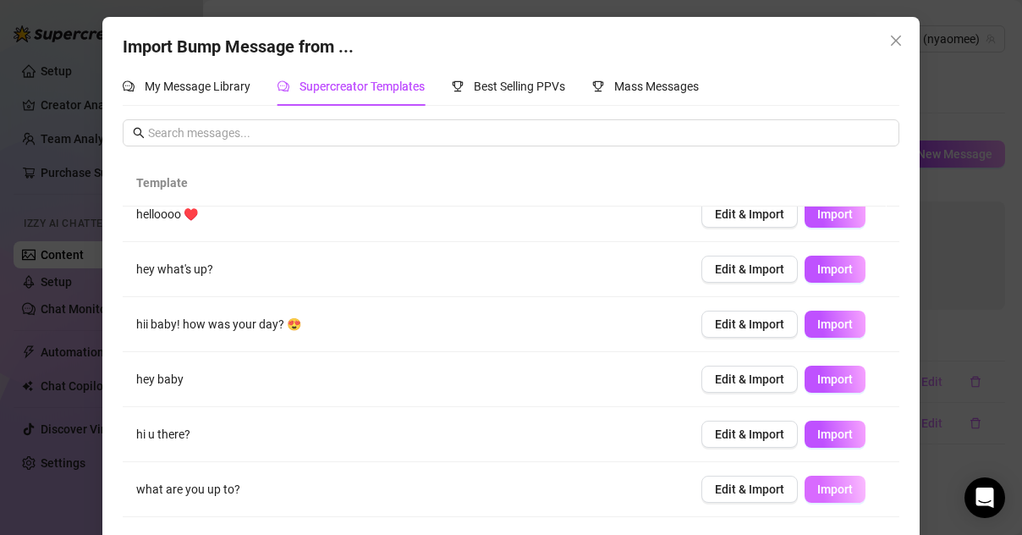
click at [822, 492] on span "Import" at bounding box center [836, 489] width 36 height 14
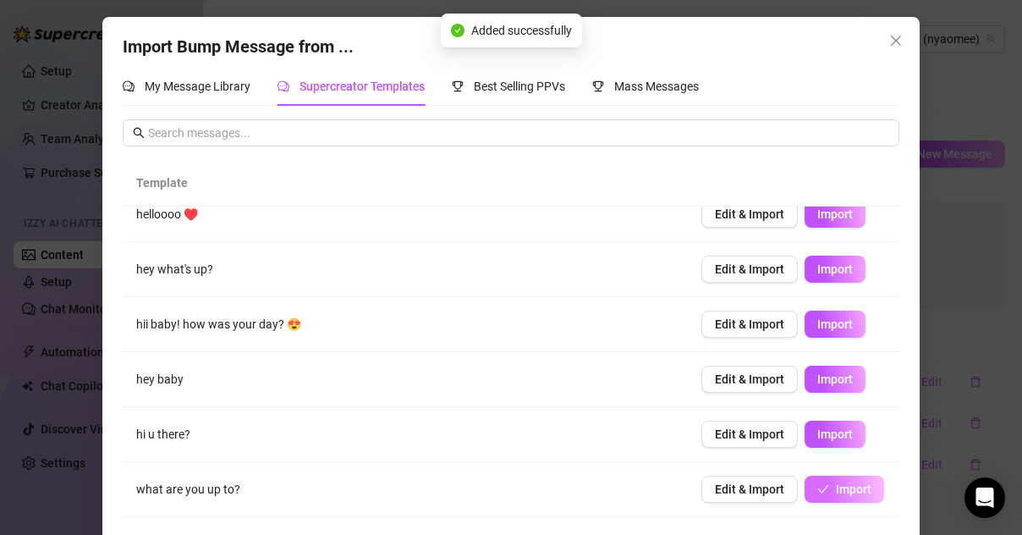
scroll to position [229, 0]
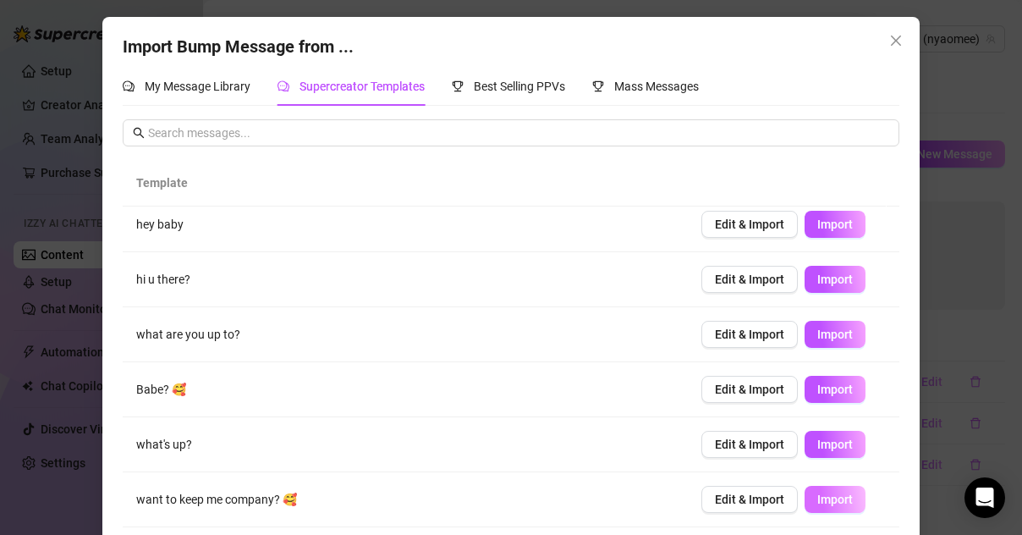
click at [823, 498] on span "Import" at bounding box center [836, 500] width 36 height 14
type textarea "want to keep me company? 🥰"
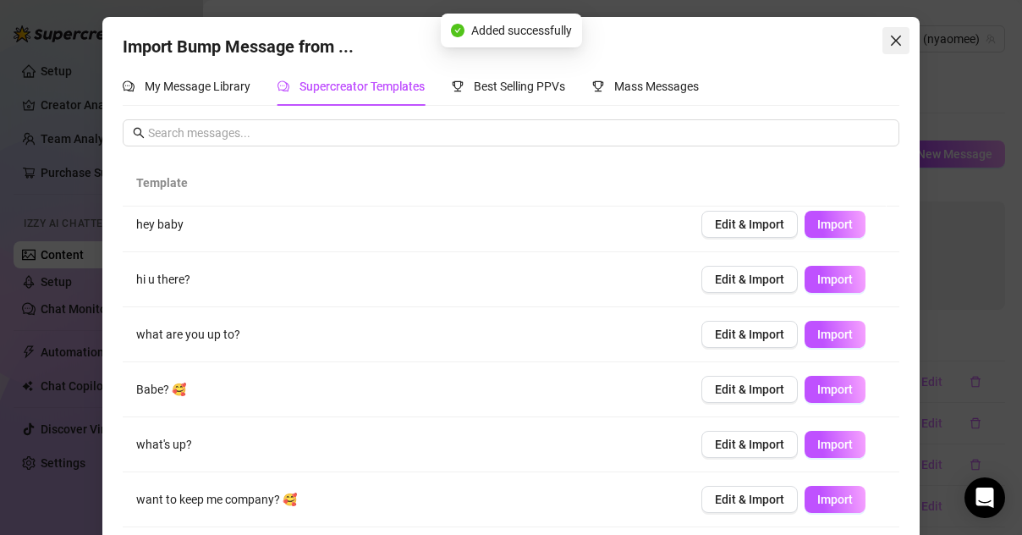
click at [890, 28] on button "Close" at bounding box center [896, 40] width 27 height 27
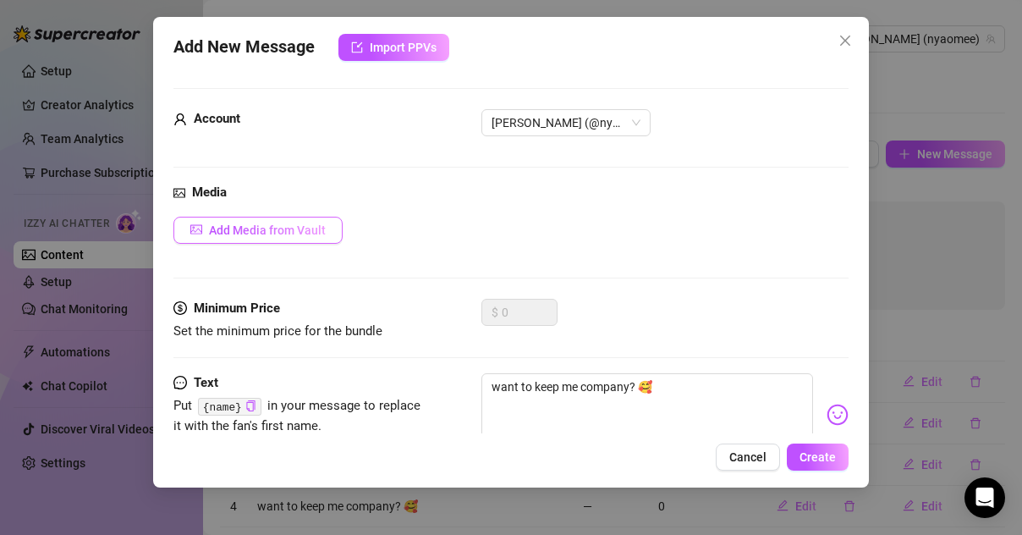
click at [274, 228] on span "Add Media from Vault" at bounding box center [267, 230] width 117 height 14
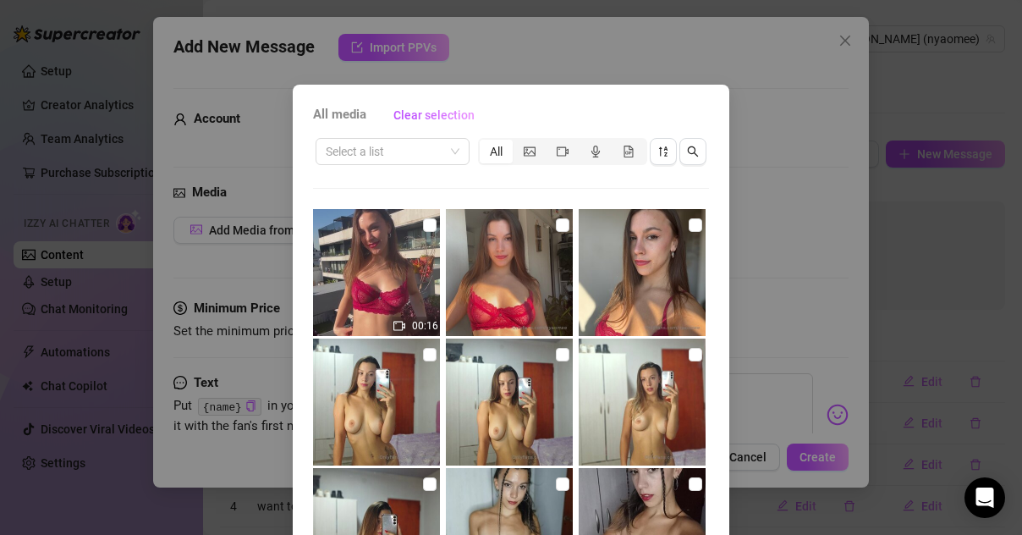
scroll to position [638, 0]
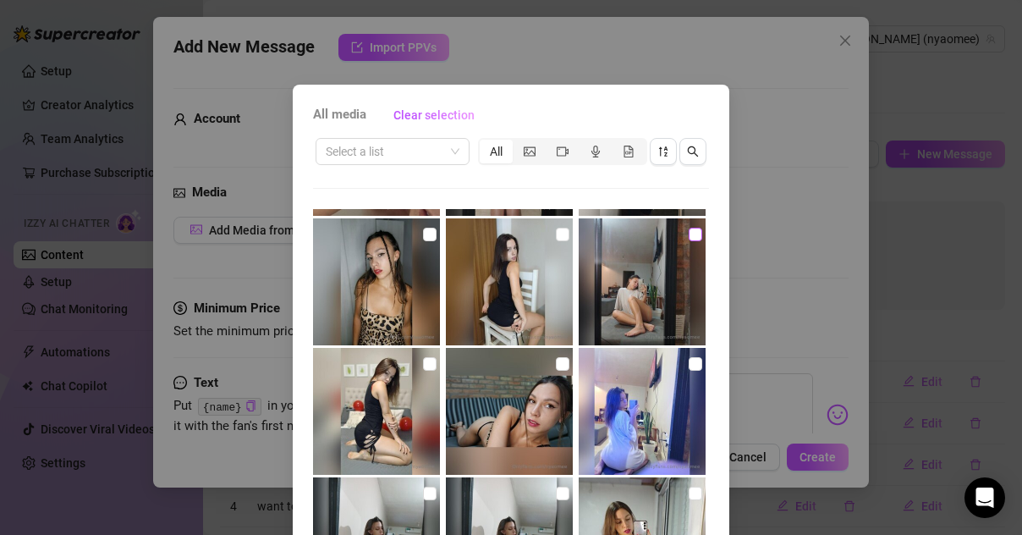
click at [689, 236] on input "checkbox" at bounding box center [696, 235] width 14 height 14
checkbox input "true"
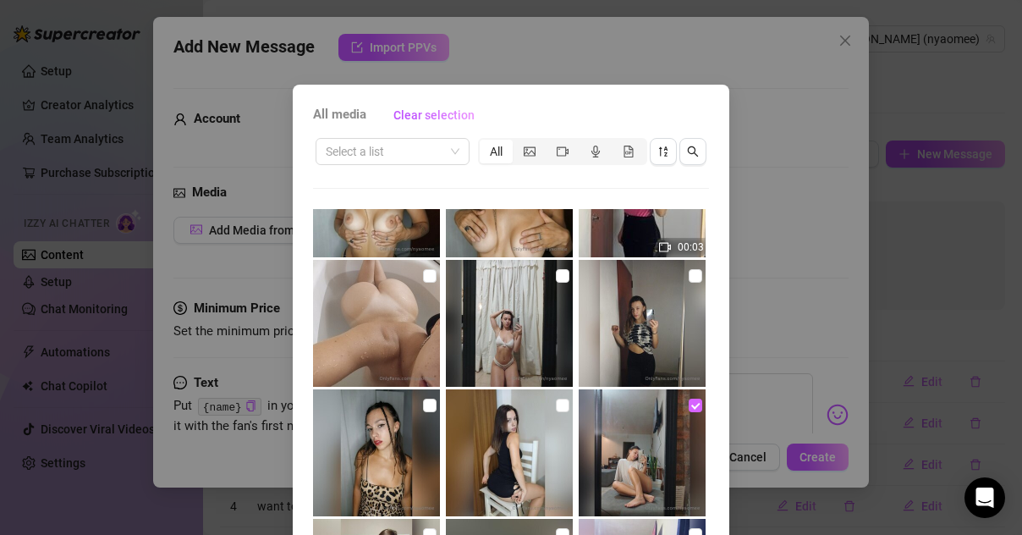
scroll to position [463, 0]
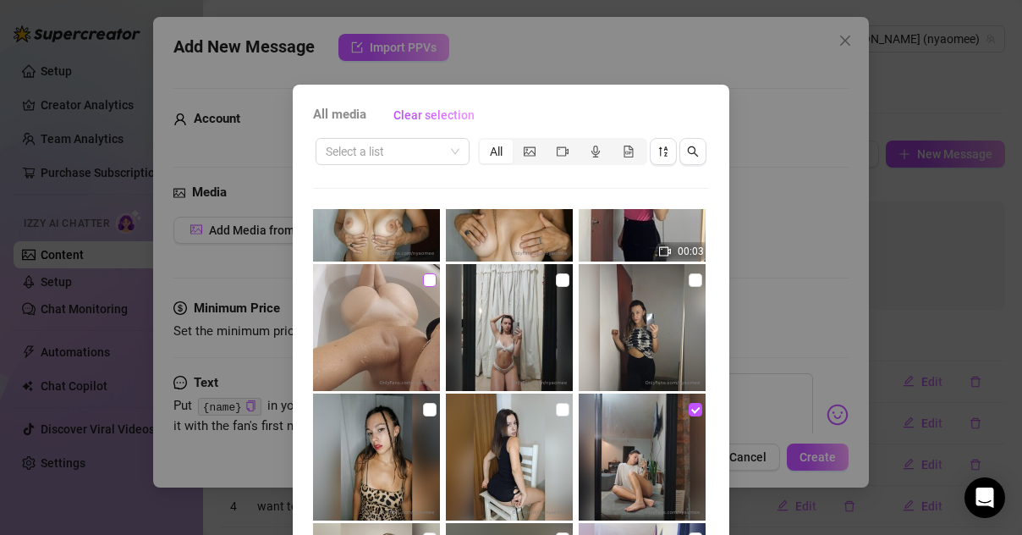
click at [423, 284] on input "checkbox" at bounding box center [430, 280] width 14 height 14
checkbox input "true"
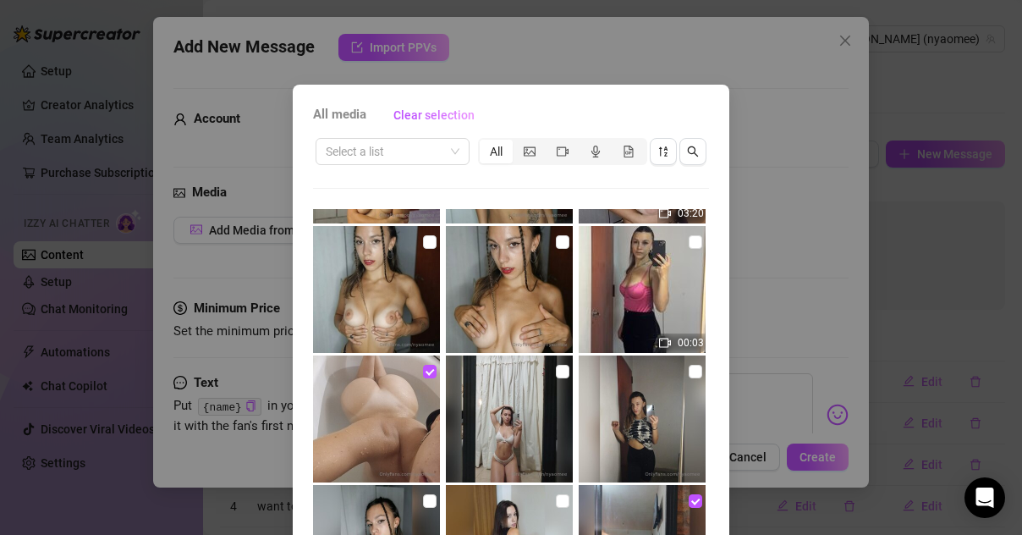
scroll to position [368, 0]
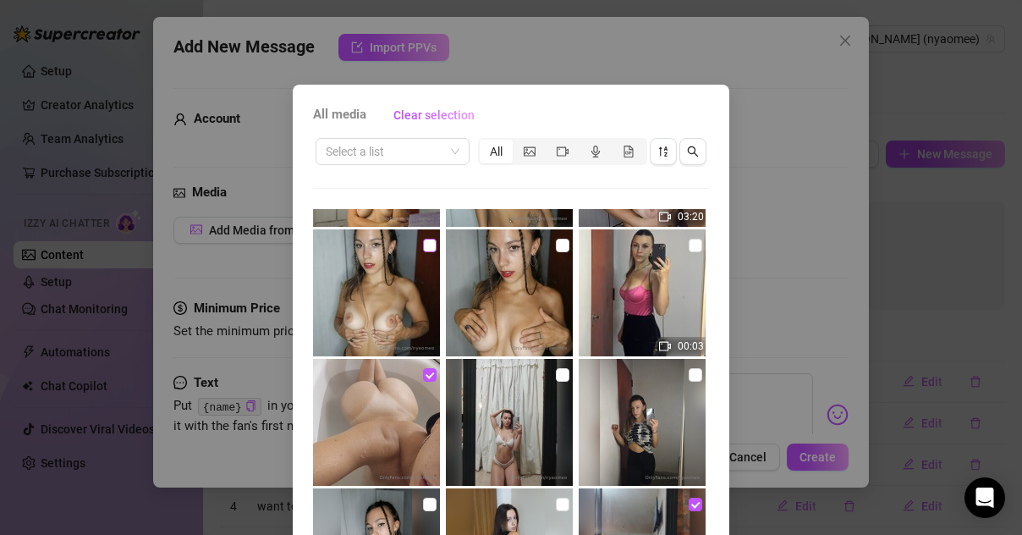
click at [423, 247] on input "checkbox" at bounding box center [430, 246] width 14 height 14
checkbox input "true"
click at [556, 247] on input "checkbox" at bounding box center [563, 246] width 14 height 14
checkbox input "true"
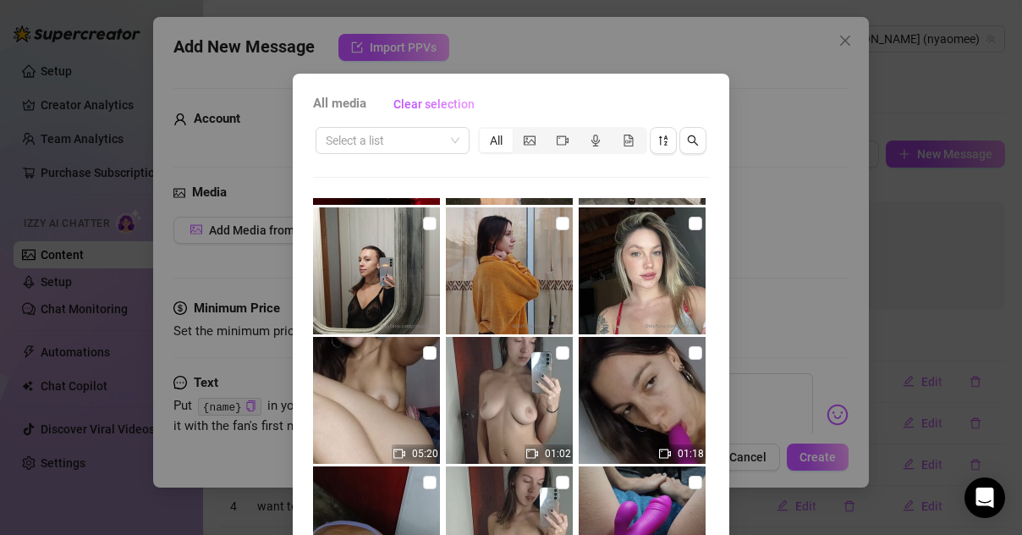
scroll to position [12, 0]
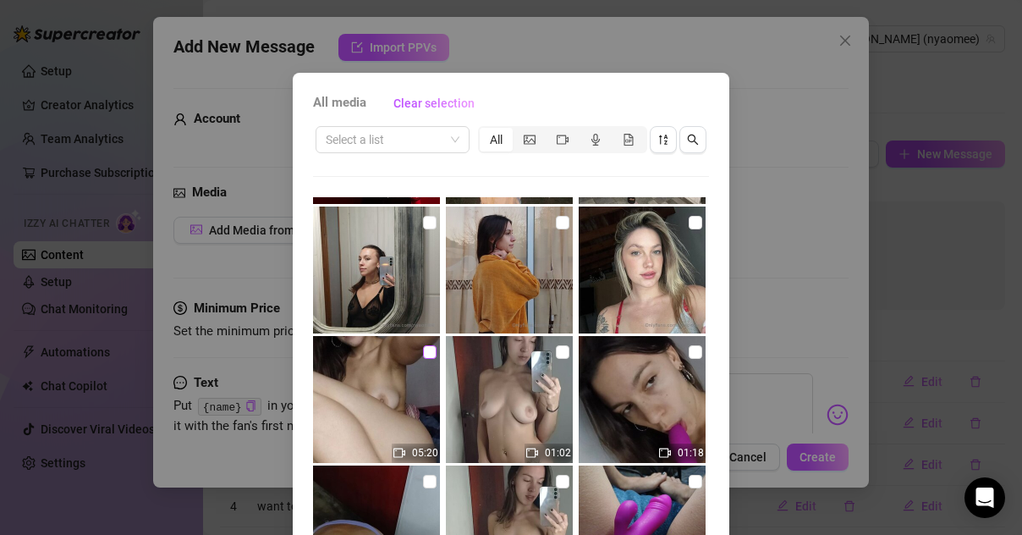
click at [423, 355] on input "checkbox" at bounding box center [430, 352] width 14 height 14
checkbox input "true"
click at [556, 352] on img at bounding box center [509, 399] width 127 height 127
click at [556, 352] on input "checkbox" at bounding box center [563, 352] width 14 height 14
checkbox input "true"
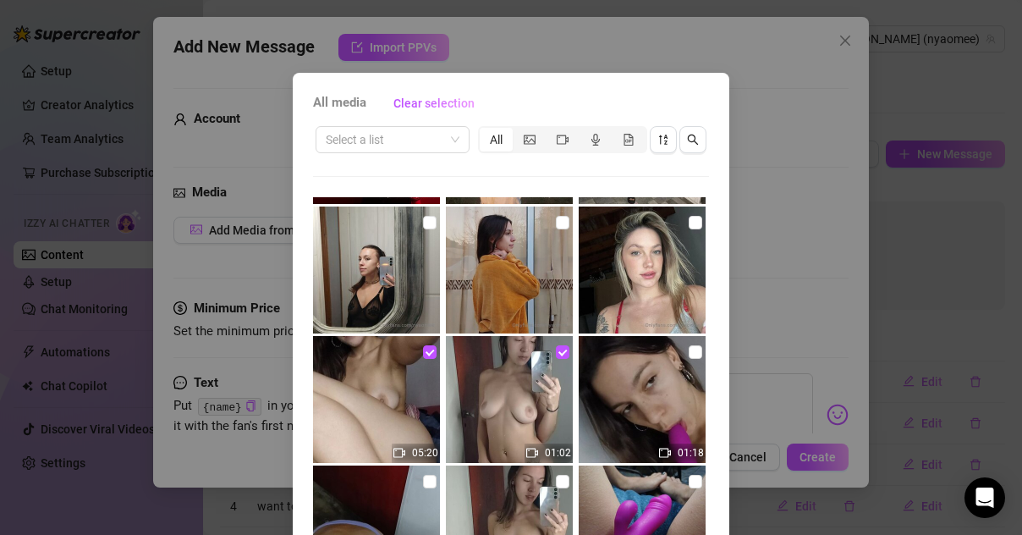
scroll to position [172, 0]
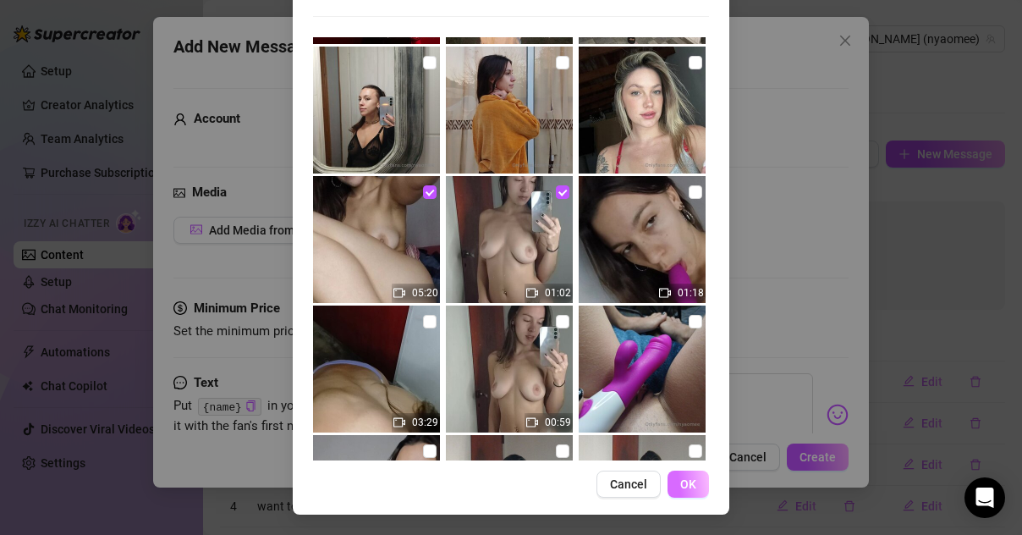
click at [686, 477] on span "OK" at bounding box center [688, 484] width 16 height 14
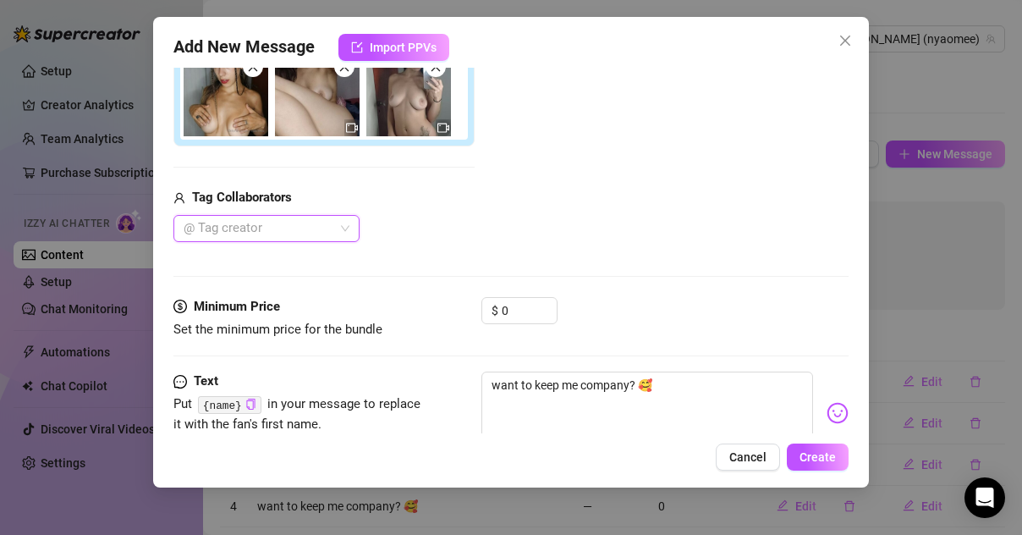
scroll to position [385, 0]
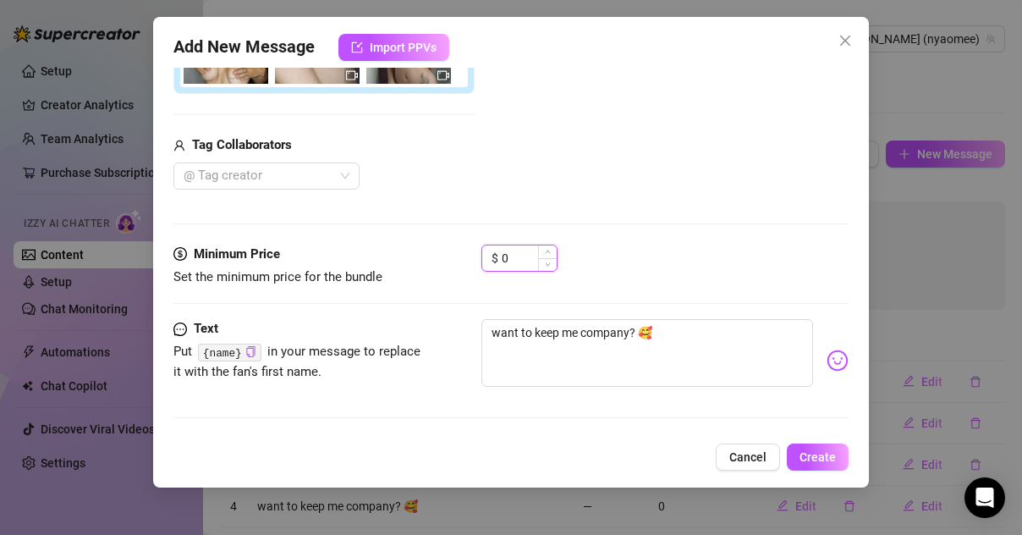
click at [509, 255] on input "0" at bounding box center [529, 257] width 55 height 25
type input "1"
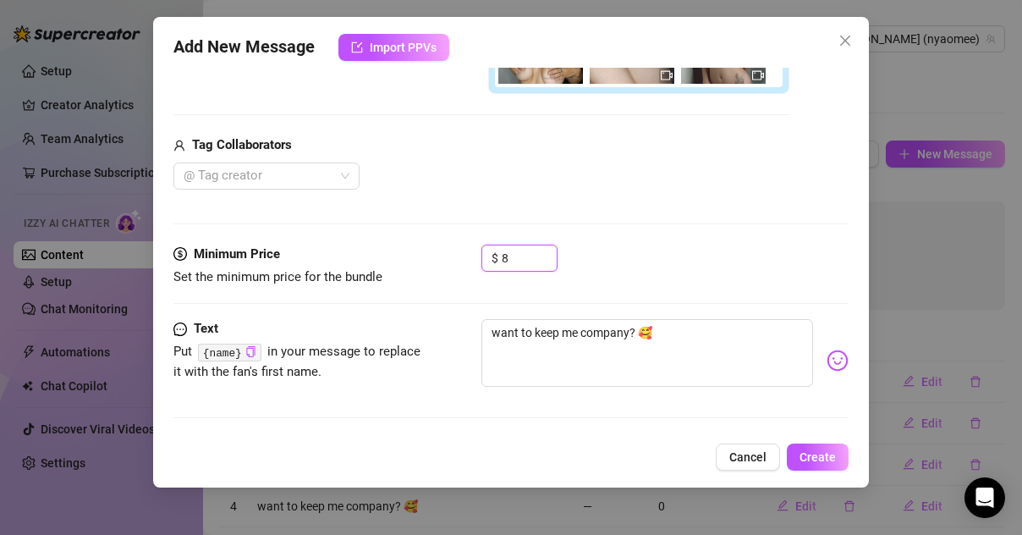
scroll to position [0, 0]
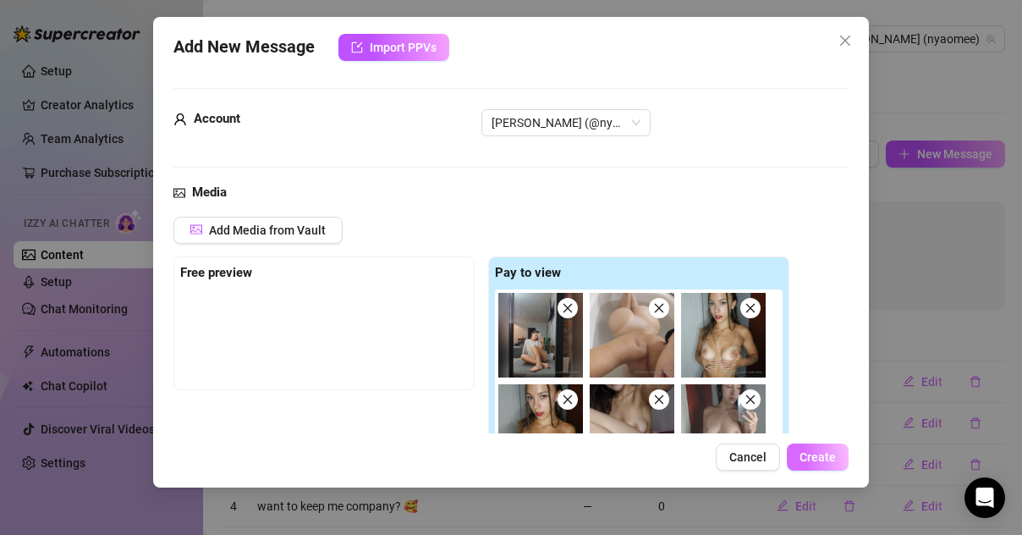
type input "8"
click at [823, 453] on span "Create" at bounding box center [818, 457] width 36 height 14
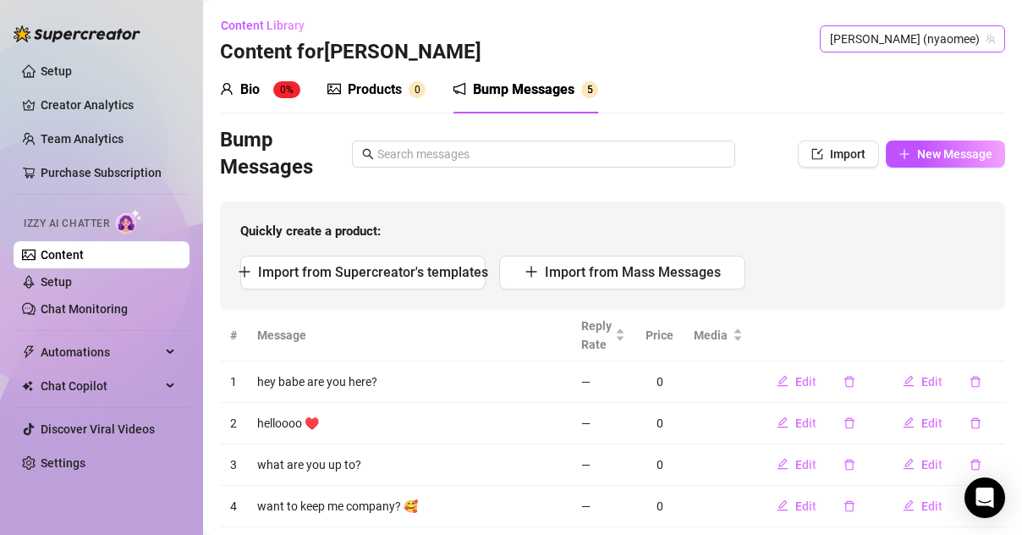
click at [890, 41] on span "[PERSON_NAME] (nyaomee)" at bounding box center [912, 38] width 165 height 25
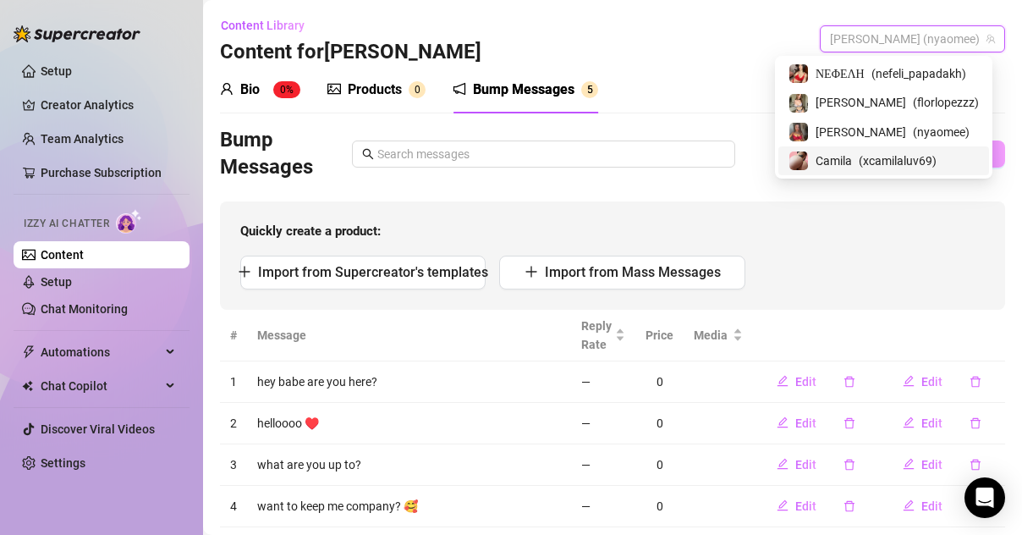
click at [821, 154] on span "Camila" at bounding box center [834, 160] width 36 height 19
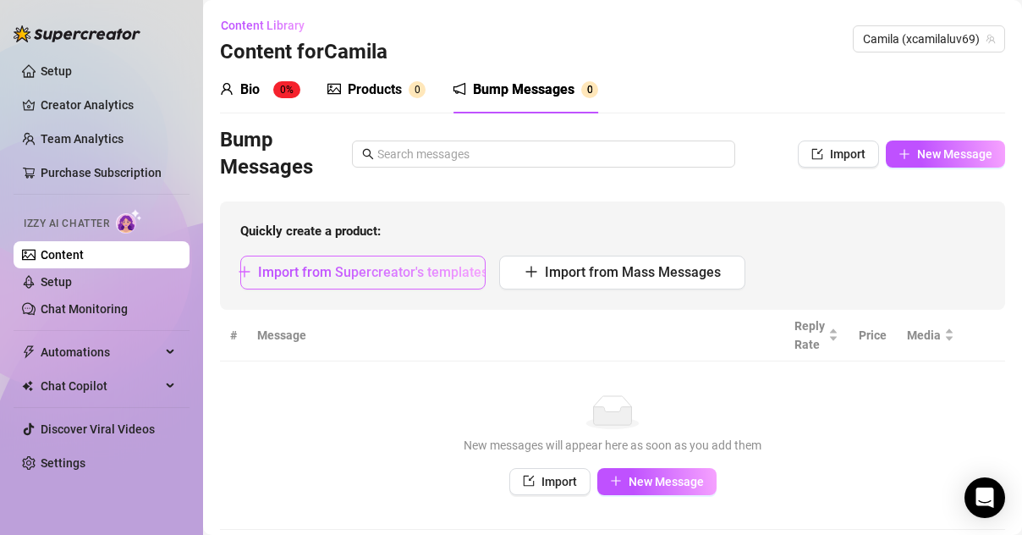
click at [346, 269] on span "Import from Supercreator's templates" at bounding box center [373, 272] width 230 height 16
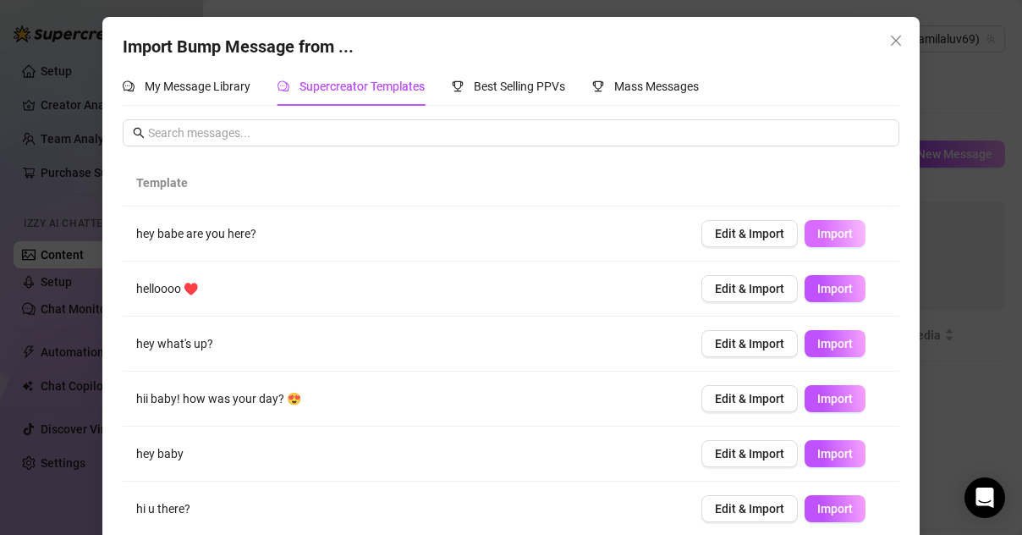
click at [818, 234] on span "Import" at bounding box center [836, 234] width 36 height 14
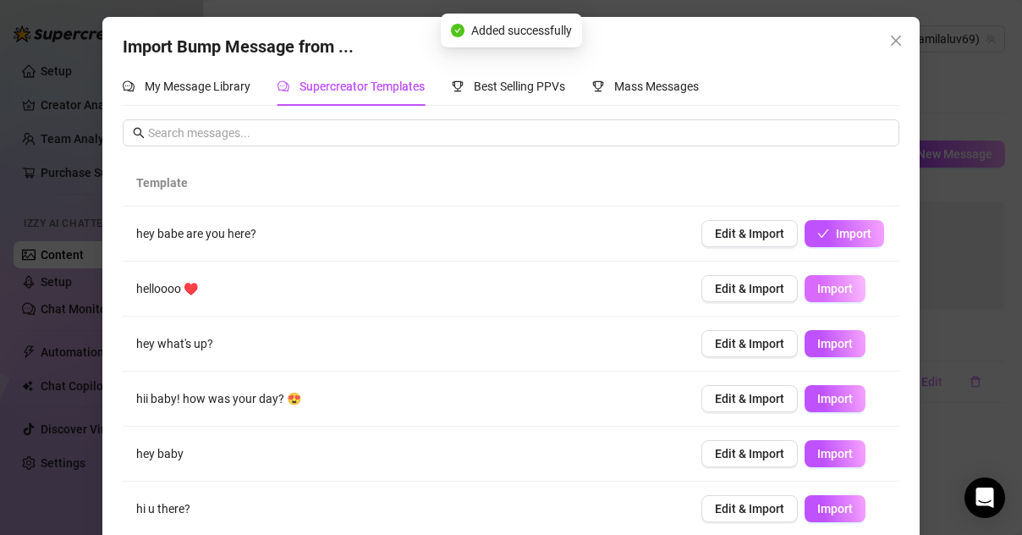
click at [820, 290] on span "Import" at bounding box center [836, 289] width 36 height 14
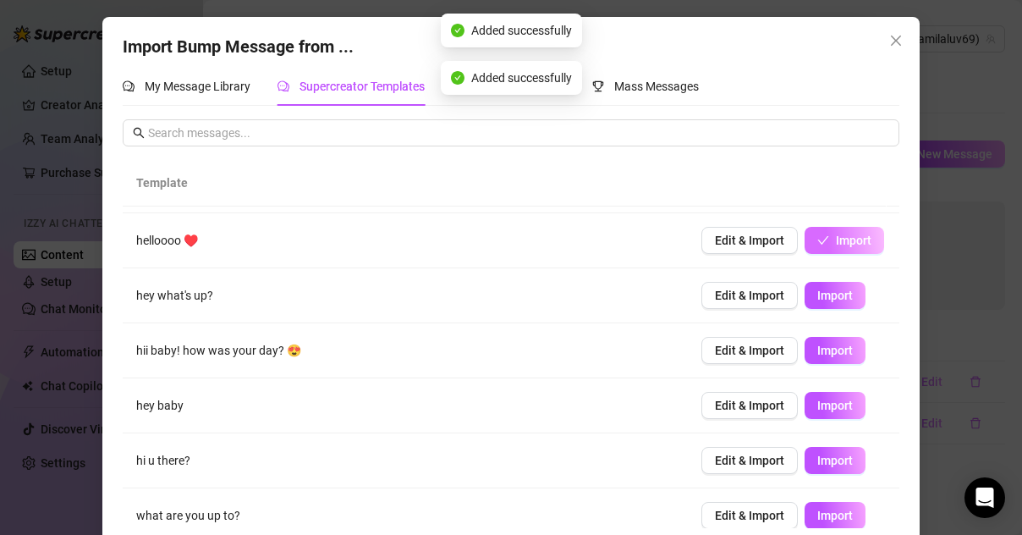
scroll to position [53, 0]
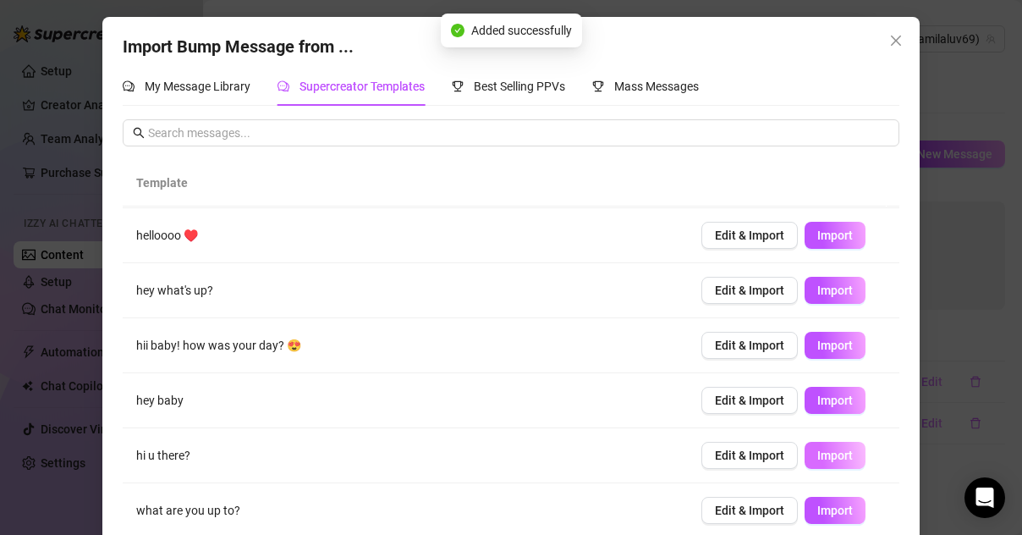
click at [818, 455] on span "Import" at bounding box center [836, 456] width 36 height 14
type textarea "hi u there?"
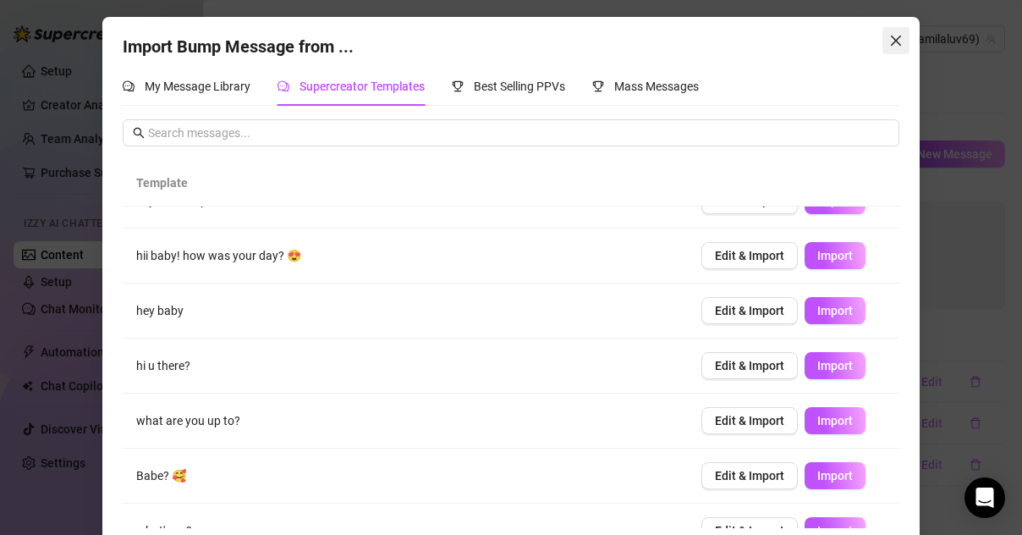
click at [889, 37] on icon "close" at bounding box center [896, 41] width 14 height 14
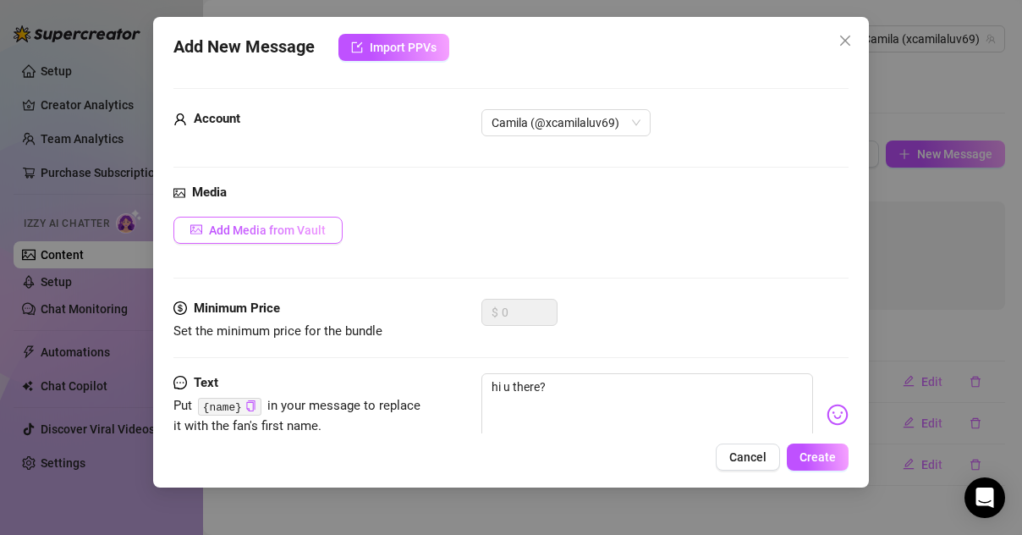
click at [289, 221] on button "Add Media from Vault" at bounding box center [257, 230] width 169 height 27
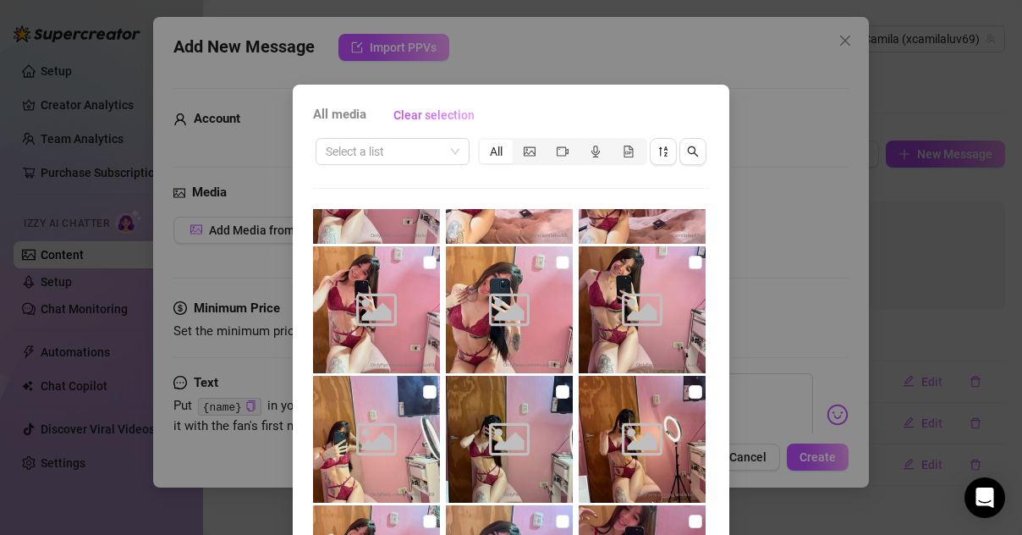
scroll to position [638, 0]
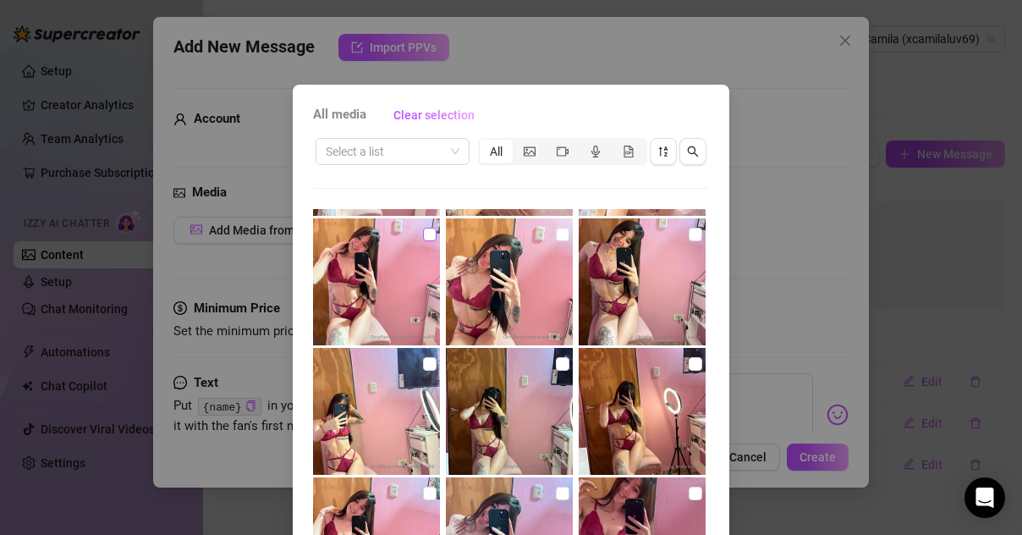
click at [423, 228] on input "checkbox" at bounding box center [430, 235] width 14 height 14
checkbox input "true"
click at [556, 365] on input "checkbox" at bounding box center [563, 364] width 14 height 14
checkbox input "true"
click at [689, 369] on input "checkbox" at bounding box center [696, 364] width 14 height 14
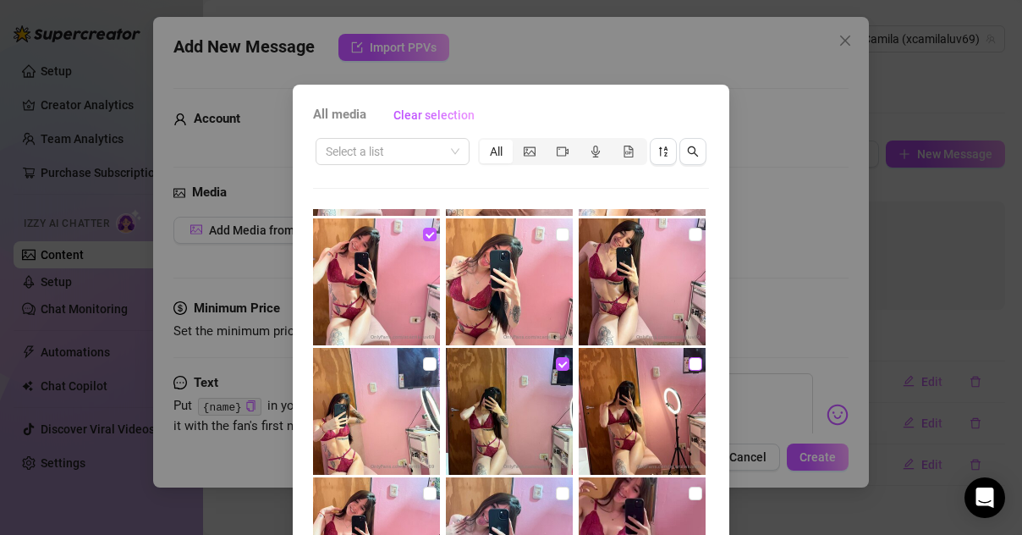
checkbox input "true"
click at [556, 493] on input "checkbox" at bounding box center [563, 494] width 14 height 14
checkbox input "true"
click at [423, 490] on input "checkbox" at bounding box center [430, 494] width 14 height 14
checkbox input "true"
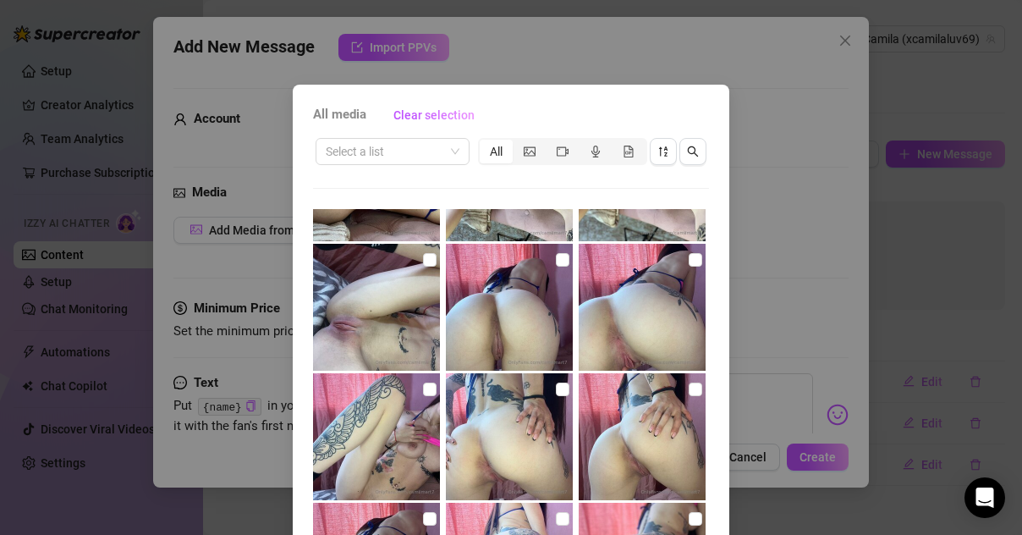
scroll to position [990, 0]
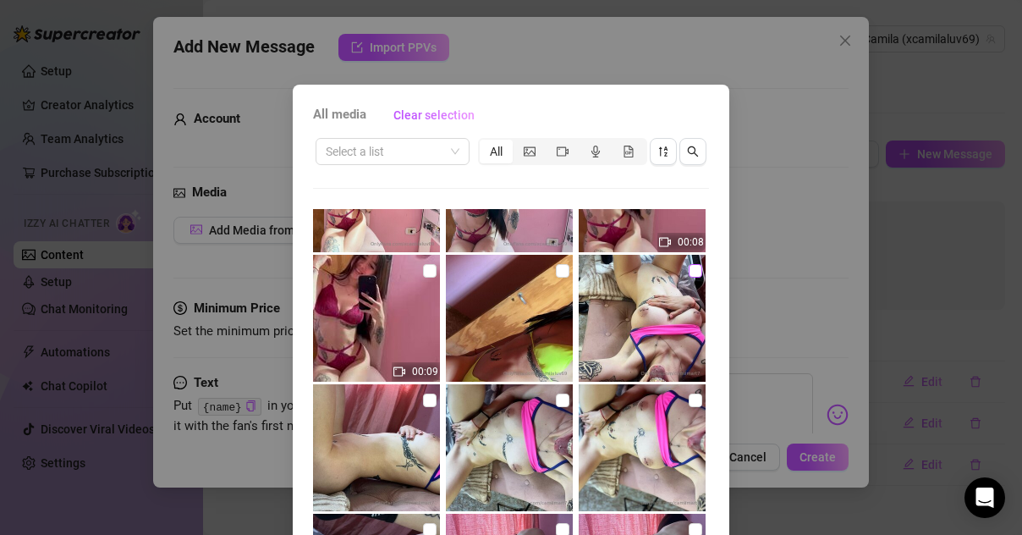
click at [689, 266] on input "checkbox" at bounding box center [696, 271] width 14 height 14
checkbox input "true"
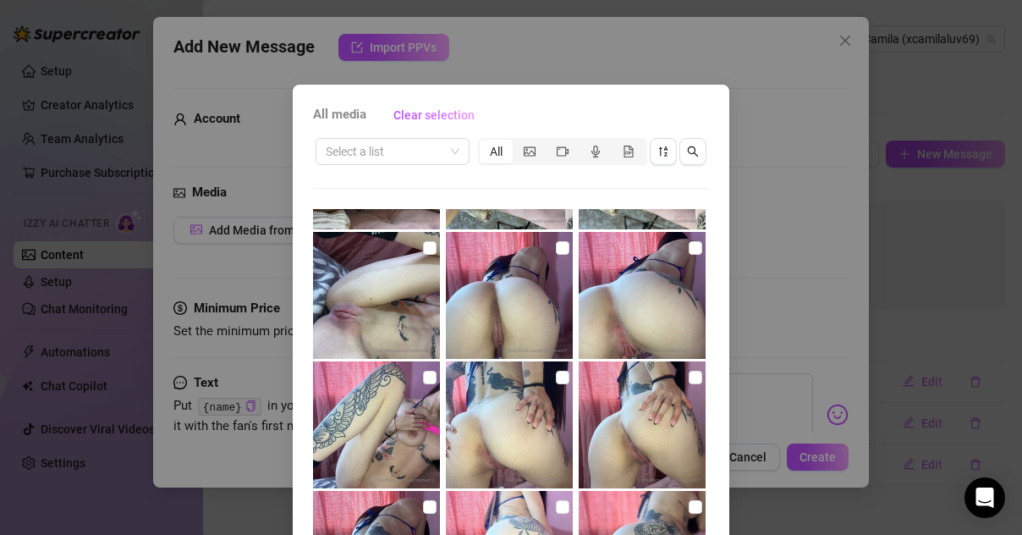
scroll to position [1262, 0]
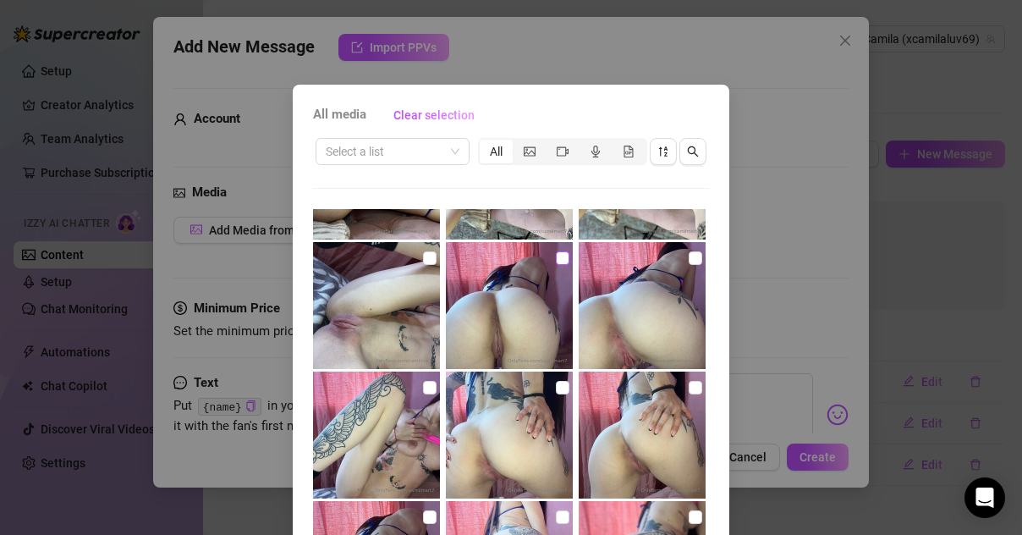
click at [556, 258] on input "checkbox" at bounding box center [563, 258] width 14 height 14
checkbox input "true"
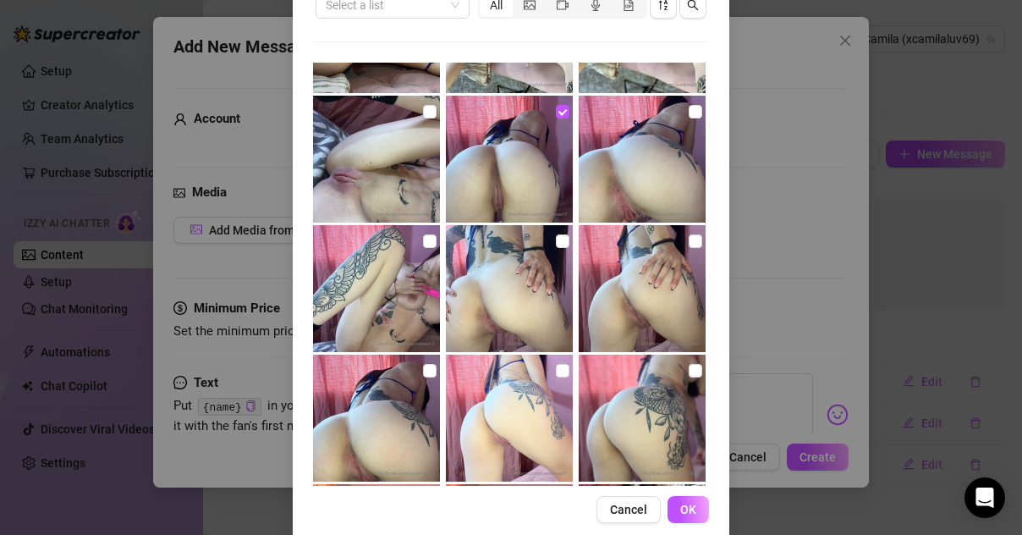
scroll to position [172, 0]
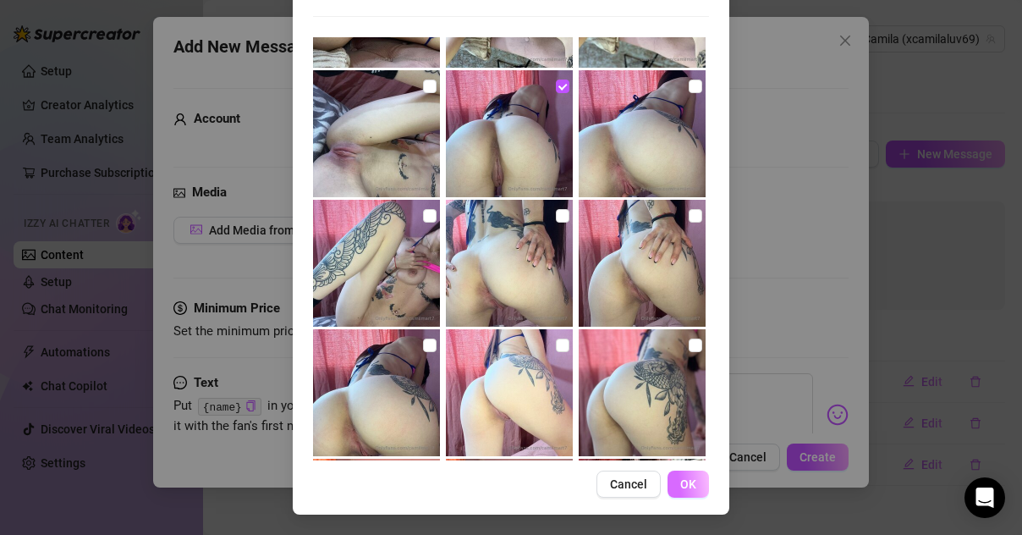
click at [680, 485] on span "OK" at bounding box center [688, 484] width 16 height 14
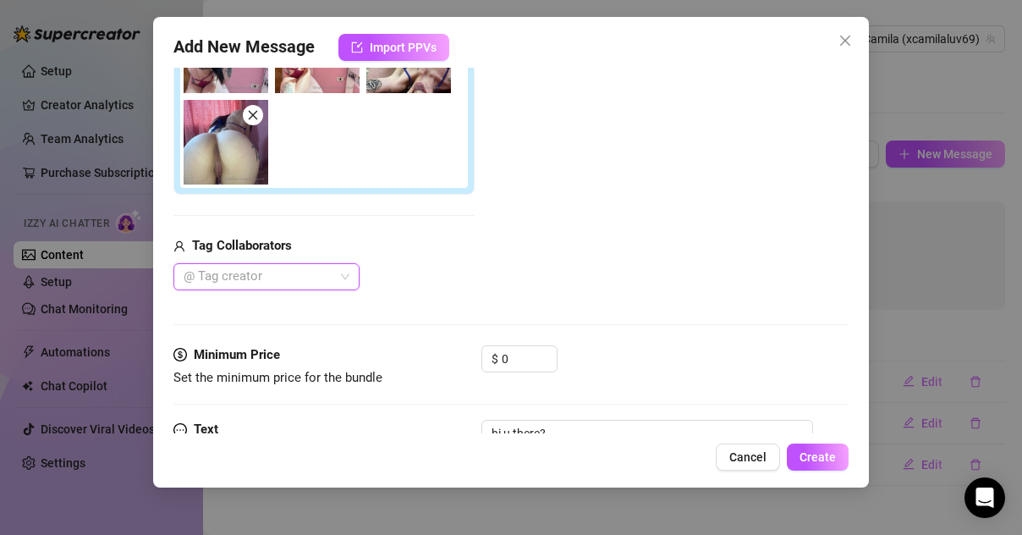
scroll to position [378, 0]
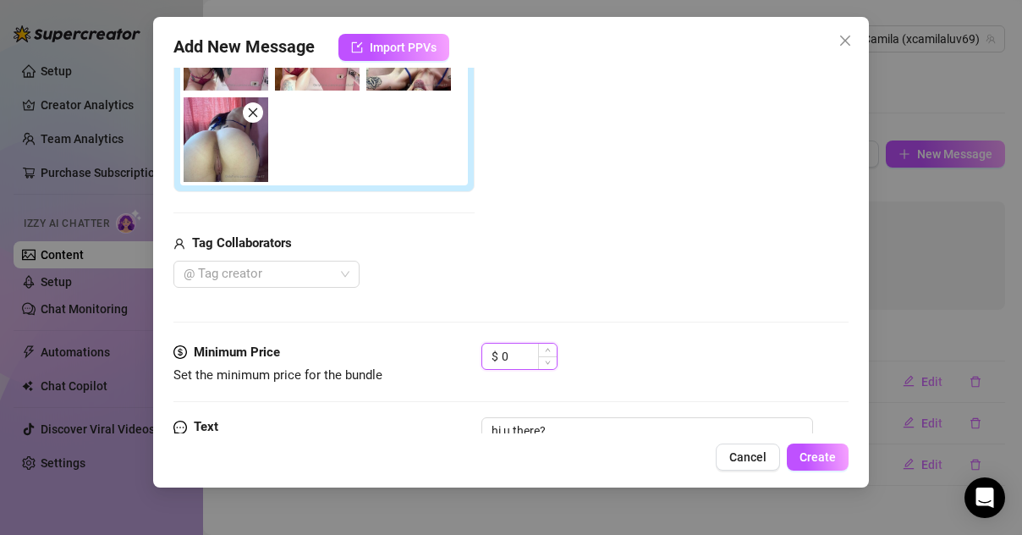
click at [515, 355] on input "0" at bounding box center [529, 356] width 55 height 25
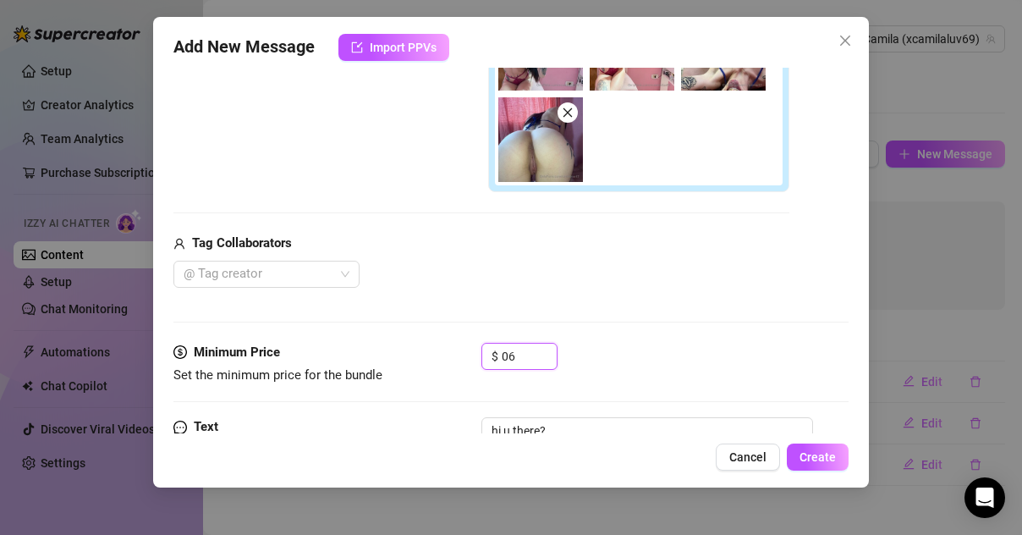
type input "0"
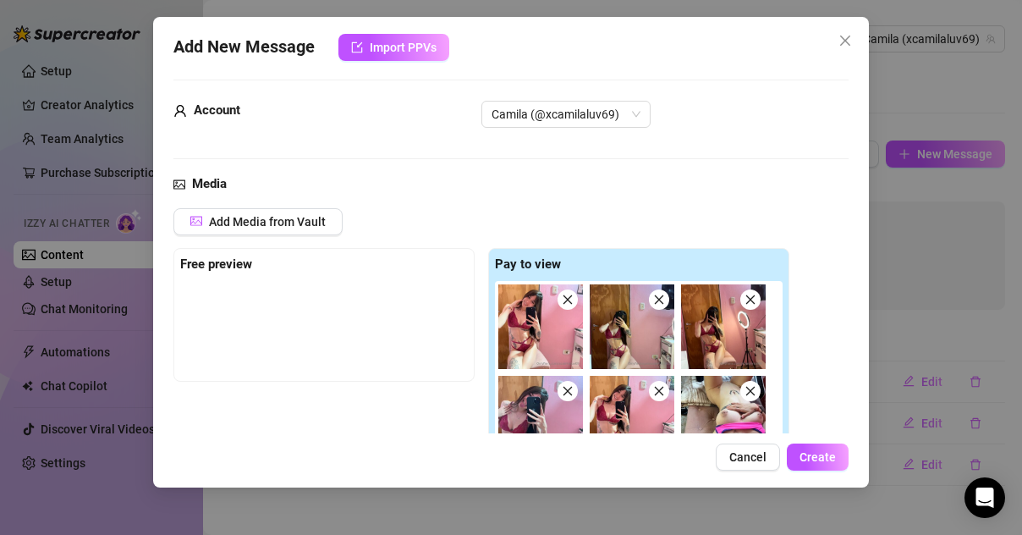
scroll to position [0, 0]
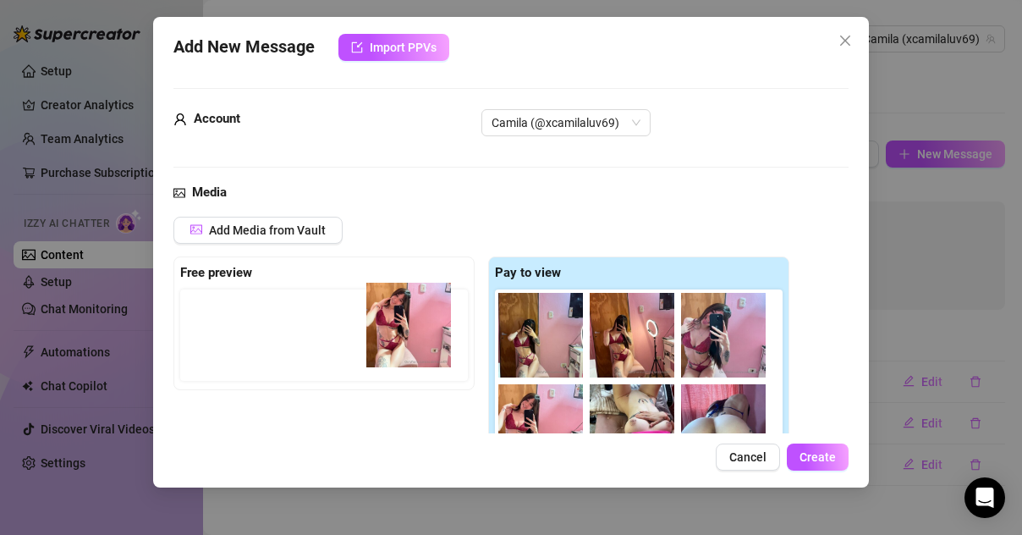
drag, startPoint x: 561, startPoint y: 338, endPoint x: 419, endPoint y: 324, distance: 142.8
click at [418, 325] on div "Free preview Pay to view" at bounding box center [481, 413] width 616 height 315
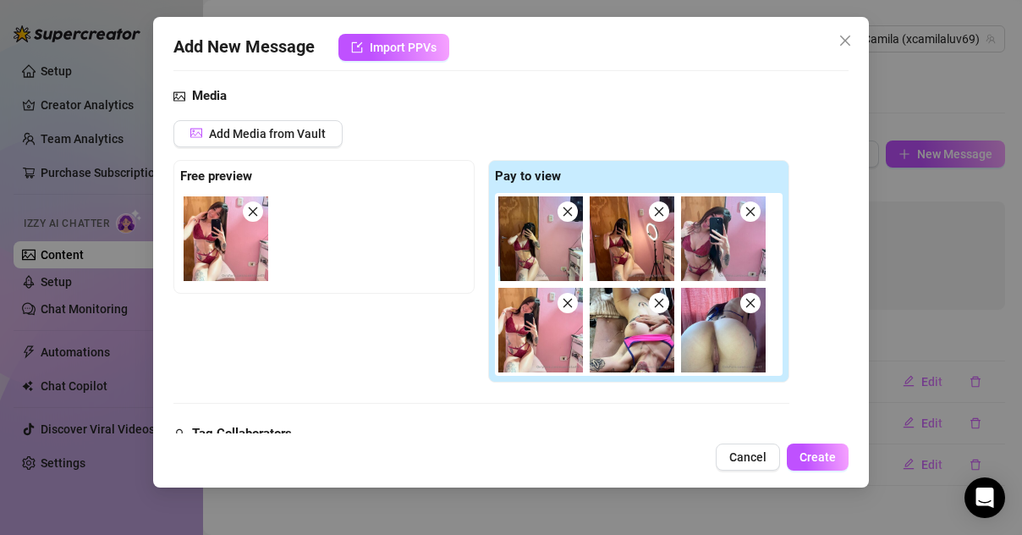
scroll to position [98, 0]
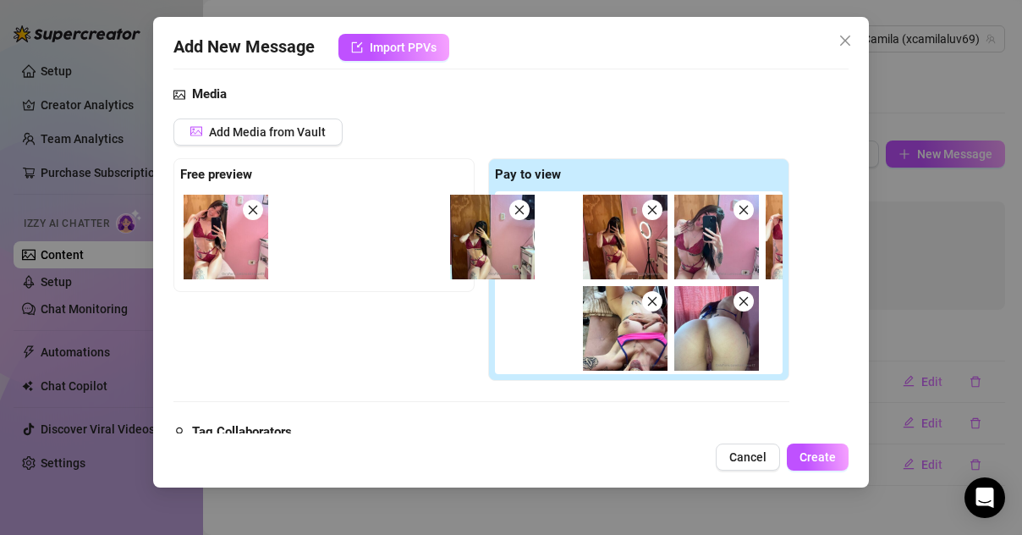
drag, startPoint x: 549, startPoint y: 245, endPoint x: 384, endPoint y: 243, distance: 165.0
click at [384, 243] on div "Free preview Pay to view" at bounding box center [481, 269] width 616 height 223
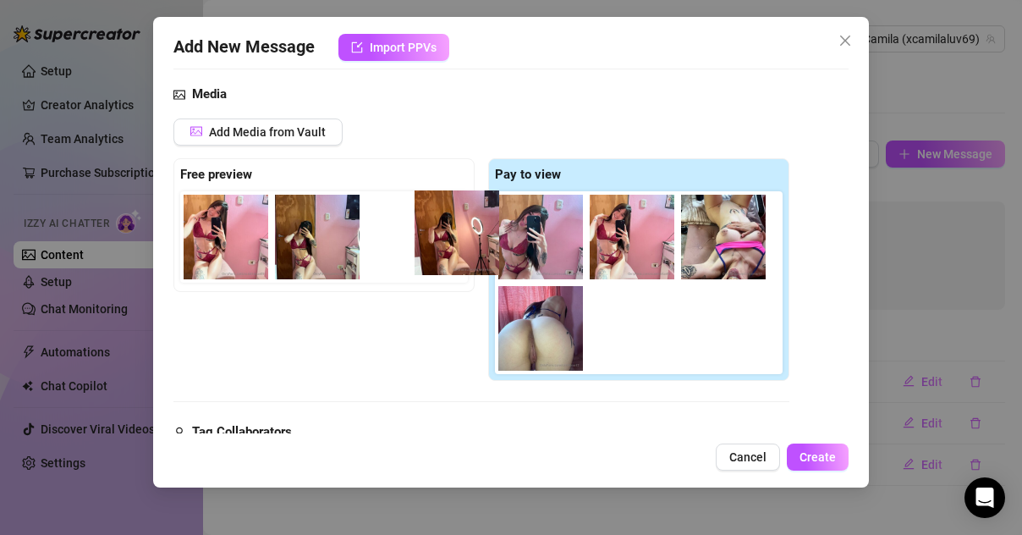
drag, startPoint x: 549, startPoint y: 242, endPoint x: 460, endPoint y: 238, distance: 89.0
click at [460, 238] on div "Free preview Pay to view" at bounding box center [481, 269] width 616 height 223
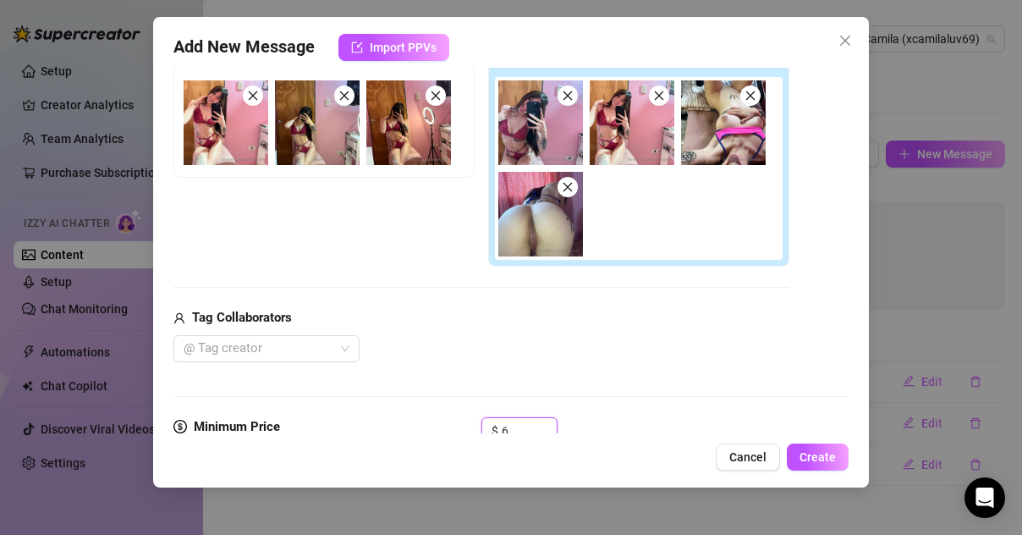
scroll to position [385, 0]
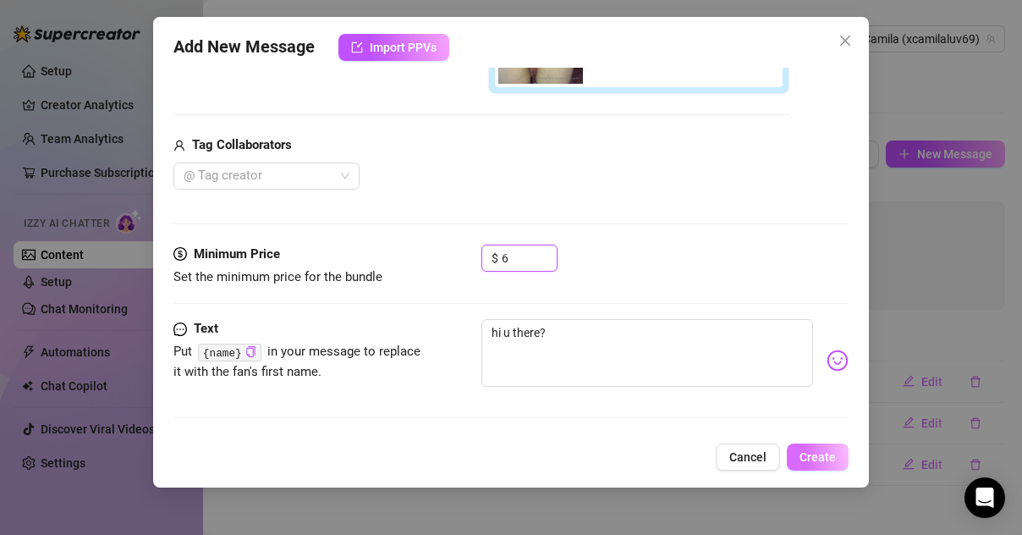
type input "6"
click at [821, 465] on button "Create" at bounding box center [818, 456] width 62 height 27
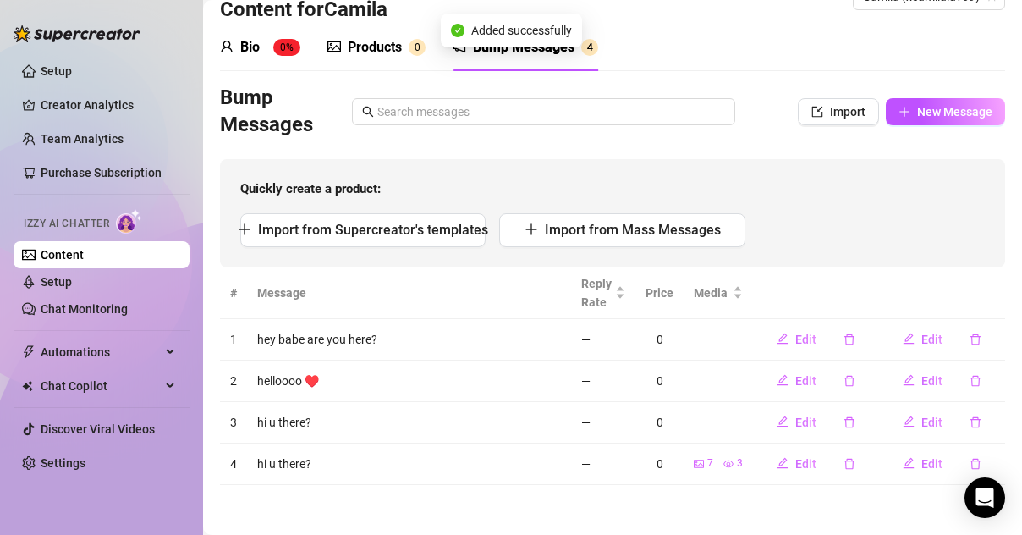
scroll to position [0, 0]
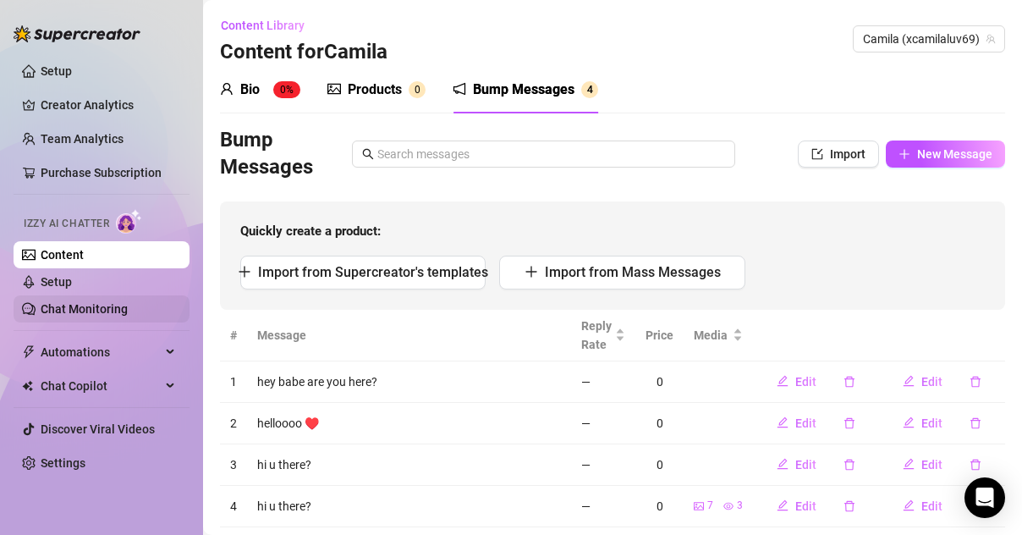
click at [58, 310] on link "Chat Monitoring" at bounding box center [84, 309] width 87 height 14
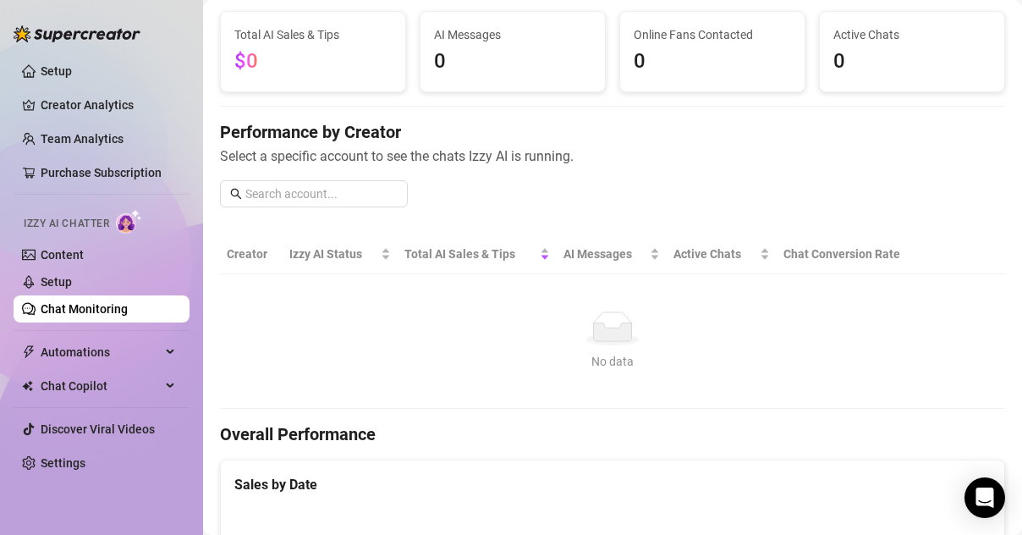
scroll to position [100, 0]
click at [696, 55] on span "0" at bounding box center [712, 63] width 157 height 32
click at [66, 259] on link "Content" at bounding box center [62, 255] width 43 height 14
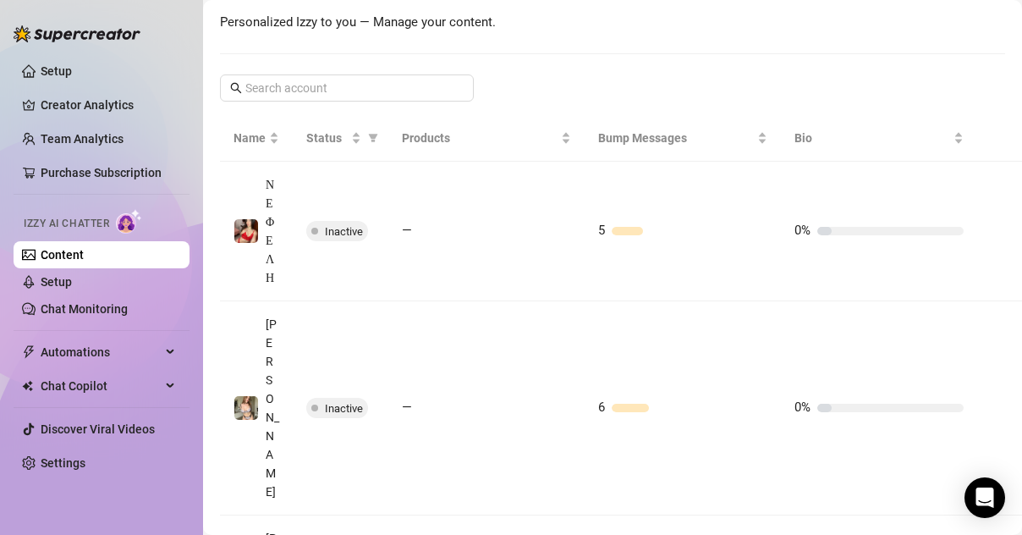
scroll to position [249, 0]
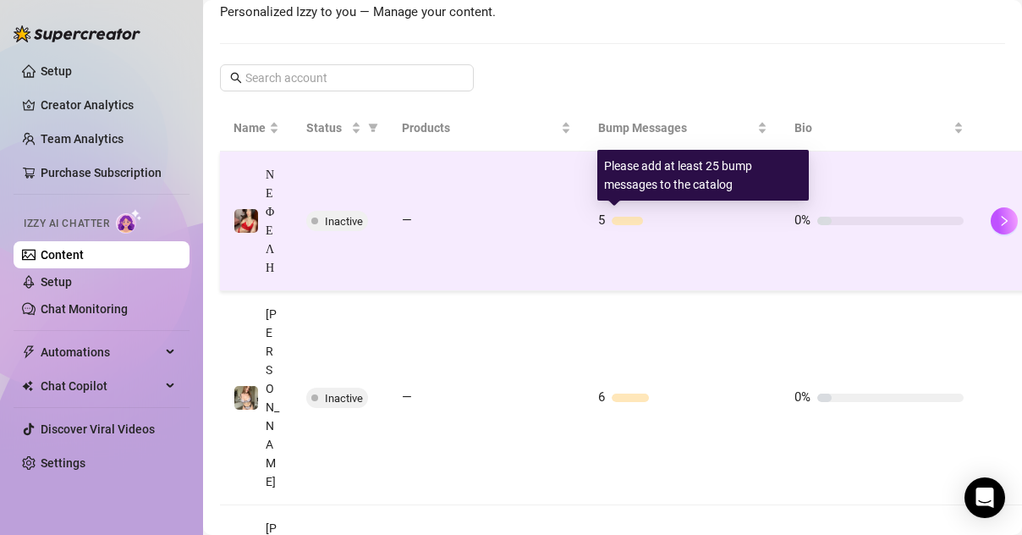
click at [610, 220] on div "5" at bounding box center [682, 221] width 169 height 20
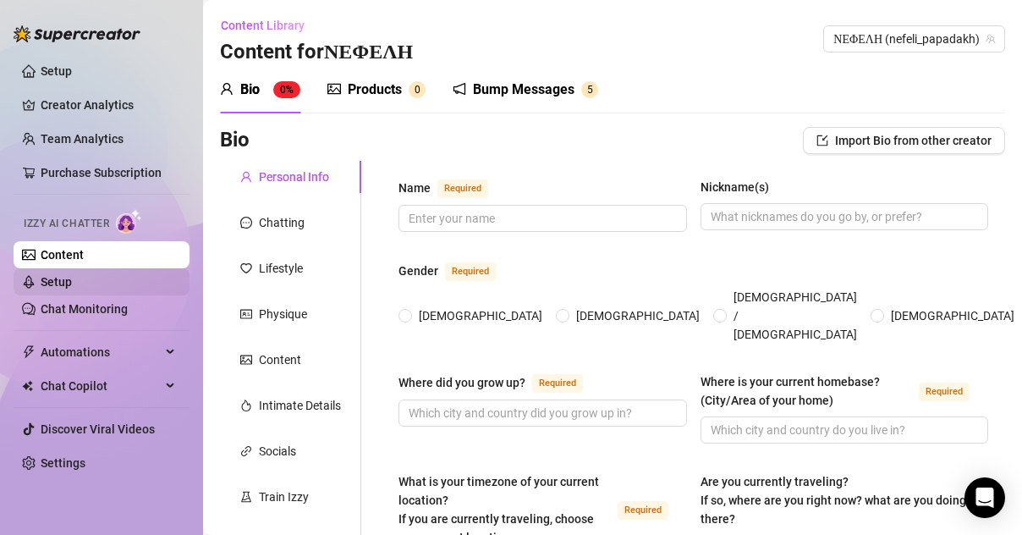
click at [72, 283] on link "Setup" at bounding box center [56, 282] width 31 height 14
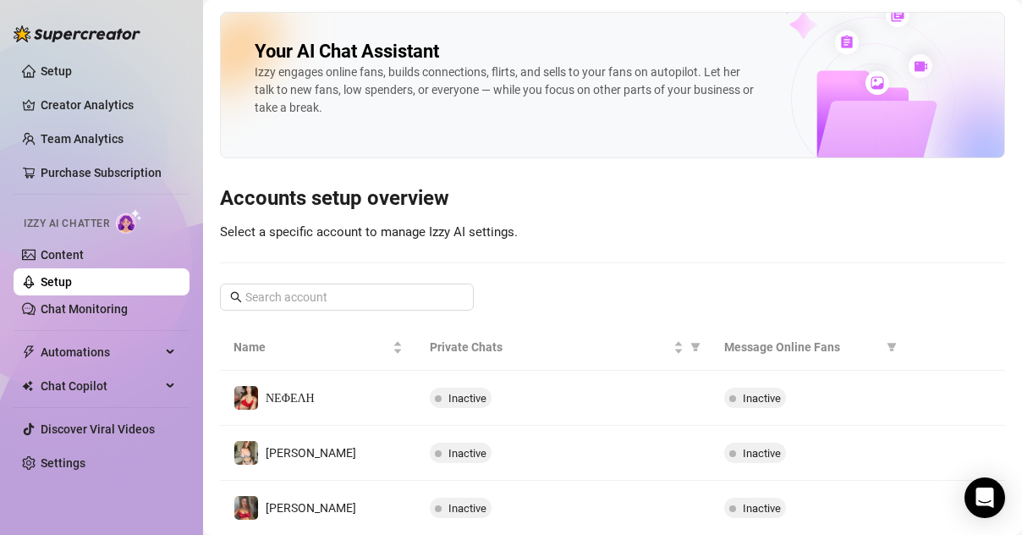
scroll to position [107, 0]
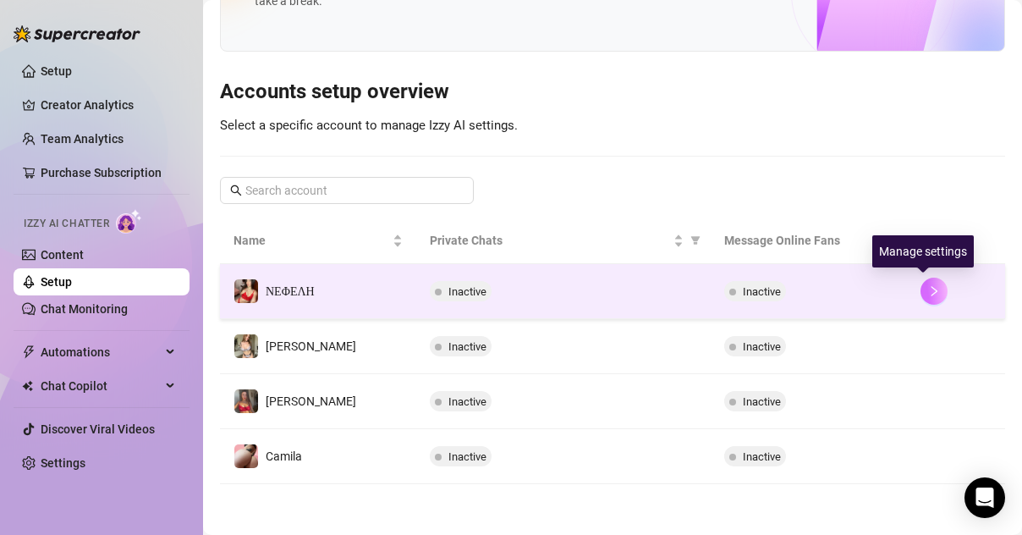
click at [932, 289] on icon "right" at bounding box center [935, 291] width 6 height 10
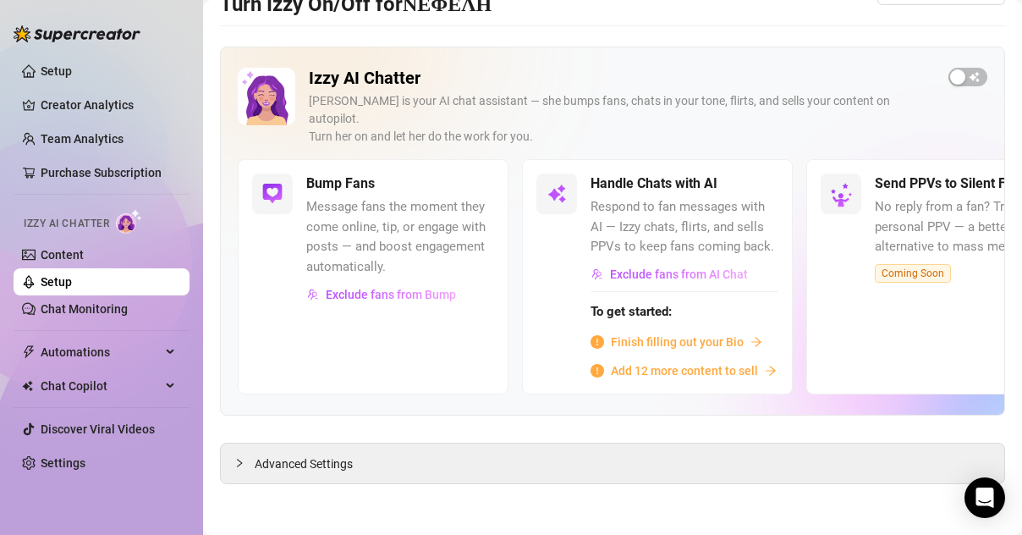
scroll to position [30, 0]
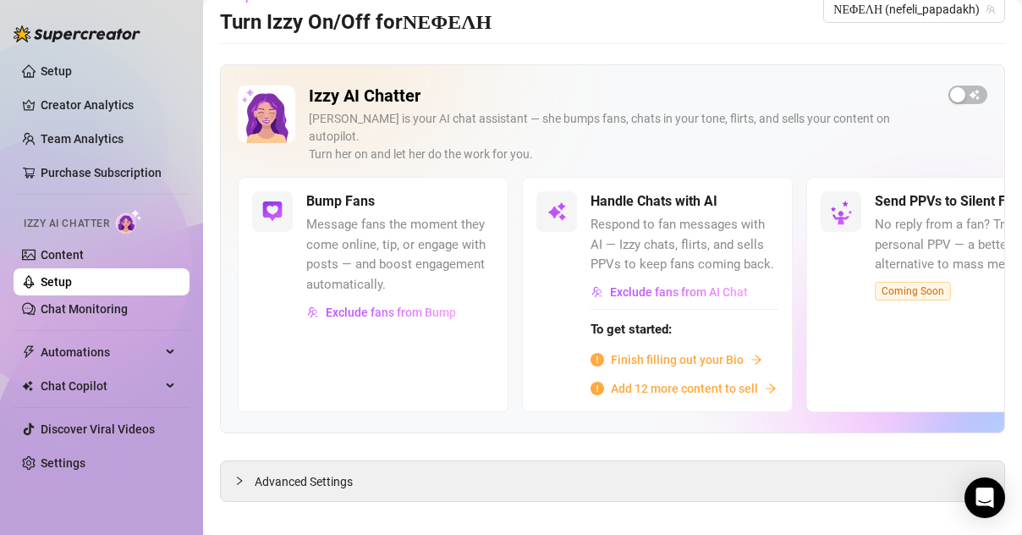
click at [336, 217] on span "Message fans the moment they come online, tip, or engage with posts — and boost…" at bounding box center [400, 255] width 188 height 80
click at [534, 465] on div "Advanced Settings" at bounding box center [613, 481] width 784 height 40
click at [949, 102] on span "button" at bounding box center [968, 94] width 39 height 19
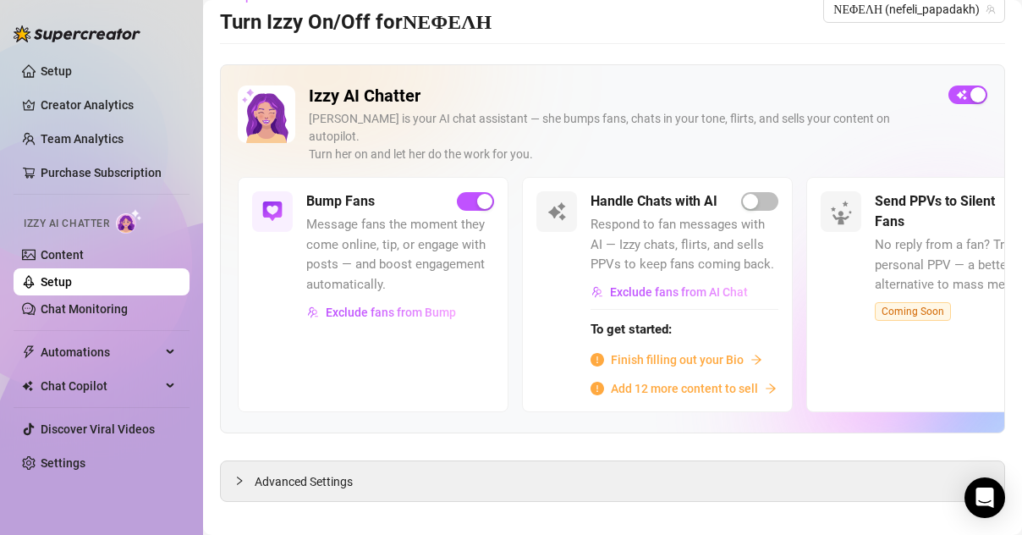
scroll to position [0, 0]
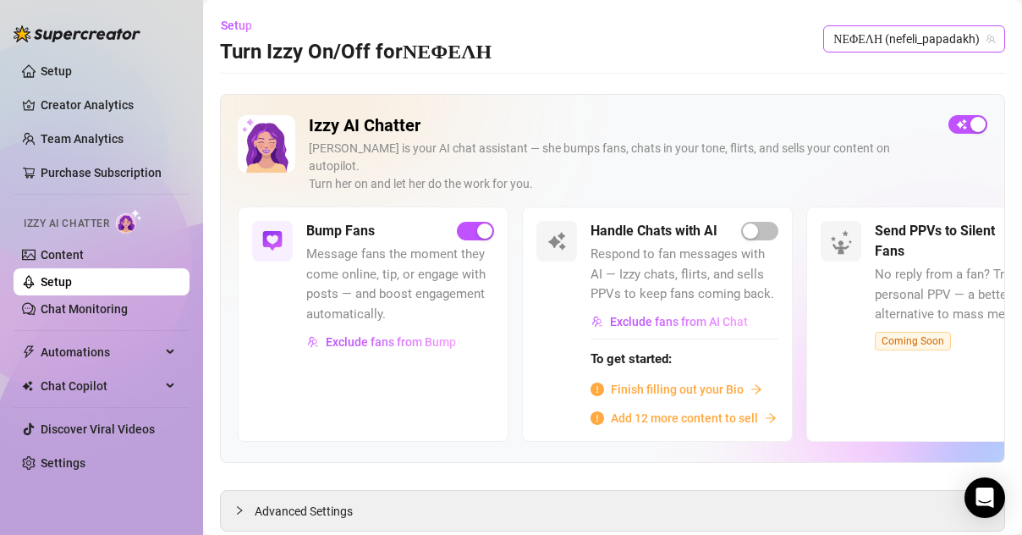
click at [877, 37] on span "ΝΕΦΕΛΗ (nefeli_papadakh)" at bounding box center [915, 38] width 162 height 25
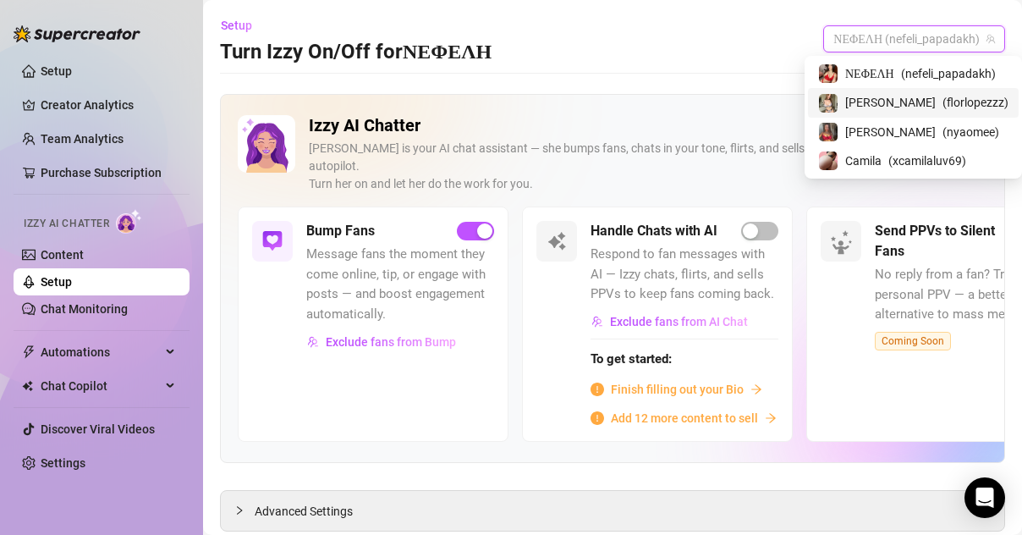
click at [867, 96] on div "[PERSON_NAME] ( florlopezzz )" at bounding box center [913, 102] width 190 height 20
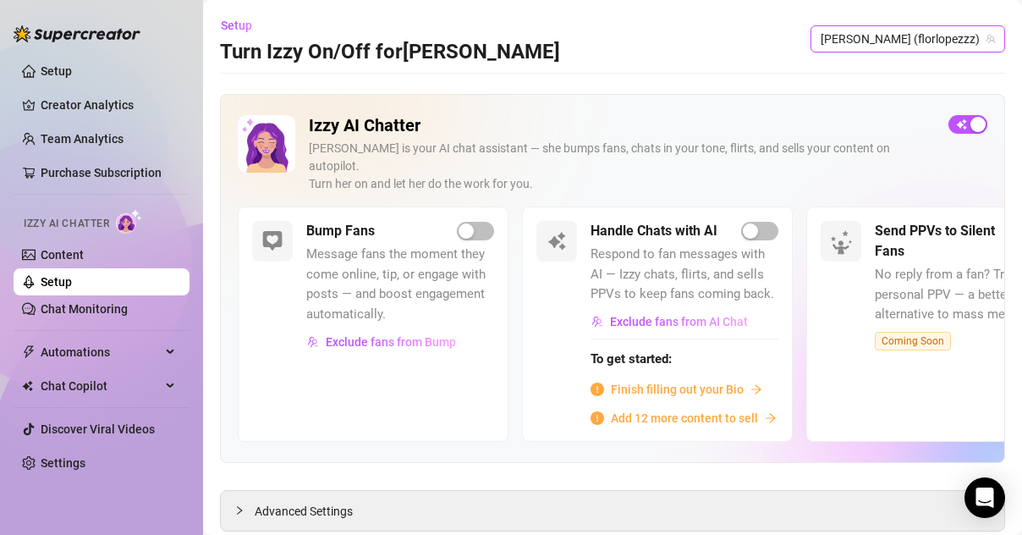
click at [940, 39] on span "[PERSON_NAME] (florlopezzz)" at bounding box center [908, 38] width 174 height 25
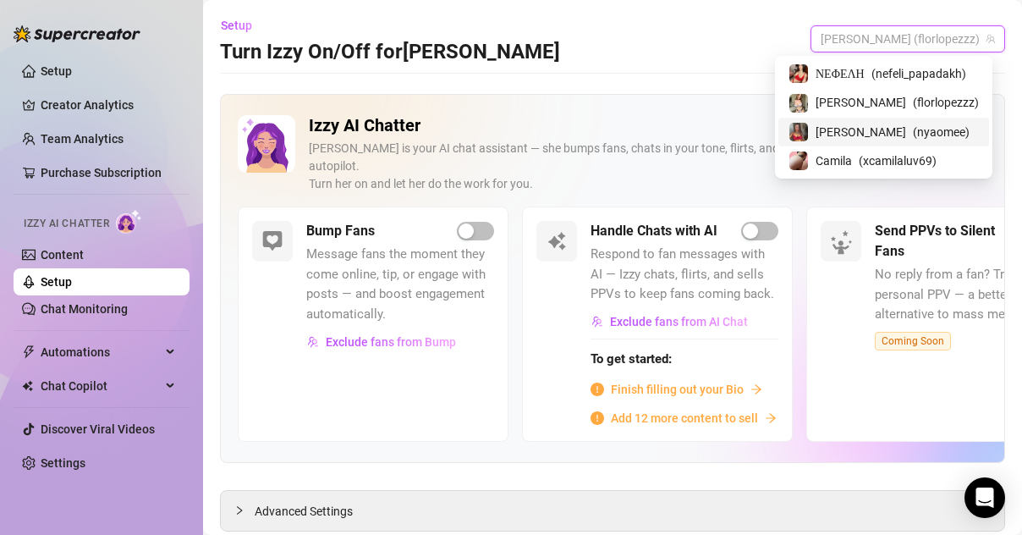
click at [850, 138] on span "[PERSON_NAME]" at bounding box center [861, 132] width 91 height 19
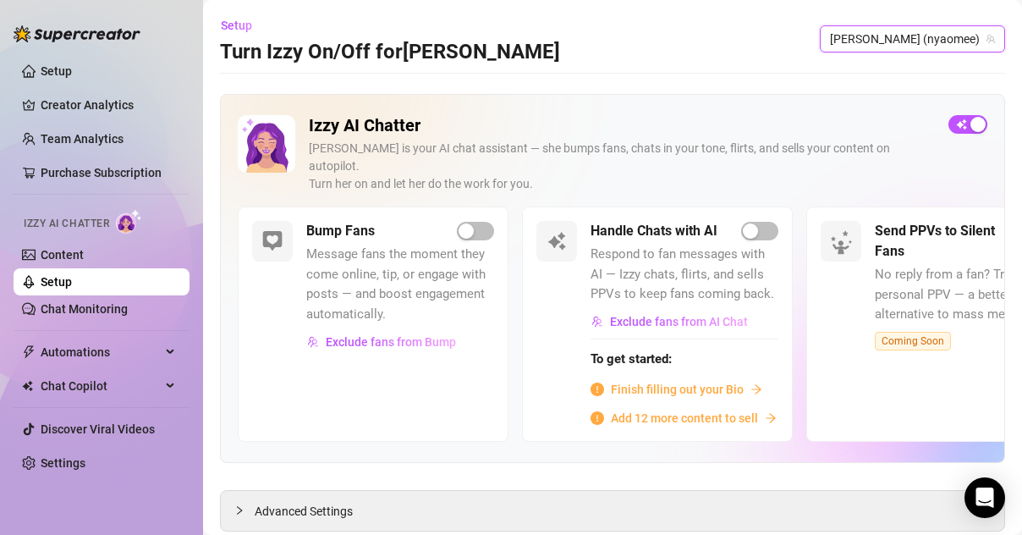
click at [888, 48] on span "[PERSON_NAME] (nyaomee)" at bounding box center [912, 38] width 165 height 25
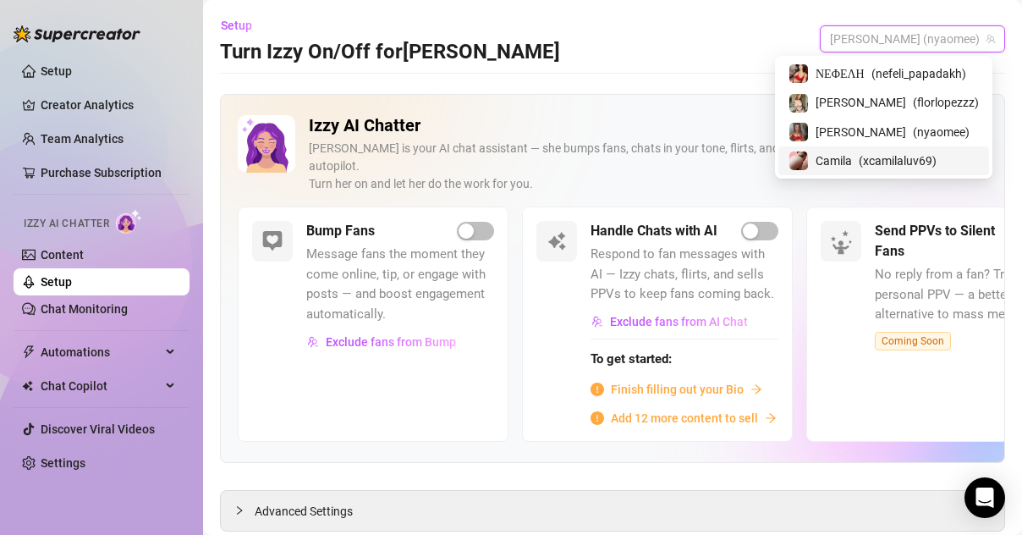
click at [837, 167] on span "Camila" at bounding box center [834, 160] width 36 height 19
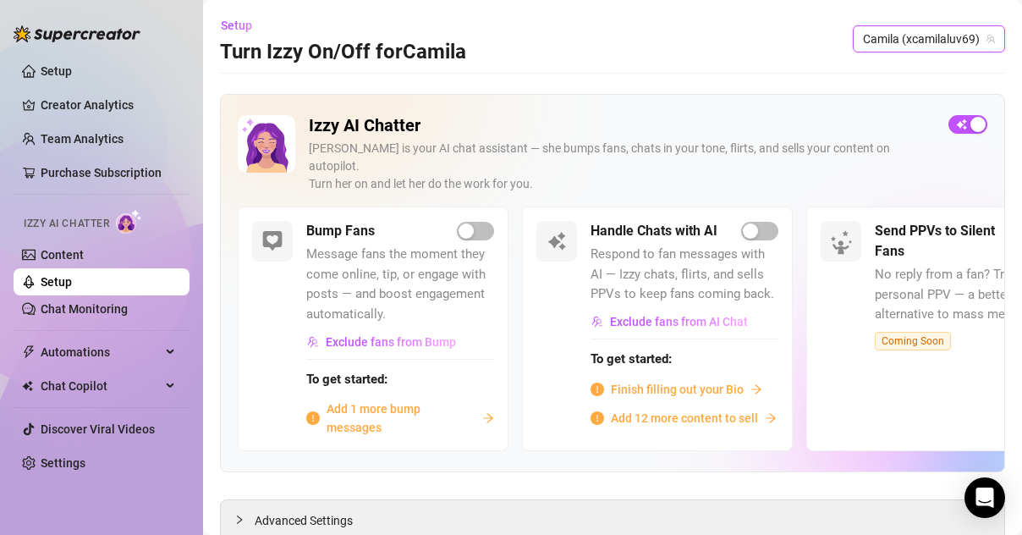
click at [348, 417] on span "Add 1 more bump messages" at bounding box center [401, 417] width 149 height 37
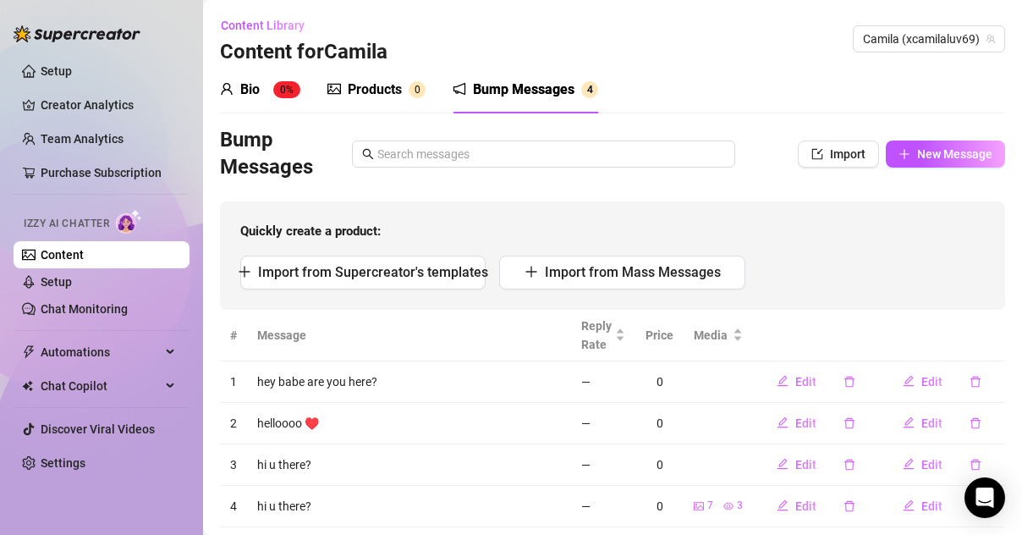
scroll to position [42, 0]
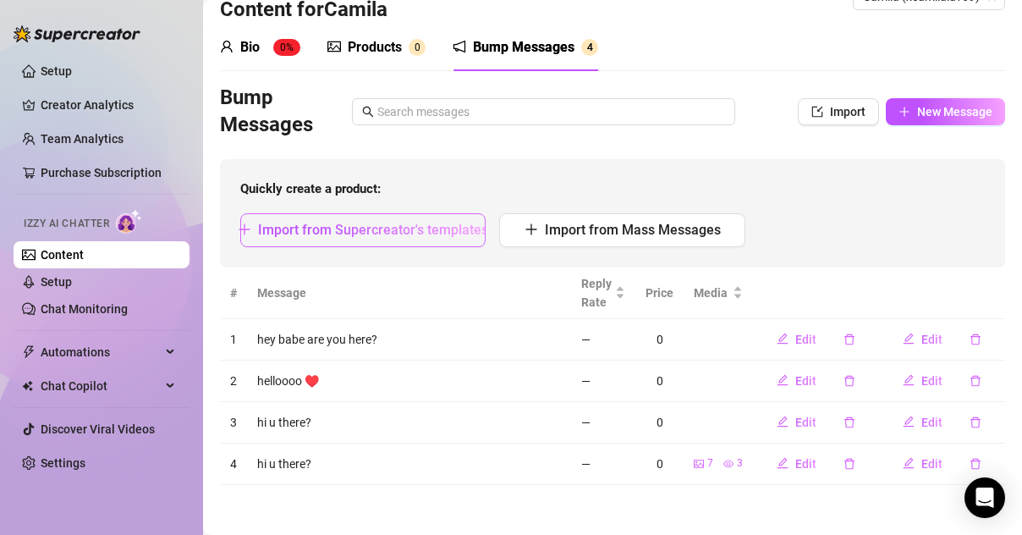
click at [430, 224] on span "Import from Supercreator's templates" at bounding box center [373, 230] width 230 height 16
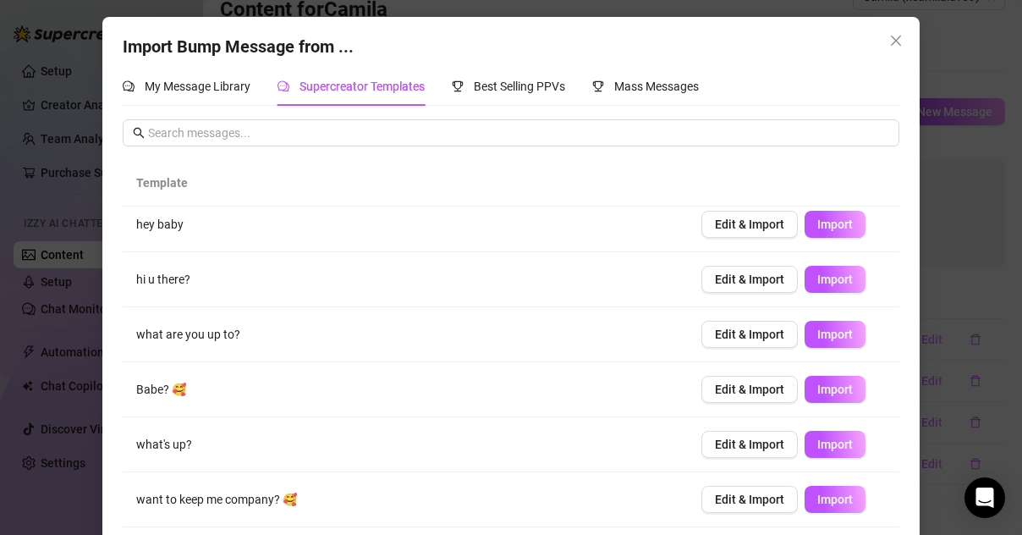
scroll to position [63, 0]
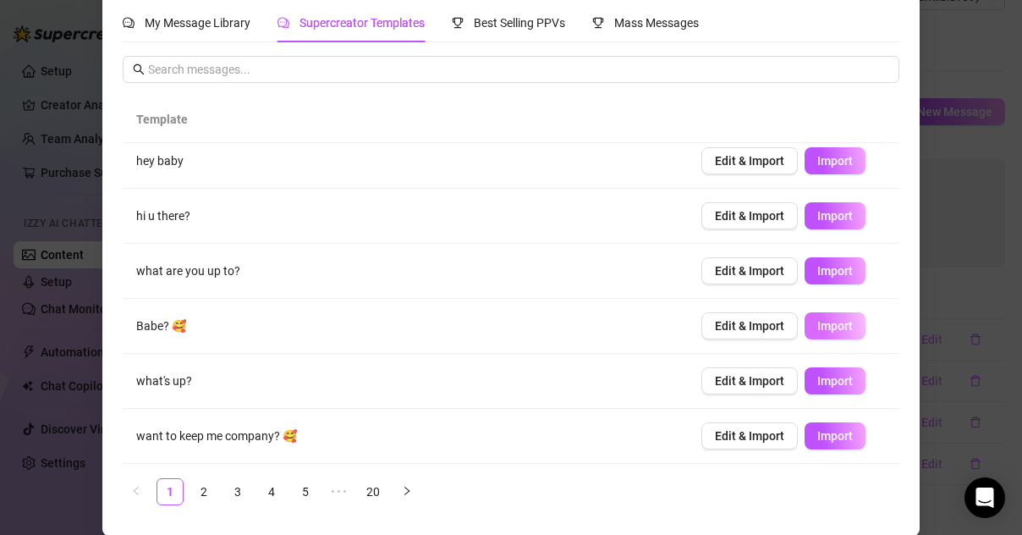
click at [811, 333] on button "Import" at bounding box center [835, 325] width 61 height 27
type textarea "Babe? 🥰"
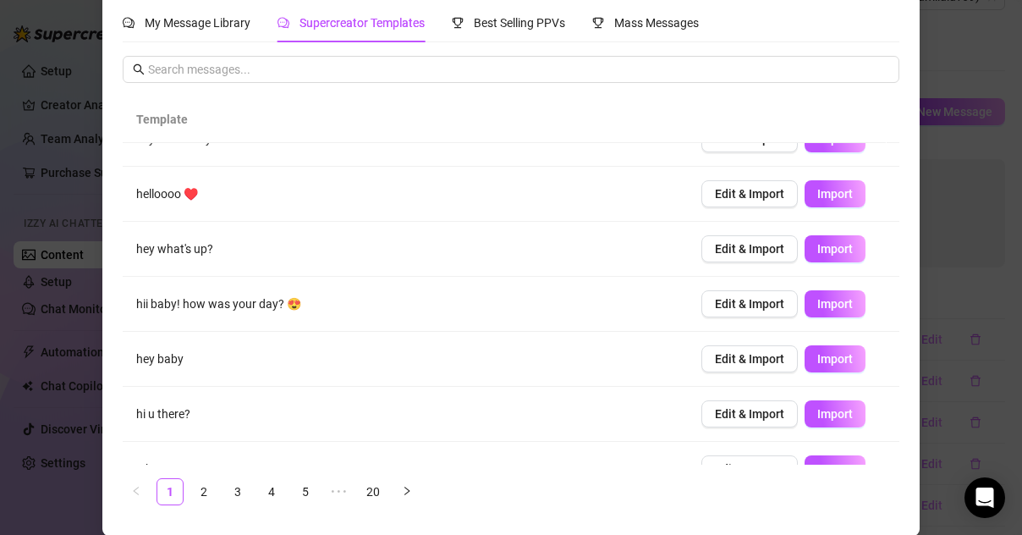
scroll to position [0, 0]
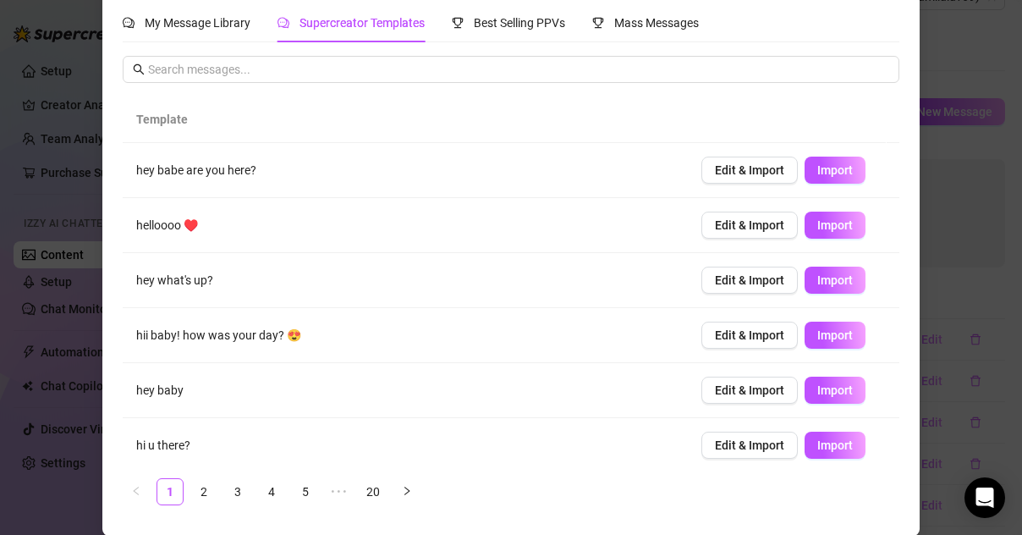
click at [939, 165] on div "Import Bump Message from ... My Message Library Supercreator Templates Best Sel…" at bounding box center [511, 267] width 1022 height 535
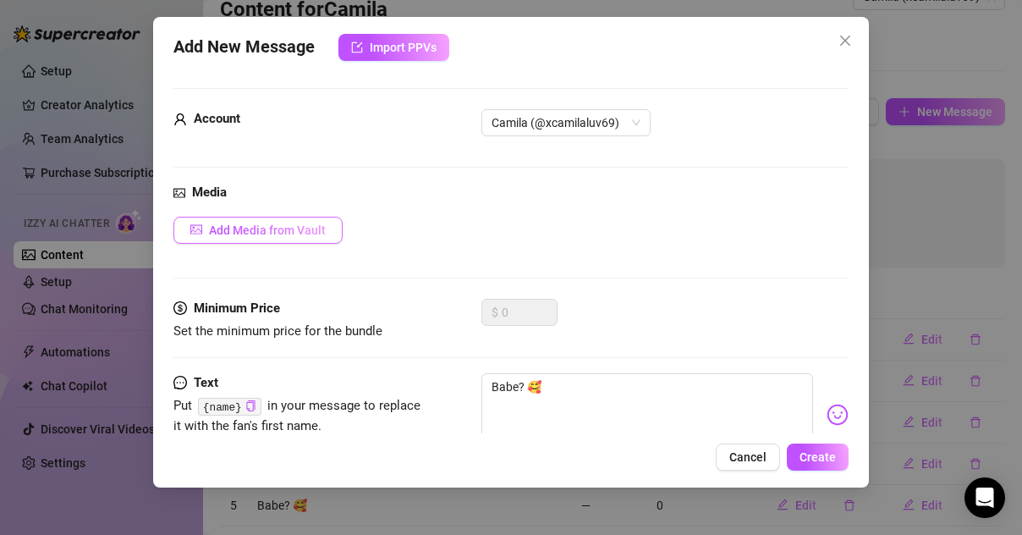
click at [217, 224] on span "Add Media from Vault" at bounding box center [267, 230] width 117 height 14
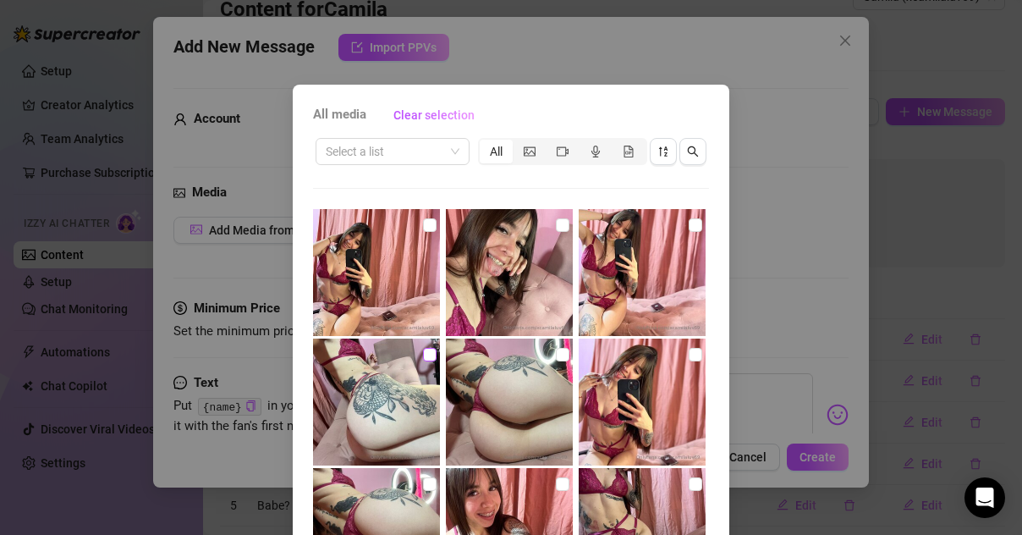
click at [423, 351] on input "checkbox" at bounding box center [430, 355] width 14 height 14
checkbox input "true"
click at [556, 357] on input "checkbox" at bounding box center [563, 355] width 14 height 14
checkbox input "true"
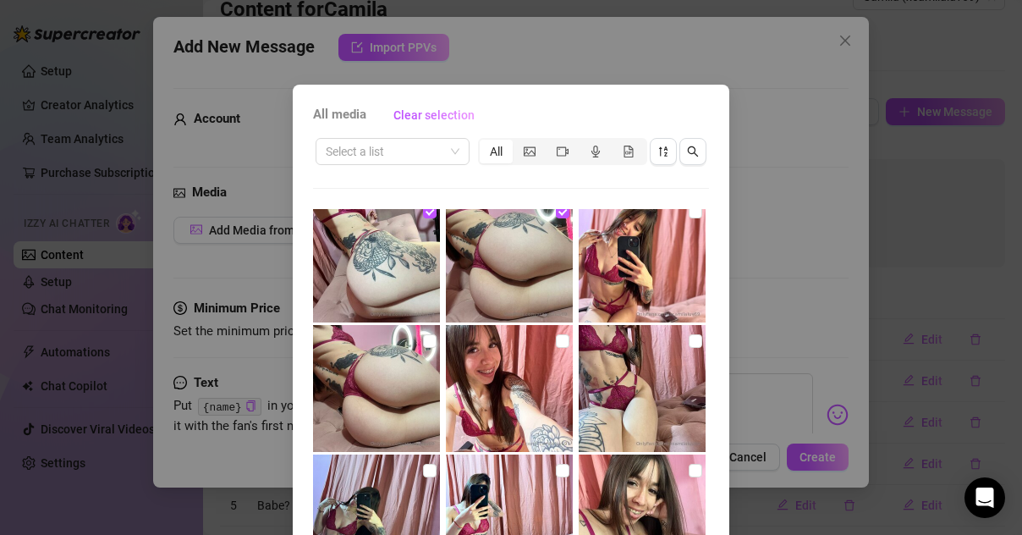
scroll to position [152, 0]
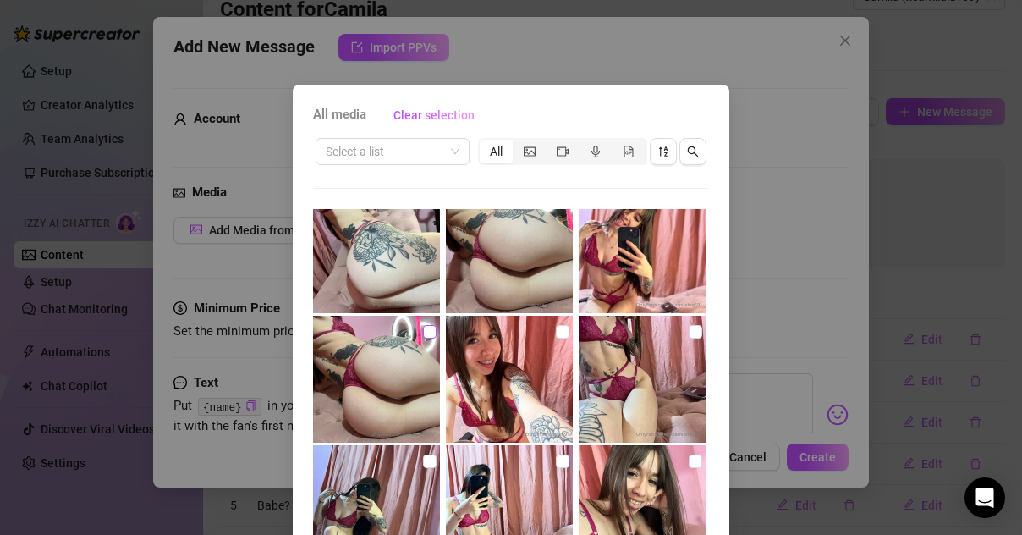
click at [423, 336] on input "checkbox" at bounding box center [430, 332] width 14 height 14
checkbox input "true"
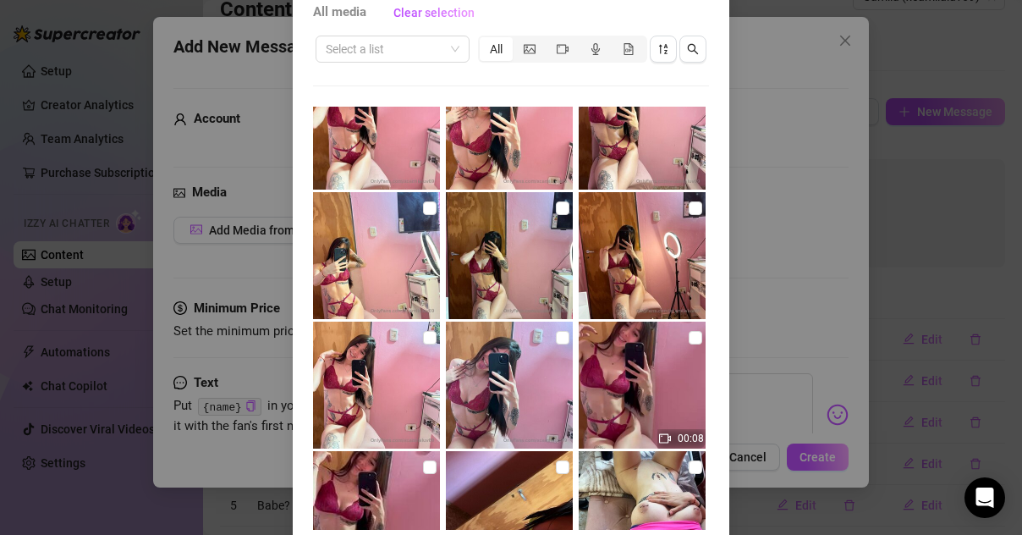
scroll to position [172, 0]
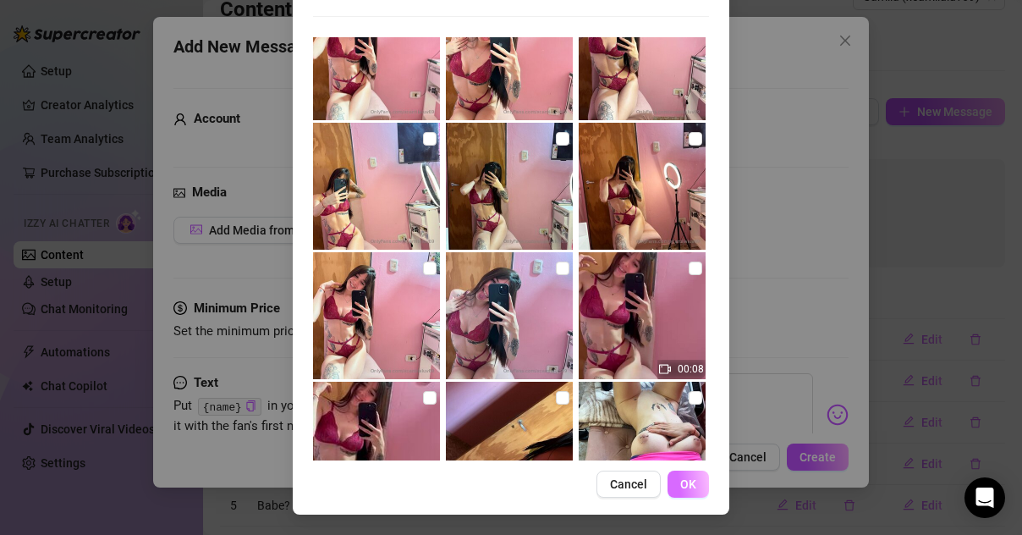
click at [689, 491] on button "OK" at bounding box center [688, 484] width 41 height 27
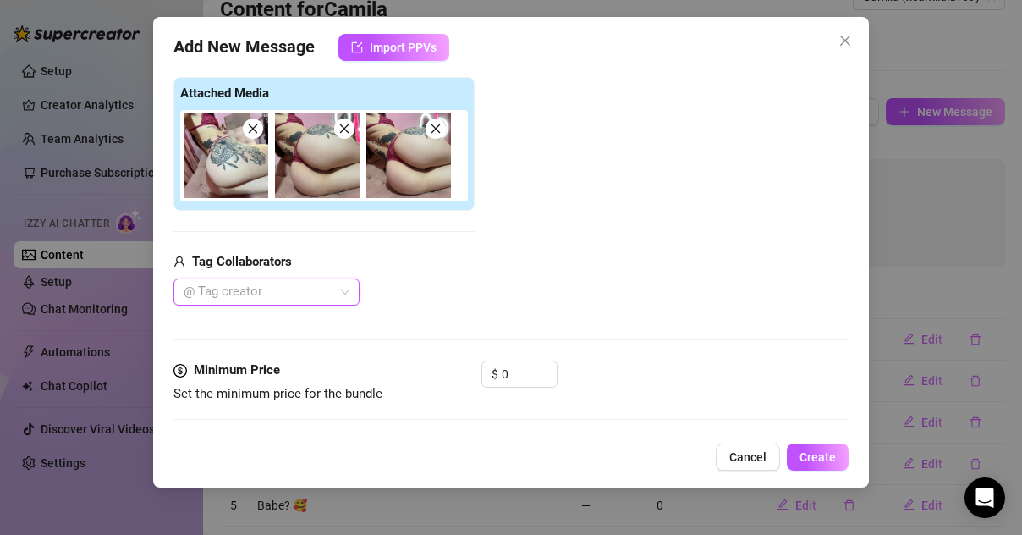
scroll to position [196, 0]
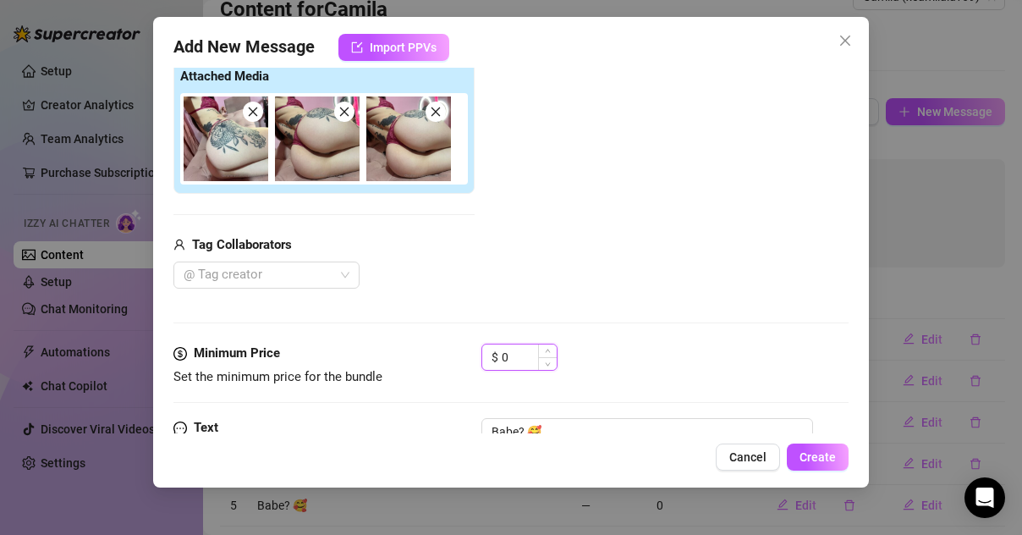
click at [520, 361] on input "0" at bounding box center [529, 356] width 55 height 25
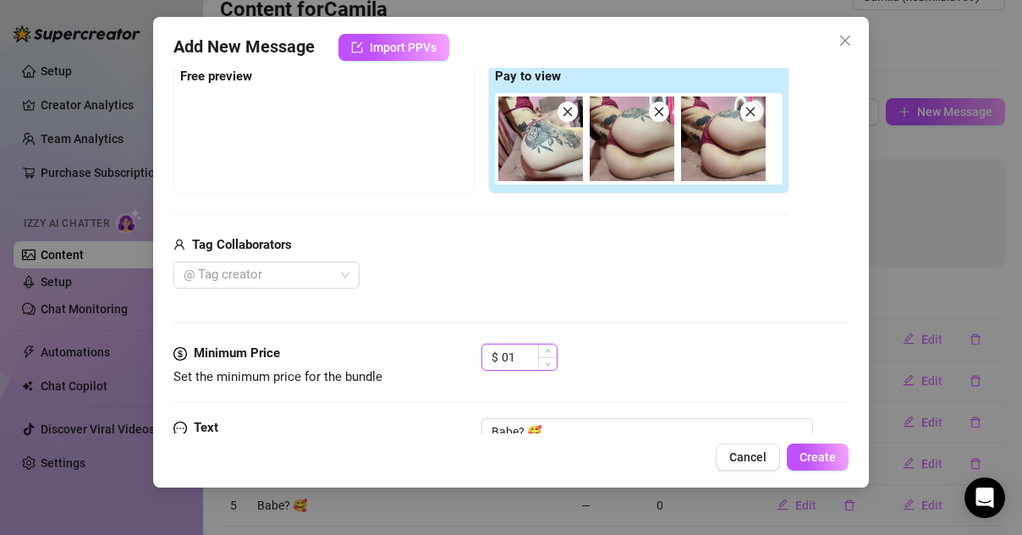
type input "0"
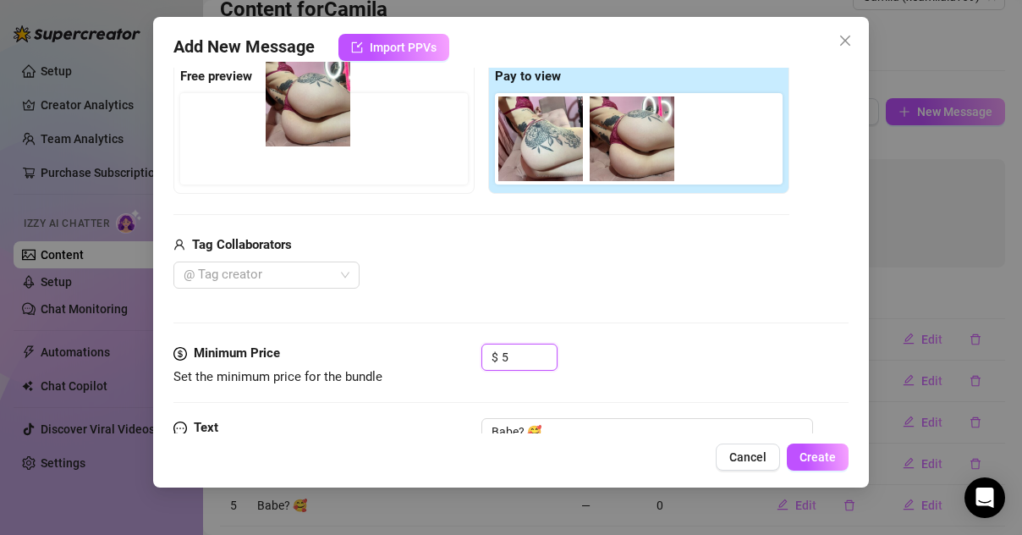
drag, startPoint x: 631, startPoint y: 165, endPoint x: 284, endPoint y: 145, distance: 347.6
click at [284, 145] on div "Free preview Pay to view" at bounding box center [481, 127] width 616 height 134
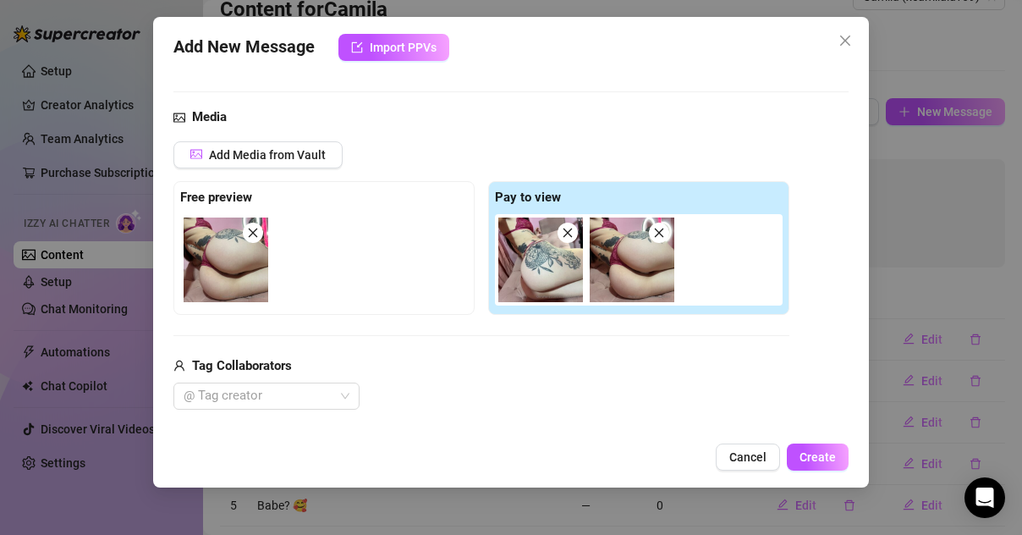
scroll to position [295, 0]
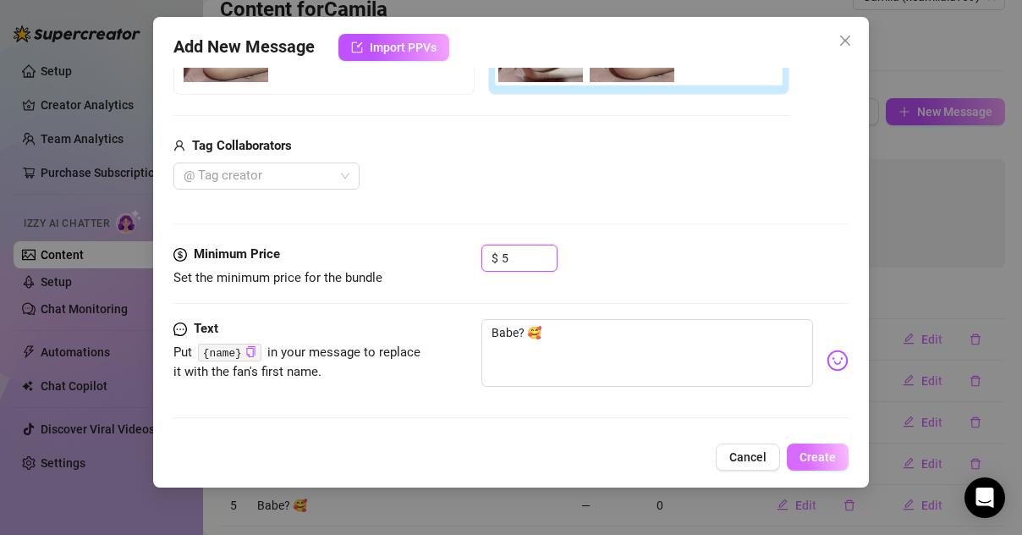
type input "5"
click at [835, 465] on button "Create" at bounding box center [818, 456] width 62 height 27
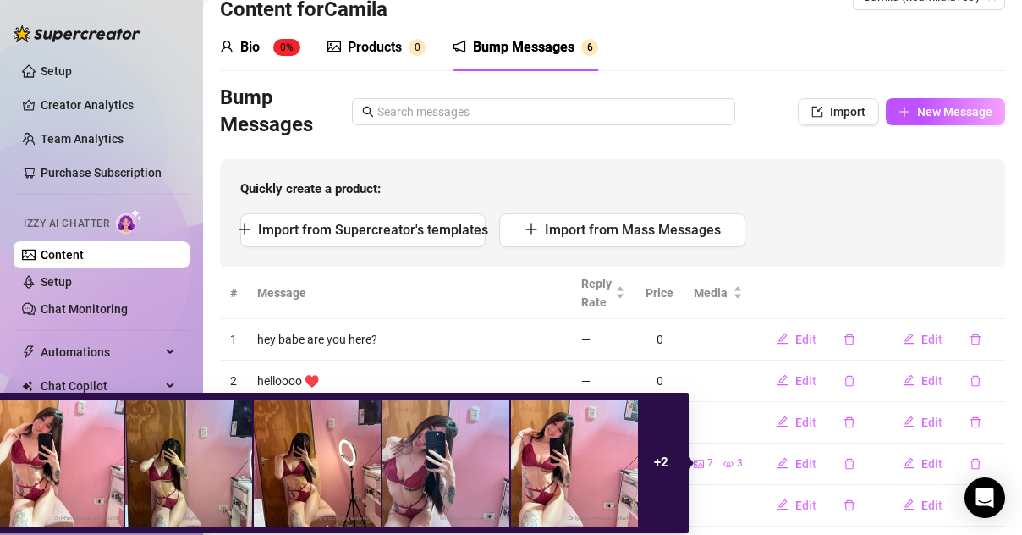
click at [724, 462] on icon "eye" at bounding box center [729, 464] width 10 height 10
click at [724, 460] on div "3" at bounding box center [733, 463] width 19 height 16
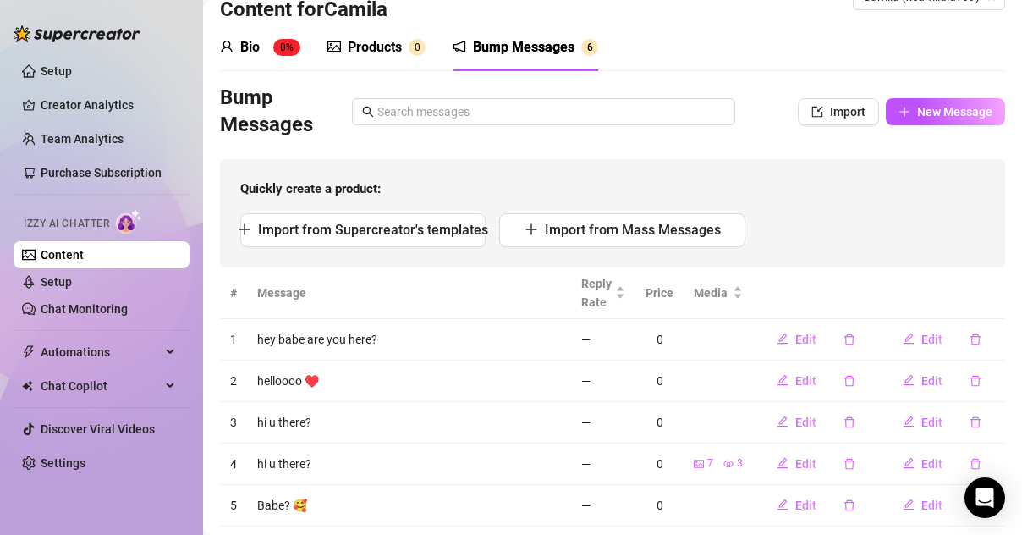
click at [768, 249] on div "Quickly create a product: Import from Supercreator's templates Import from Mass…" at bounding box center [612, 213] width 785 height 108
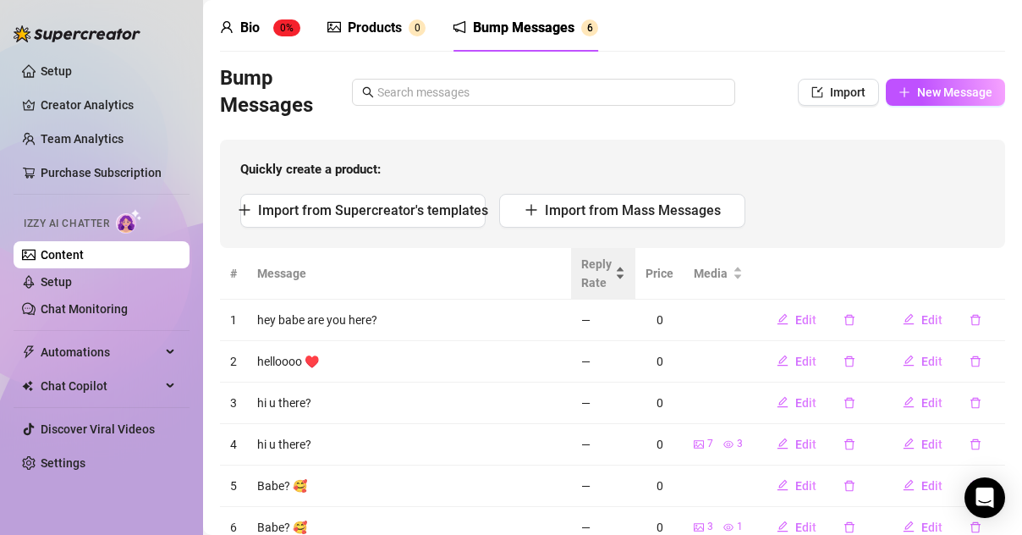
scroll to position [60, 0]
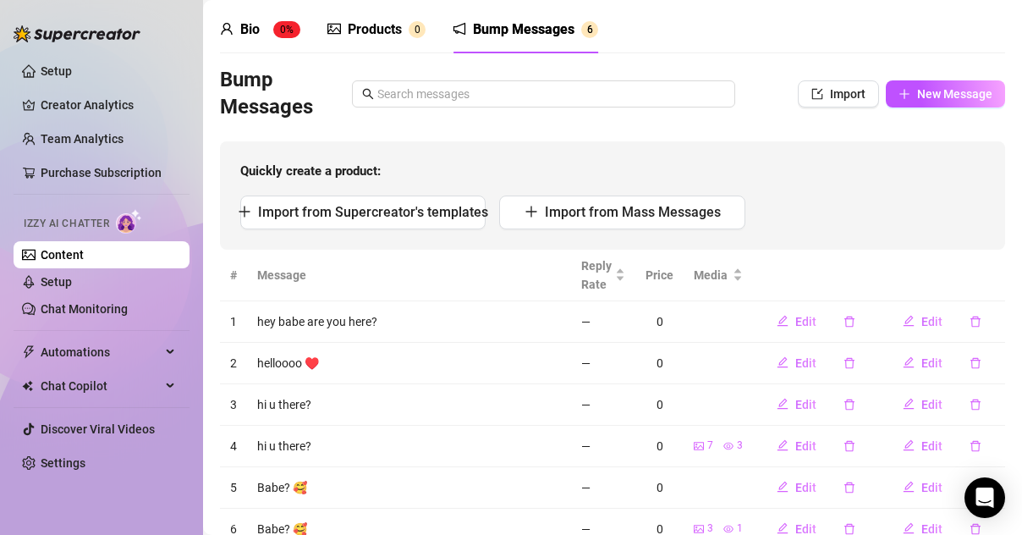
click at [544, 28] on div "Bump Messages" at bounding box center [524, 29] width 102 height 20
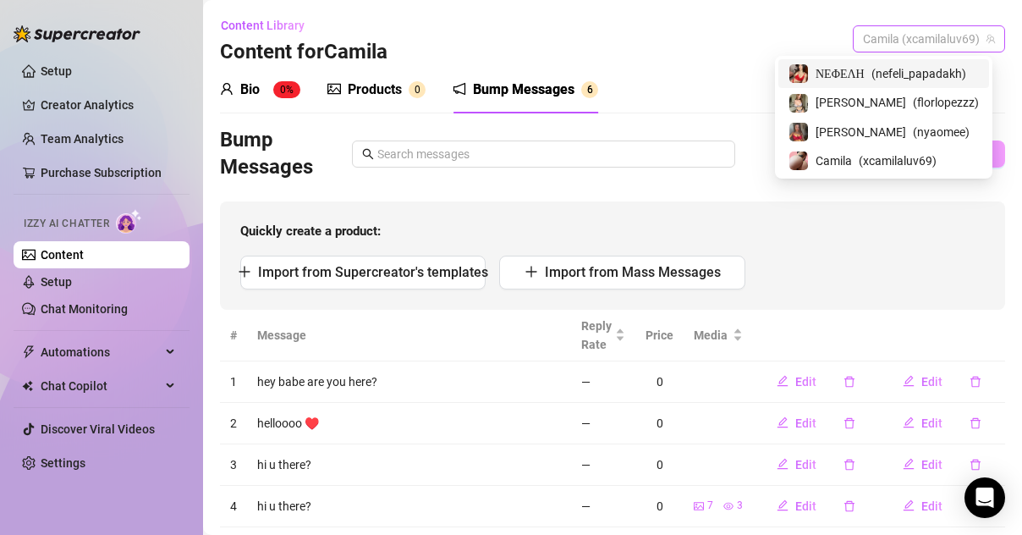
click at [883, 31] on span "Camila (xcamilaluv69)" at bounding box center [929, 38] width 132 height 25
click at [832, 69] on span "ΝΕΦΕΛΗ" at bounding box center [840, 73] width 49 height 19
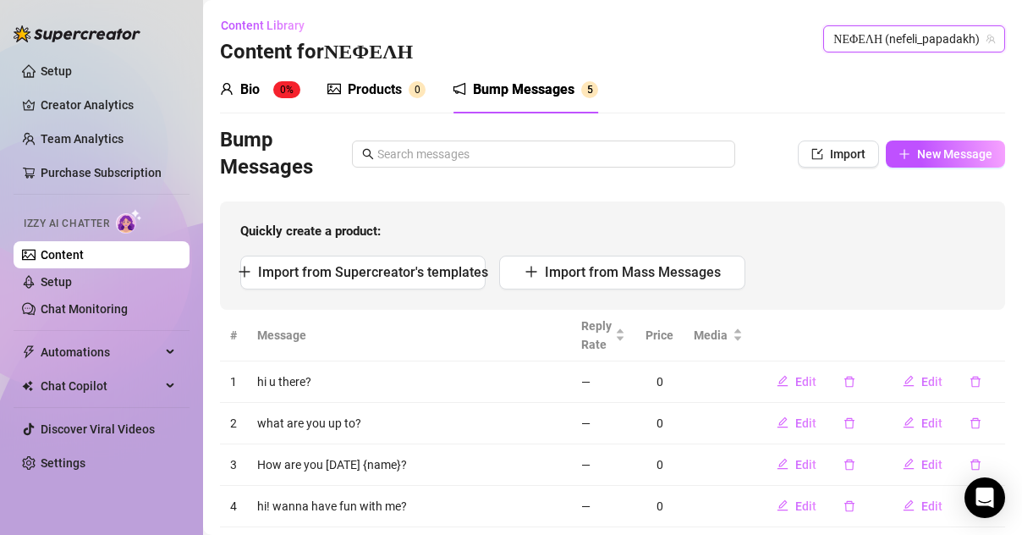
scroll to position [84, 0]
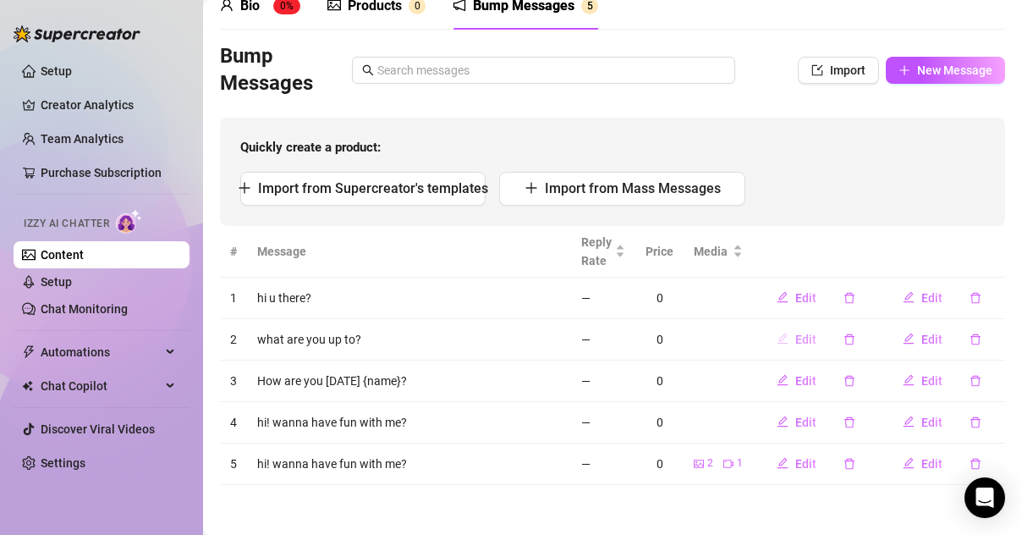
click at [796, 340] on span "Edit" at bounding box center [806, 340] width 21 height 14
type textarea "what are you up to?"
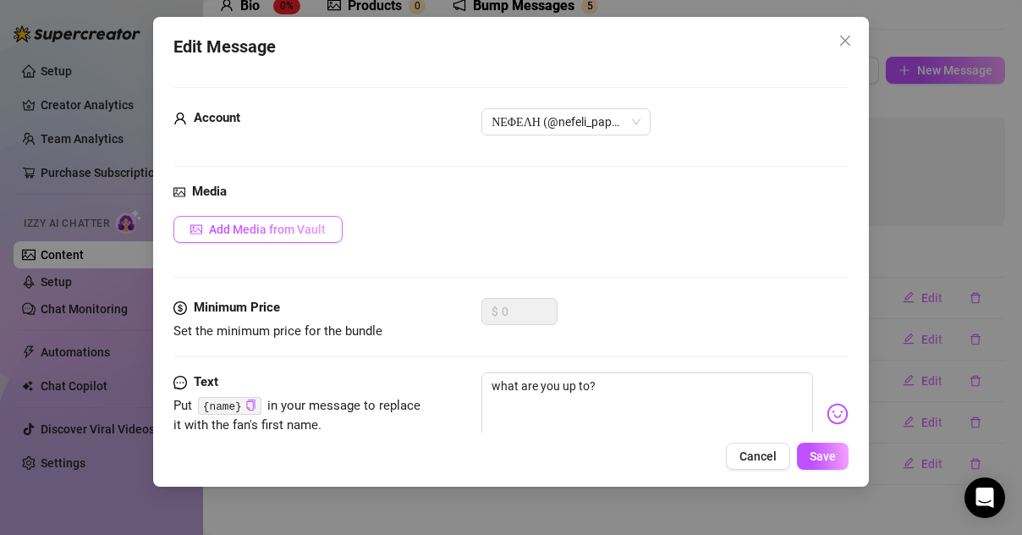
click at [291, 238] on button "Add Media from Vault" at bounding box center [257, 229] width 169 height 27
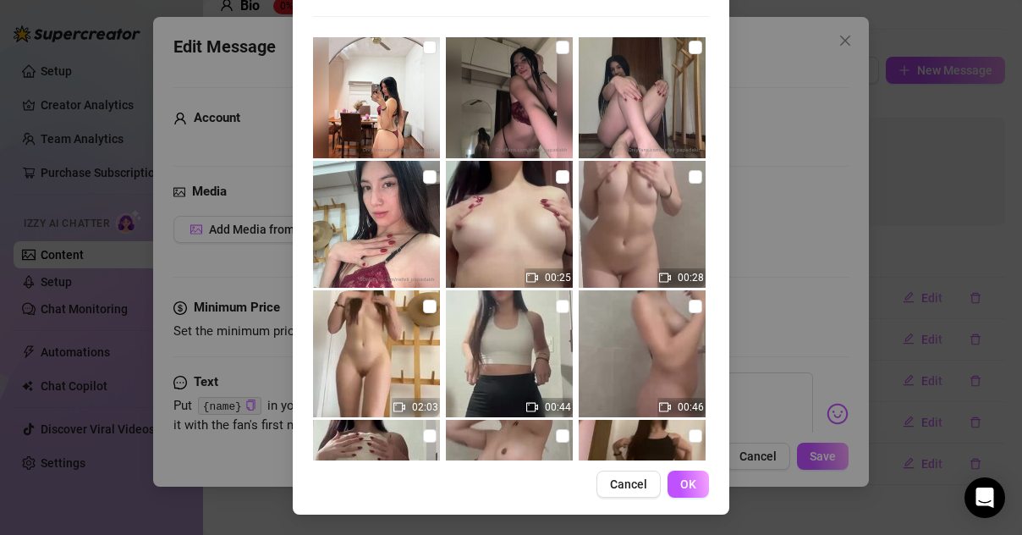
scroll to position [785, 0]
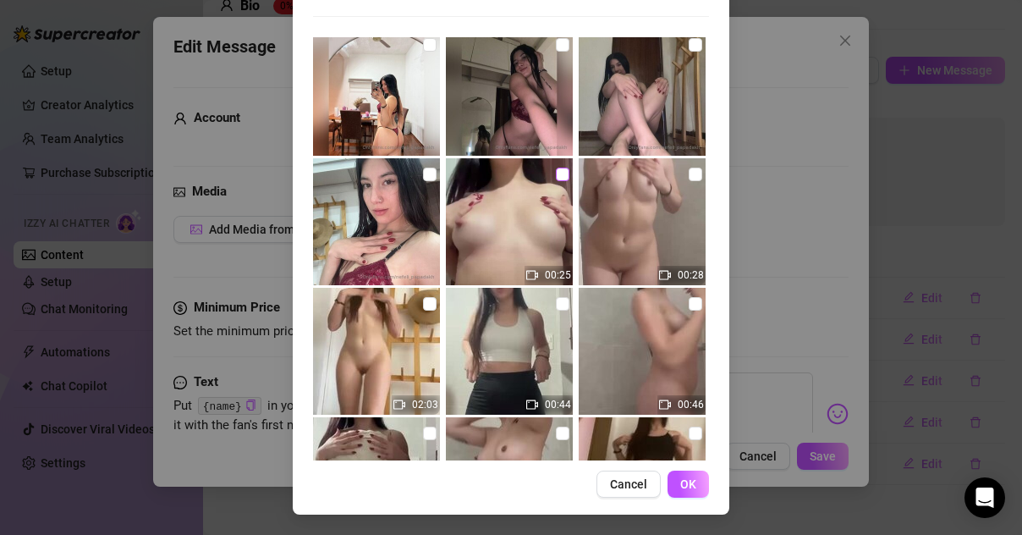
click at [556, 171] on input "checkbox" at bounding box center [563, 175] width 14 height 14
checkbox input "true"
click at [680, 487] on span "OK" at bounding box center [688, 484] width 16 height 14
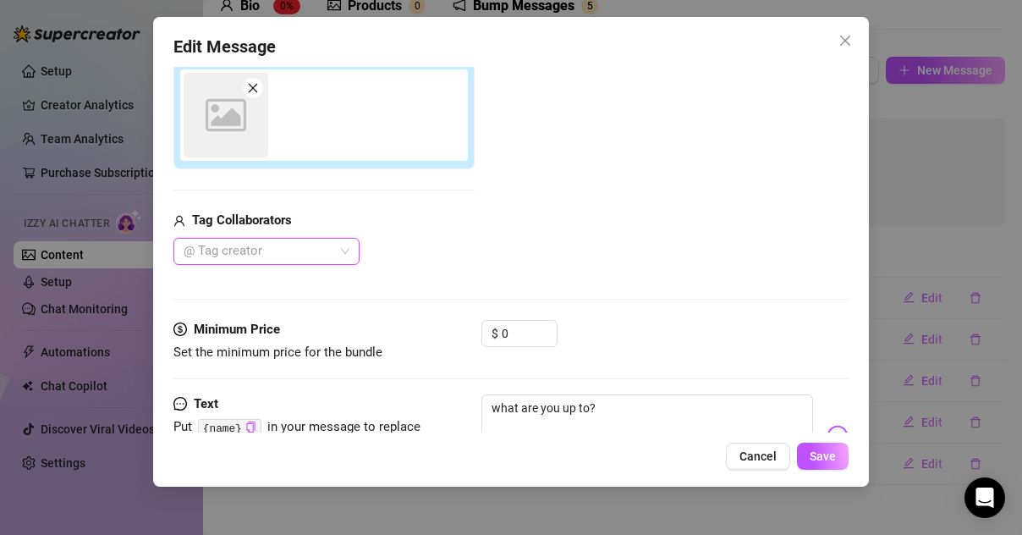
scroll to position [221, 0]
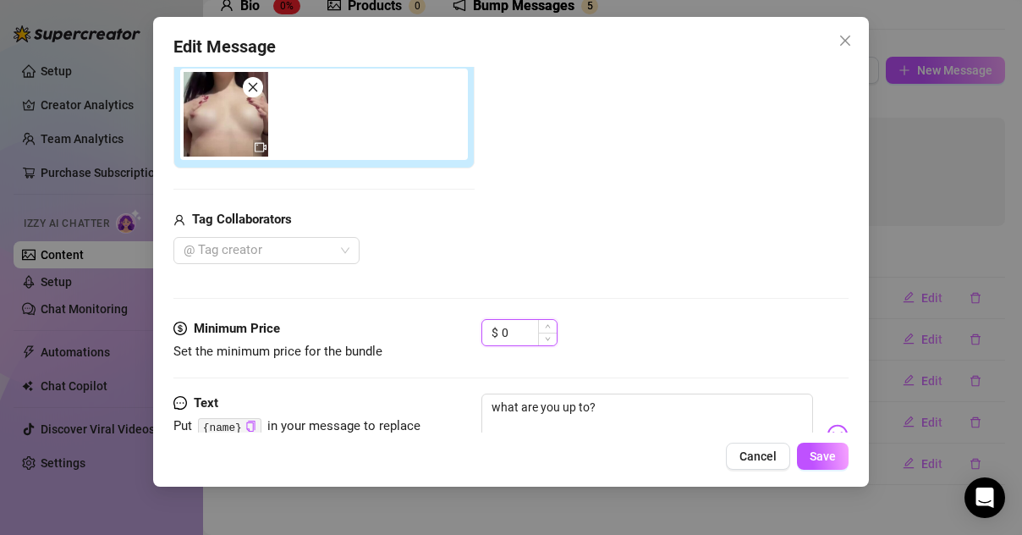
click at [515, 328] on input "0" at bounding box center [529, 332] width 55 height 25
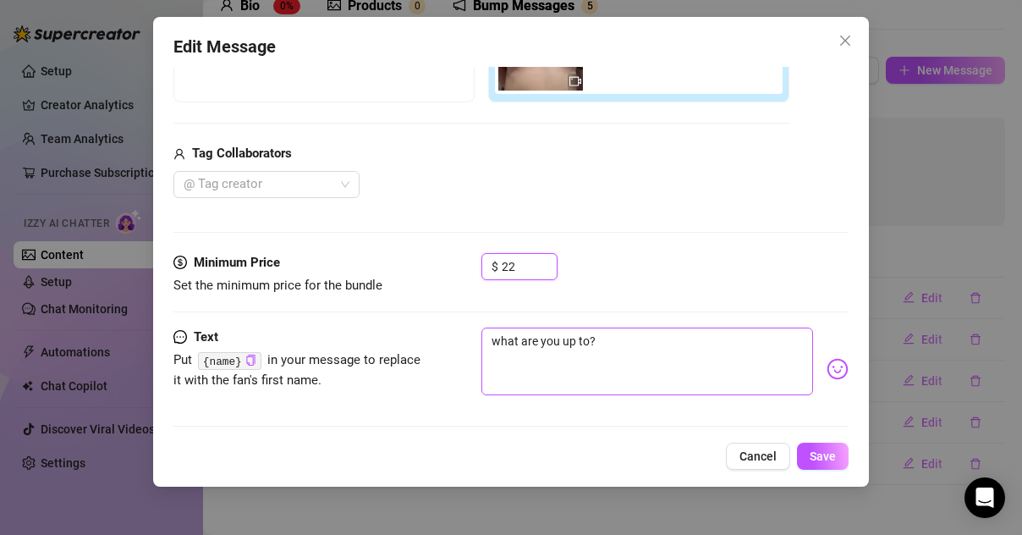
scroll to position [295, 0]
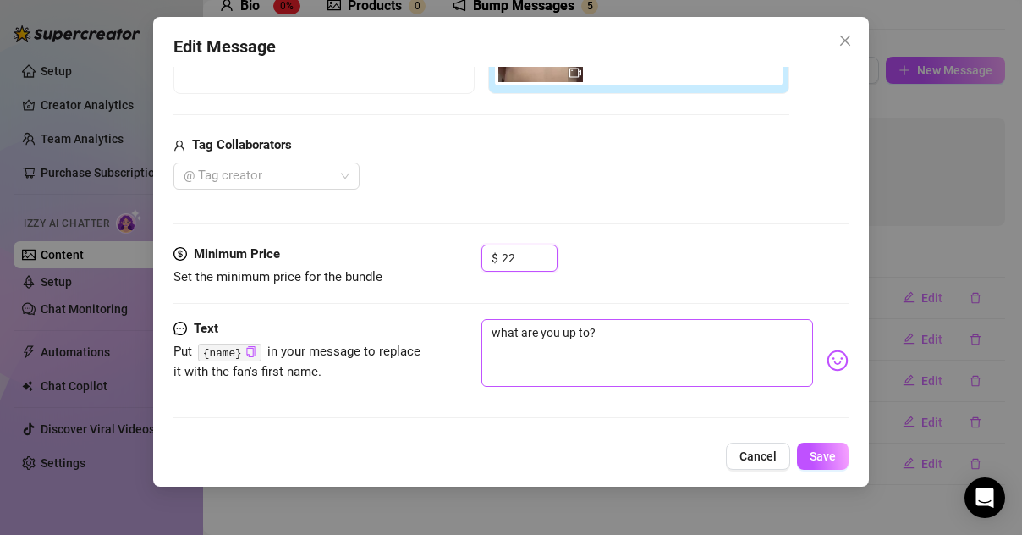
type input "22"
click at [603, 327] on textarea "what are you up to?" at bounding box center [648, 353] width 332 height 68
type textarea "what are you up to?"
type textarea "what are you up to? h"
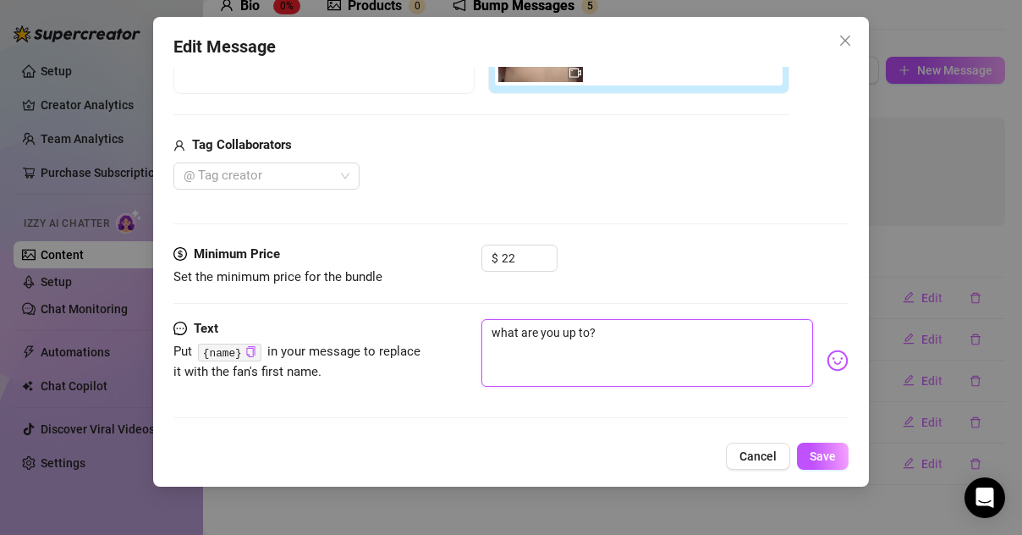
type textarea "what are you up to? h"
type textarea "what are you up to? he"
type textarea "what are you up to? her"
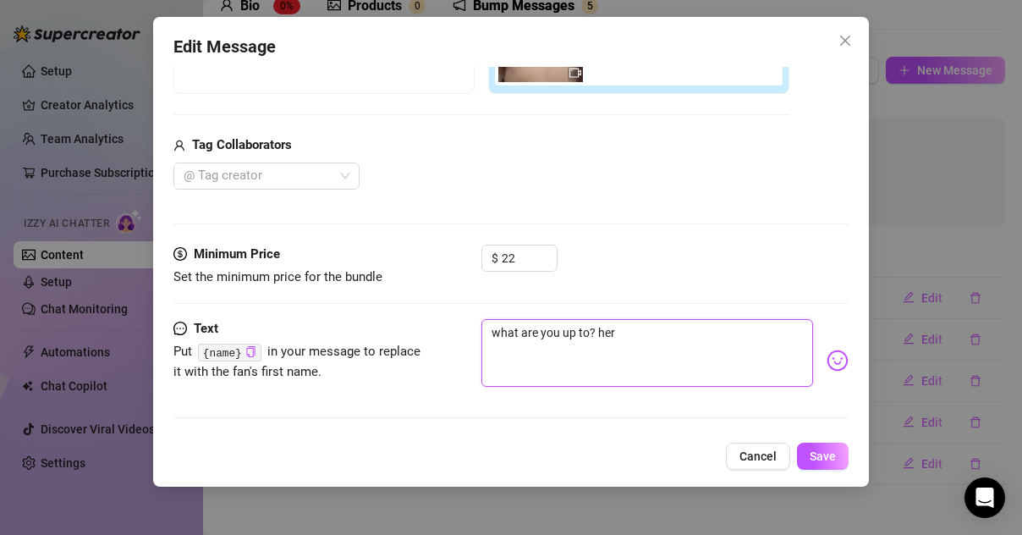
type textarea "what are you up to? here"
type textarea "what are you up to? heres"
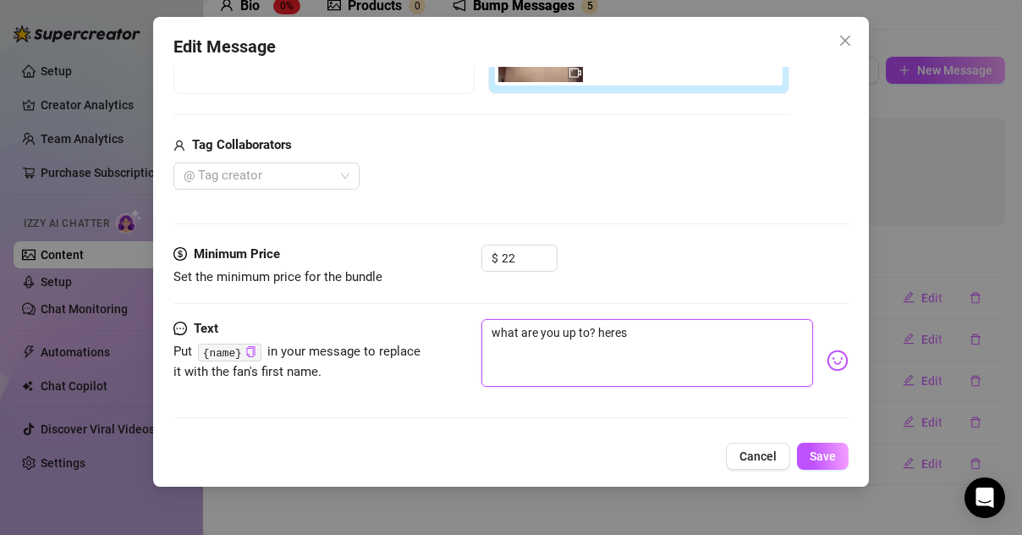
type textarea "what are you up to? heres"
type textarea "what are you up to? heres s"
type textarea "what are you up to? heres so"
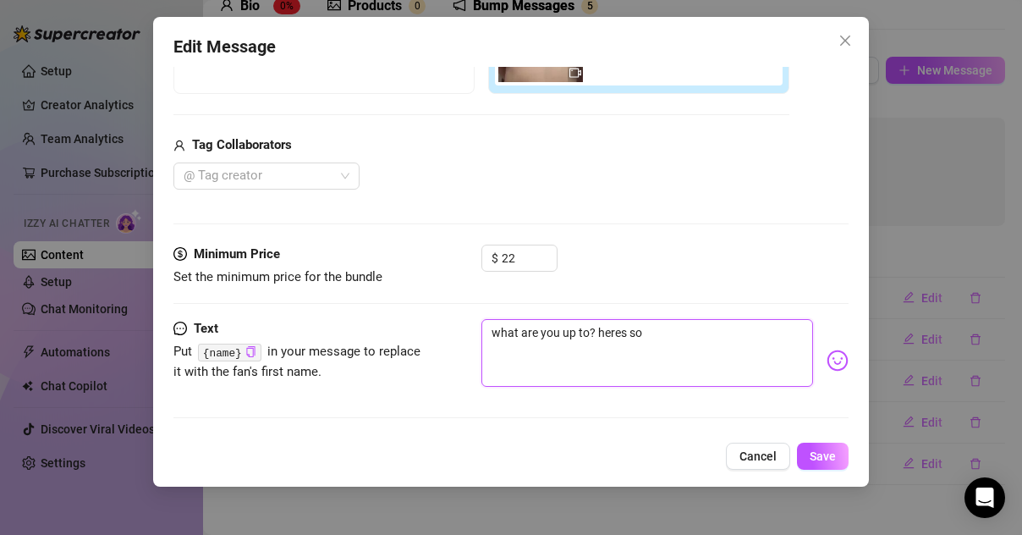
type textarea "what are you up to? heres som"
type textarea "what are you up to? heres some"
type textarea "what are you up to? heres somet"
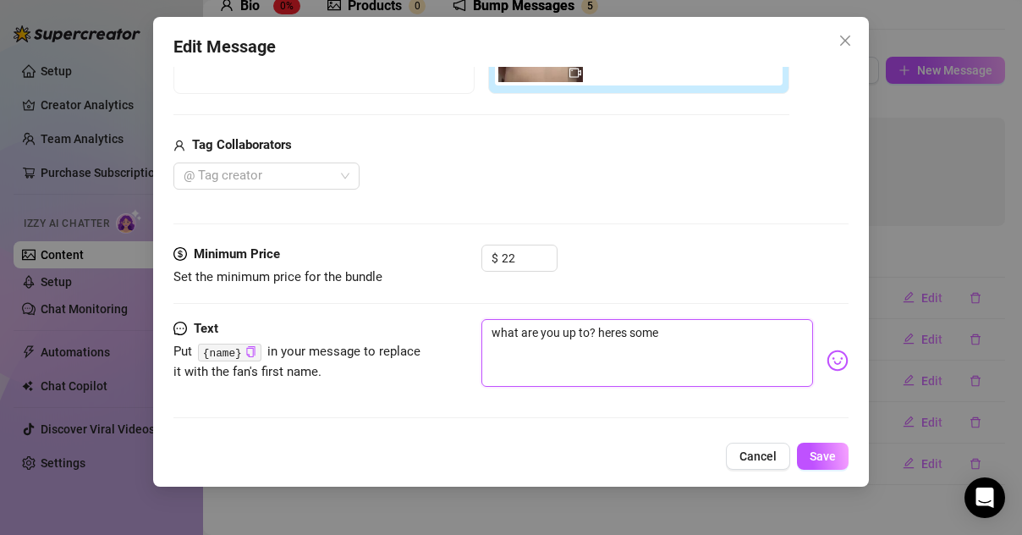
type textarea "what are you up to? heres somet"
type textarea "what are you up to? heres someth"
type textarea "what are you up to? heres somethi"
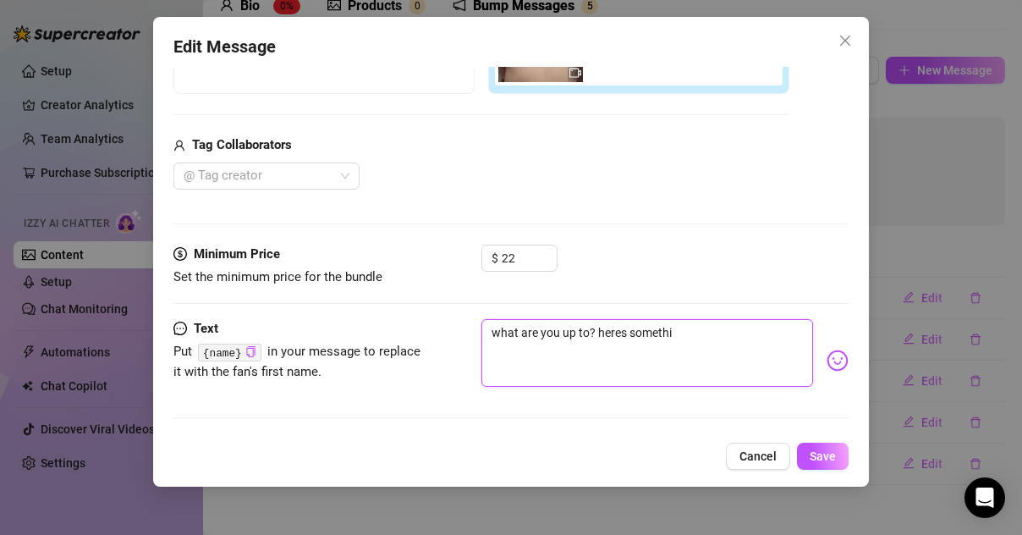
type textarea "what are you up to? heres somethin"
type textarea "what are you up to? heres something"
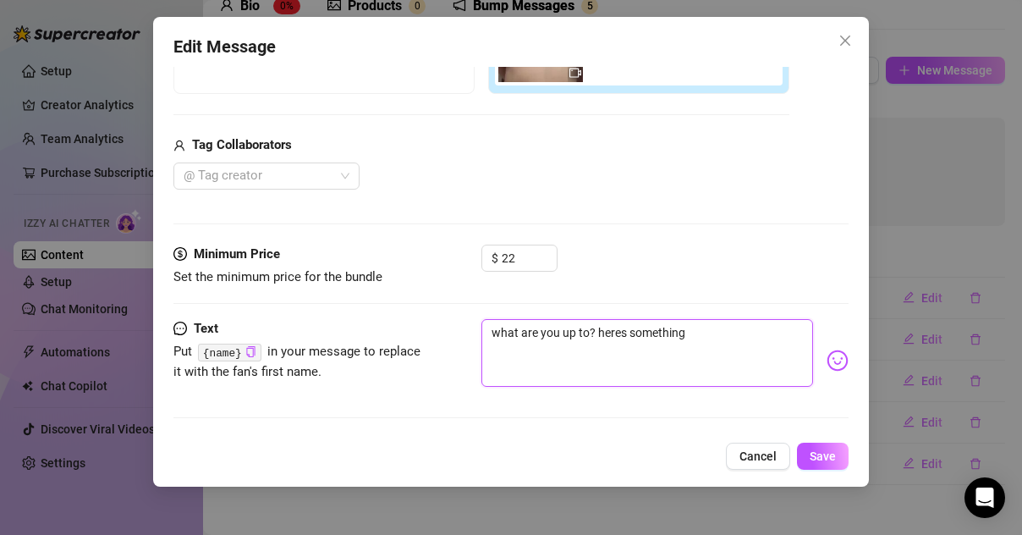
type textarea "what are you up to? heres something"
type textarea "what are you up to? heres something e"
type textarea "what are you up to? heres something ex"
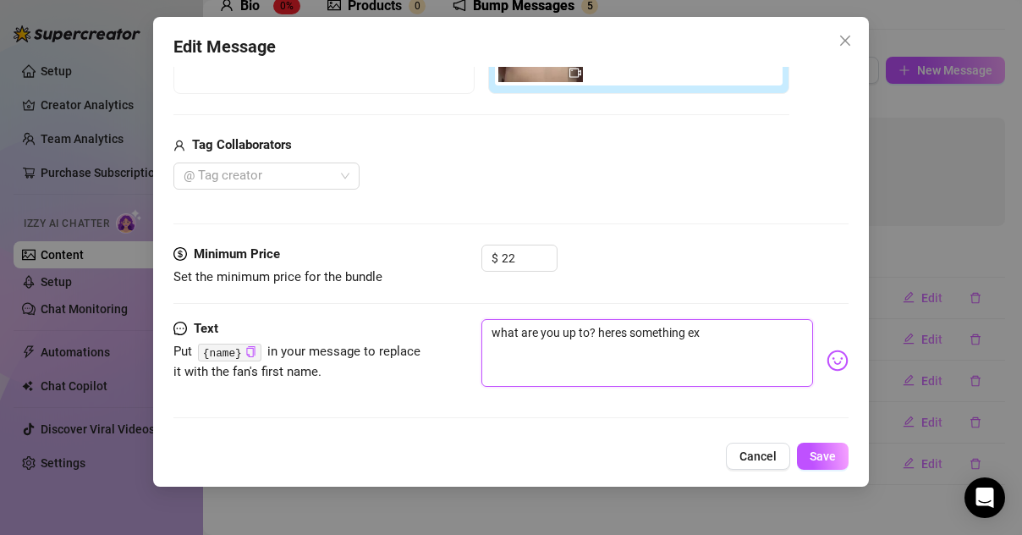
type textarea "what are you up to? heres something exc"
type textarea "what are you up to? heres something exci"
type textarea "what are you up to? heres something excit"
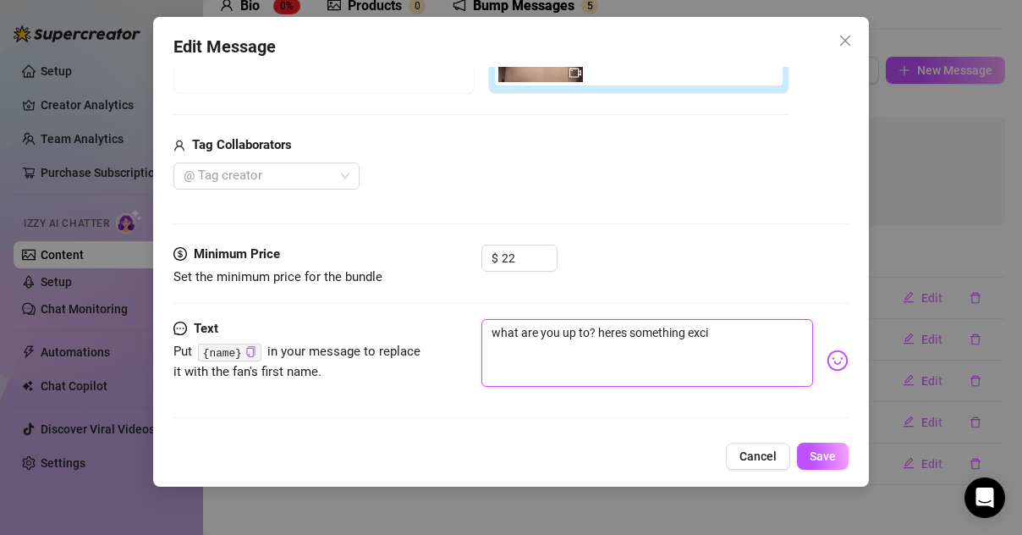
type textarea "what are you up to? heres something excit"
type textarea "what are you up to? heres something exciti"
type textarea "what are you up to? heres something excitin"
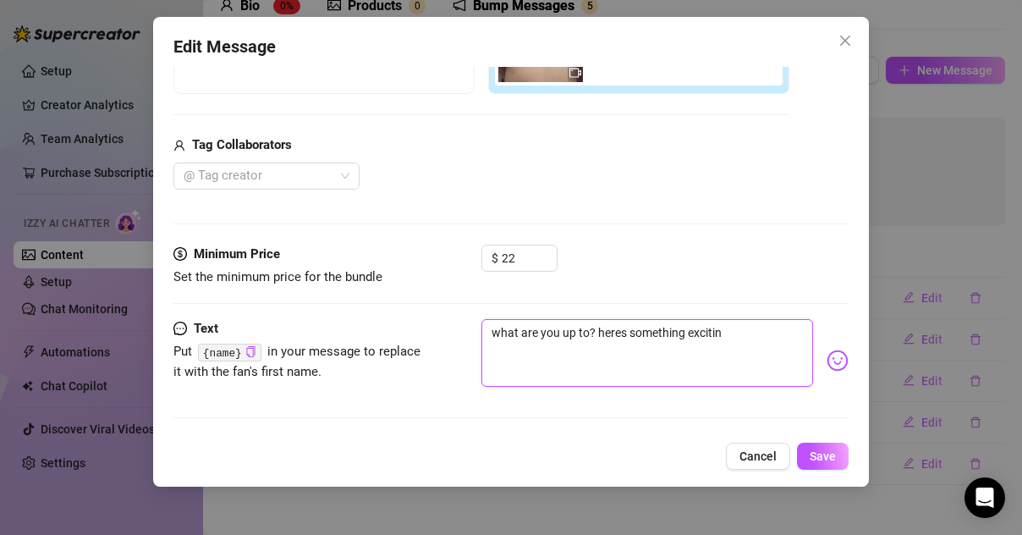
type textarea "what are you up to? heres something exciting"
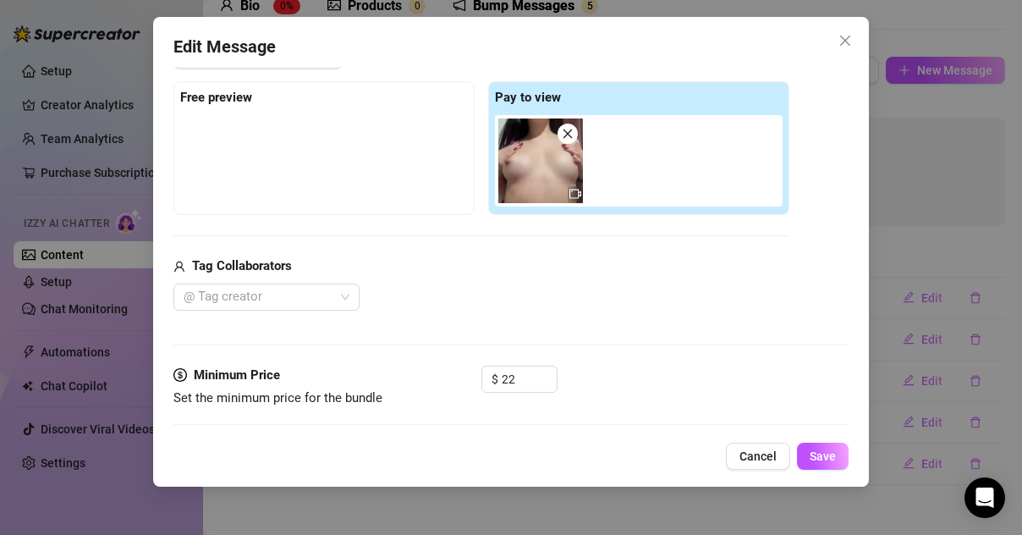
scroll to position [200, 0]
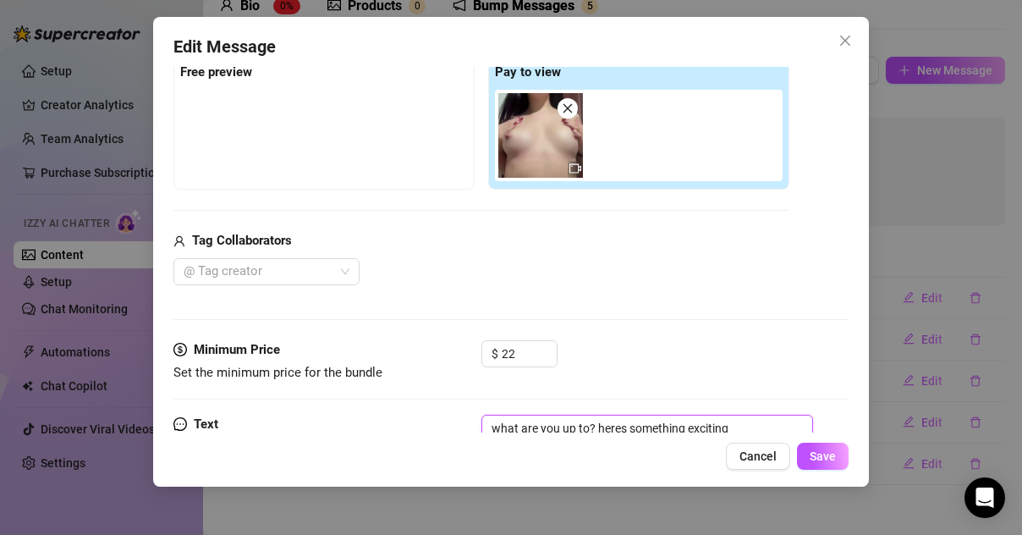
type textarea "what are you up to? heres something exciting"
click at [361, 156] on div at bounding box center [324, 132] width 288 height 85
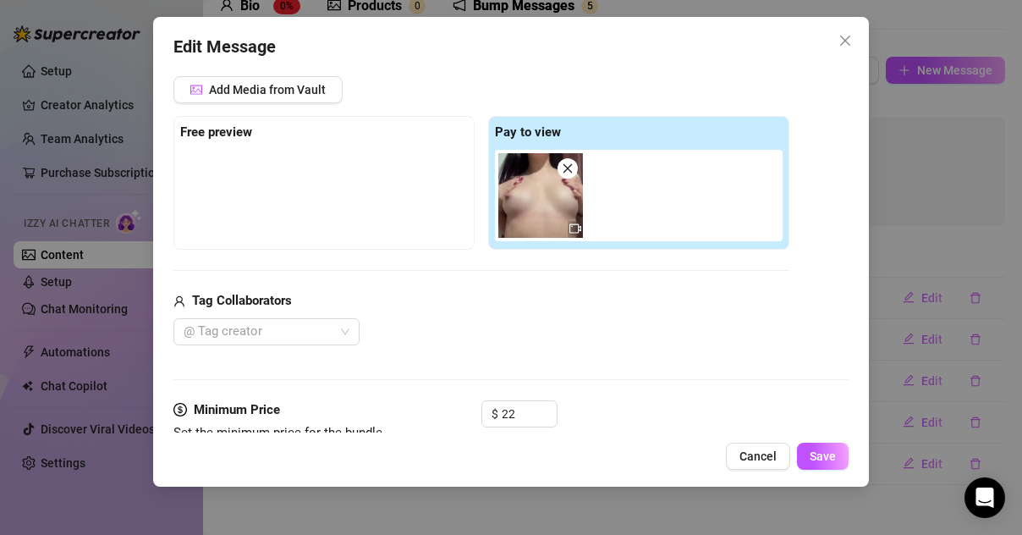
scroll to position [295, 0]
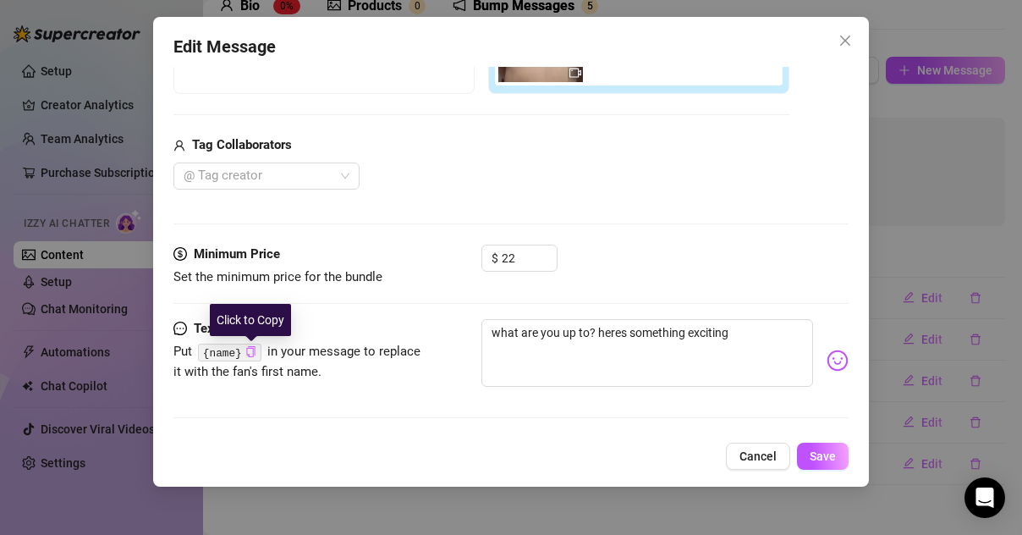
click at [250, 355] on icon "copy" at bounding box center [250, 351] width 11 height 11
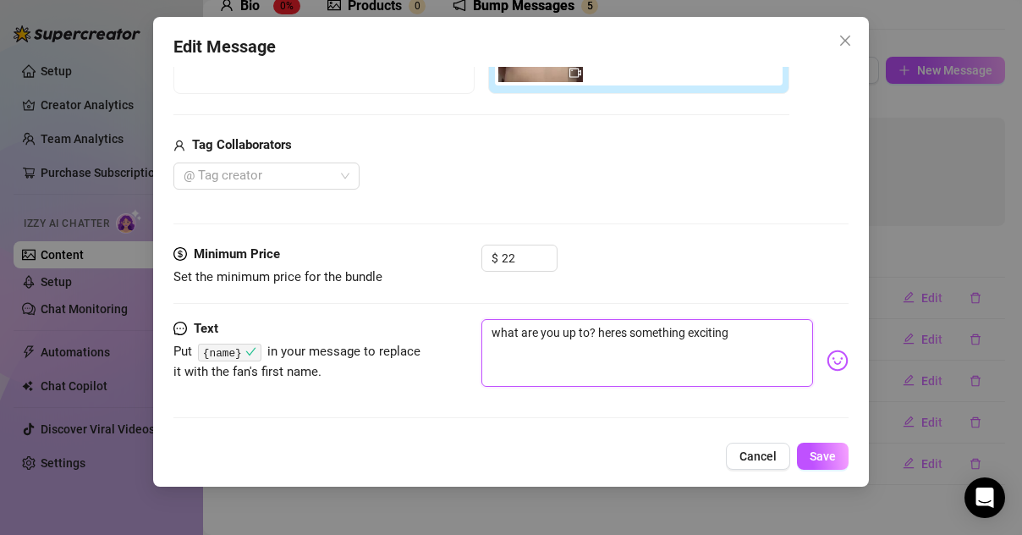
click at [587, 331] on textarea "what are you up to? heres something exciting" at bounding box center [648, 353] width 332 height 68
type textarea "what are you up to ? heres something exciting"
paste textarea "{name}"
type textarea "what are you up to {name}? heres something exciting"
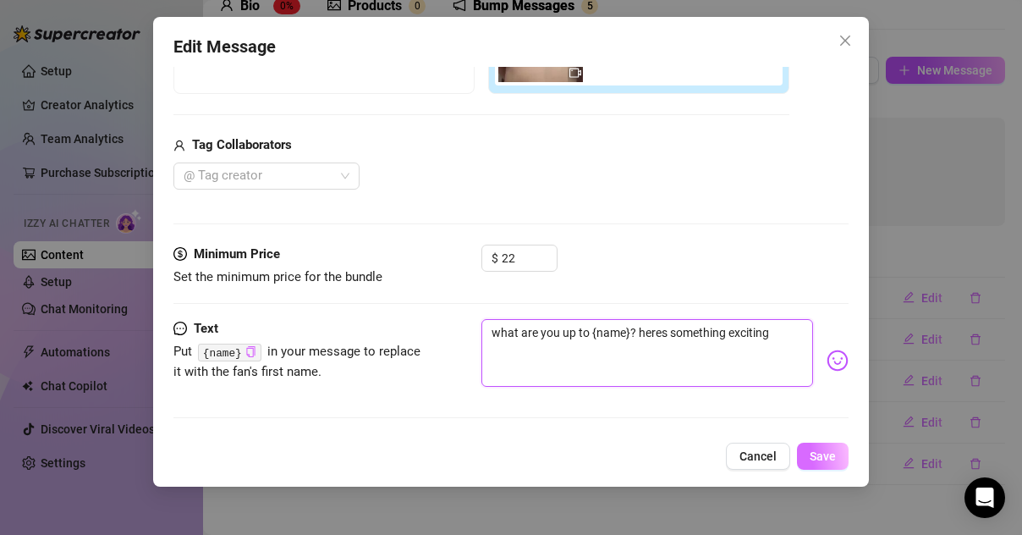
type textarea "what are you up to {name}? heres something exciting"
click at [833, 454] on span "Save" at bounding box center [823, 456] width 26 height 14
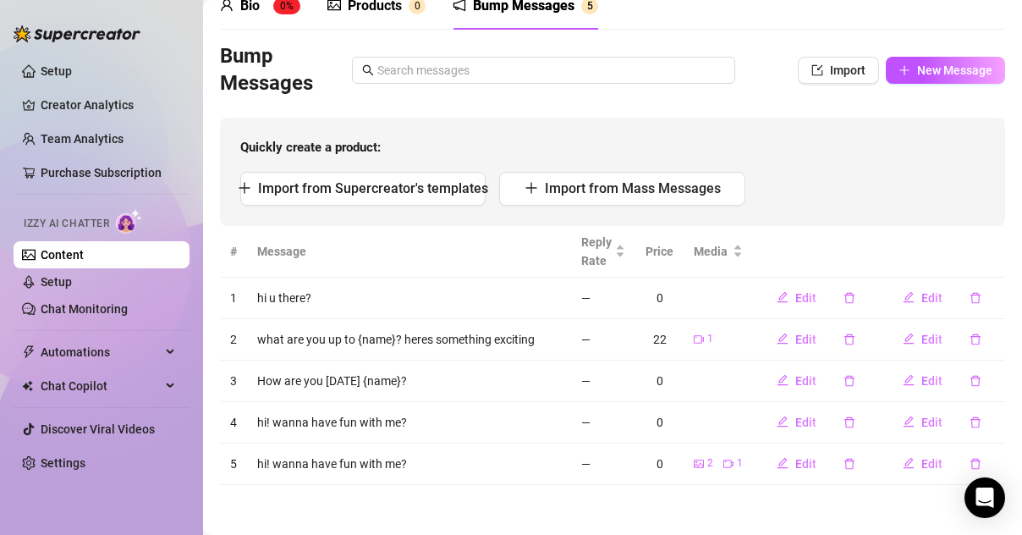
scroll to position [0, 0]
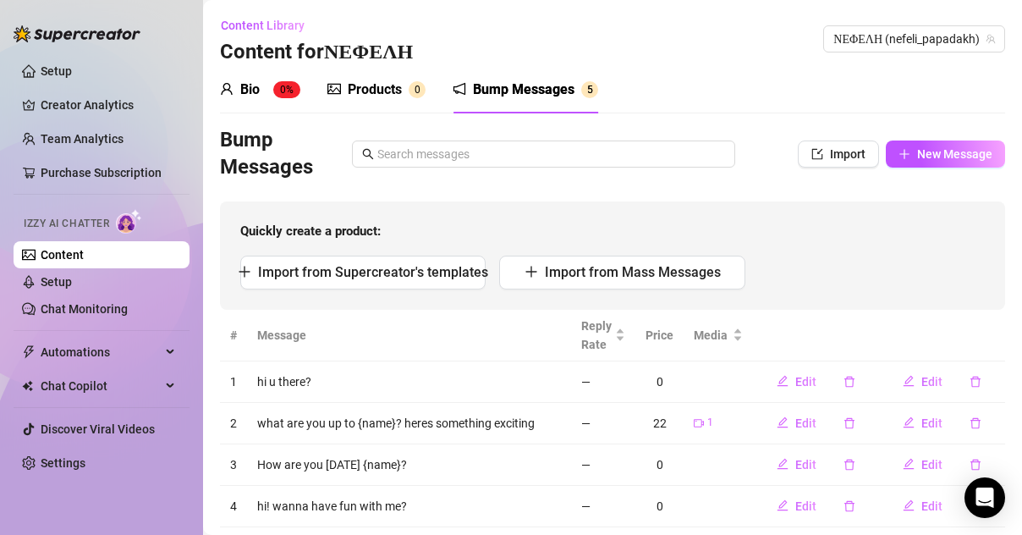
click at [564, 80] on div "Bump Messages" at bounding box center [524, 90] width 102 height 20
click at [855, 46] on span "ΝΕΦΕΛΗ (nefeli_papadakh)" at bounding box center [915, 38] width 162 height 25
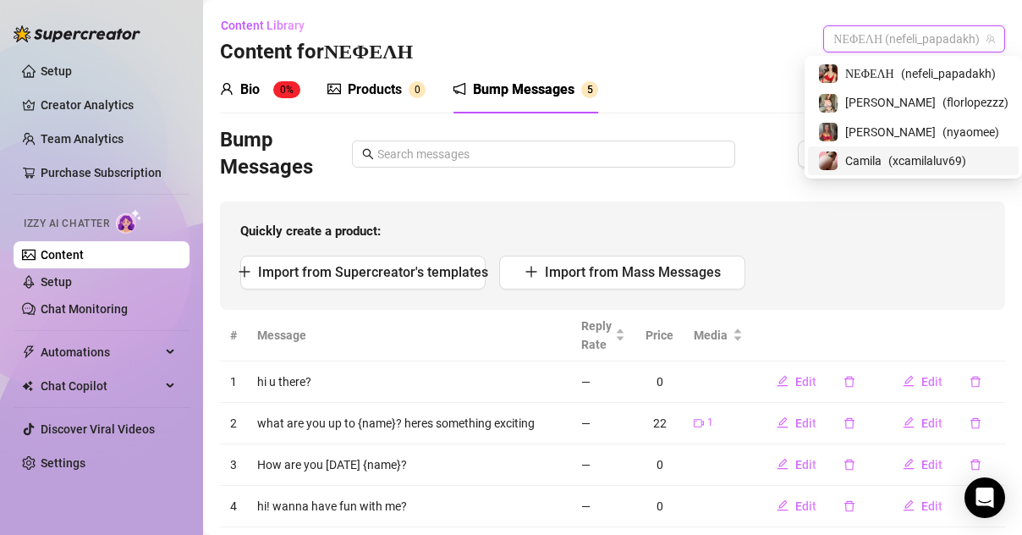
click at [863, 162] on span "Camila" at bounding box center [863, 160] width 36 height 19
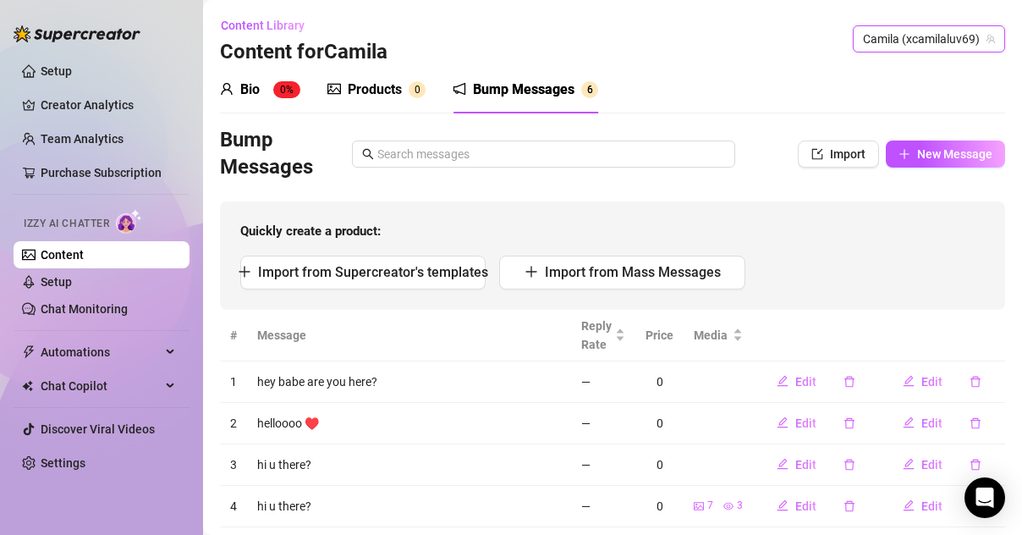
scroll to position [125, 0]
